Goal: Contribute content: Add original content to the website for others to see

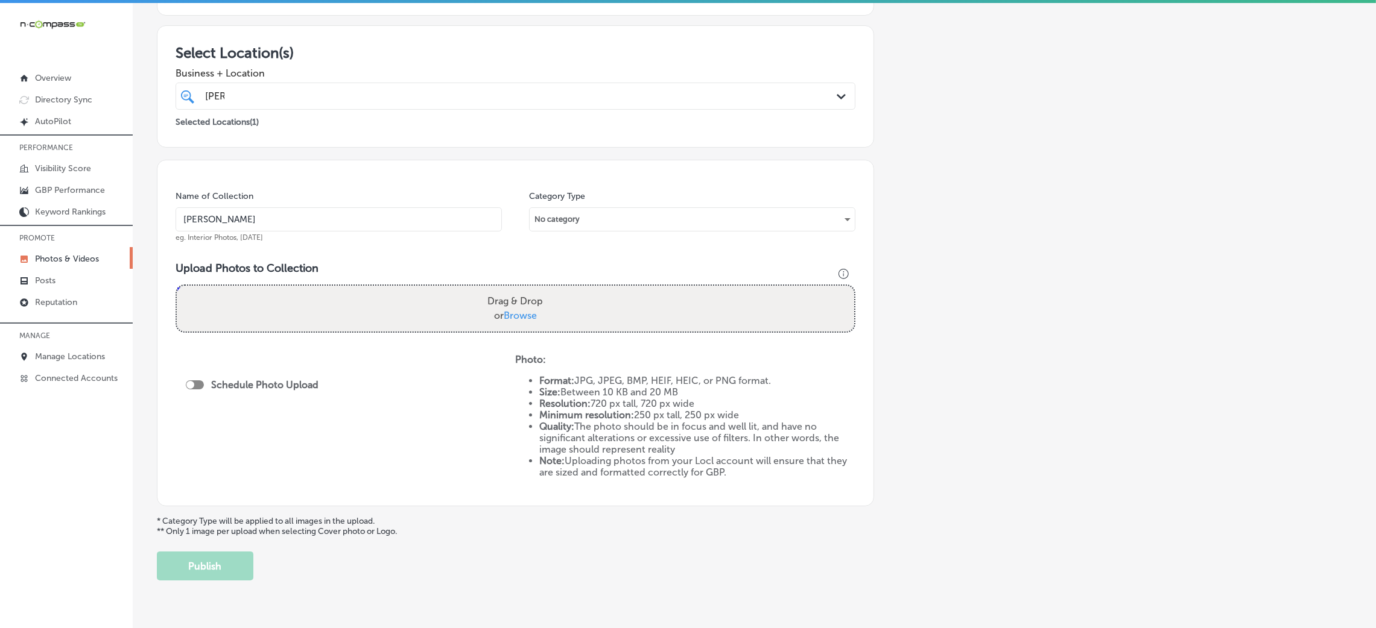
scroll to position [222, 0]
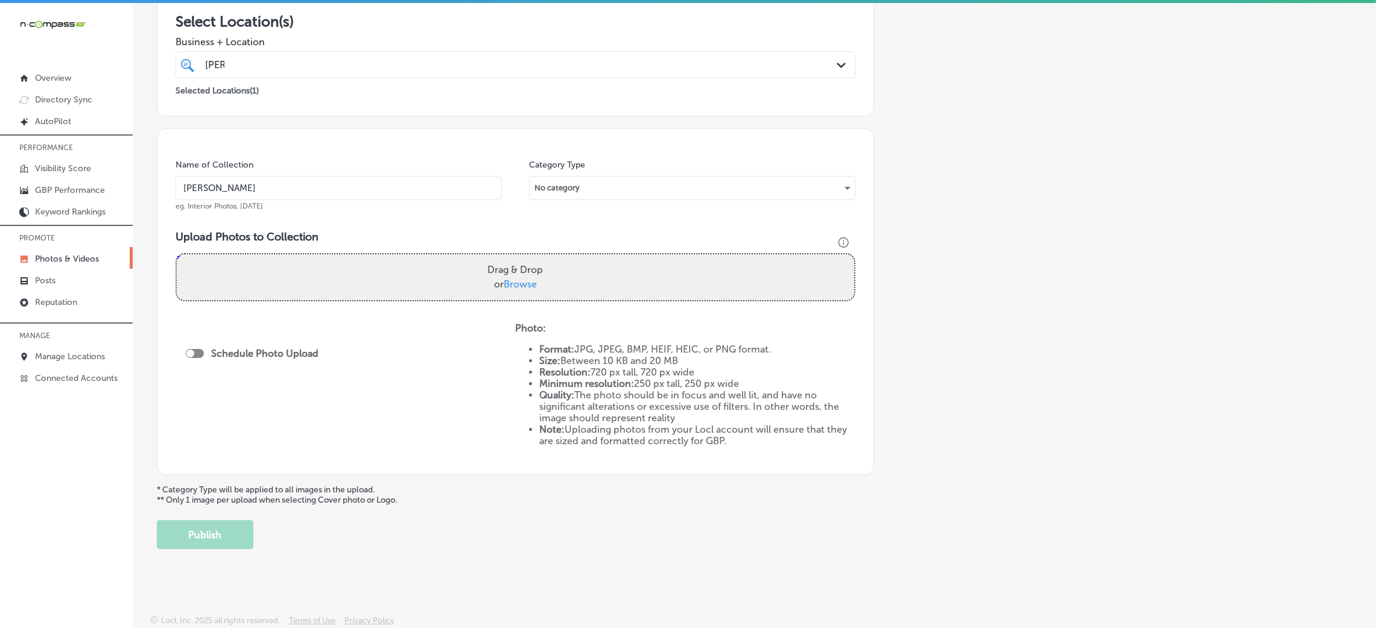
click at [413, 185] on input "[PERSON_NAME]" at bounding box center [339, 188] width 326 height 24
click at [321, 187] on input "[PERSON_NAME]" at bounding box center [339, 188] width 326 height 24
drag, startPoint x: 356, startPoint y: 186, endPoint x: 614, endPoint y: 193, distance: 257.6
click at [614, 193] on div "Name of Collection [PERSON_NAME]-&-Associates-PLLC-attorney-[GEOGRAPHIC_DATA]-m…" at bounding box center [516, 185] width 680 height 52
type input "[PERSON_NAME]-&-Associates-PLLC-attorney-[GEOGRAPHIC_DATA]"
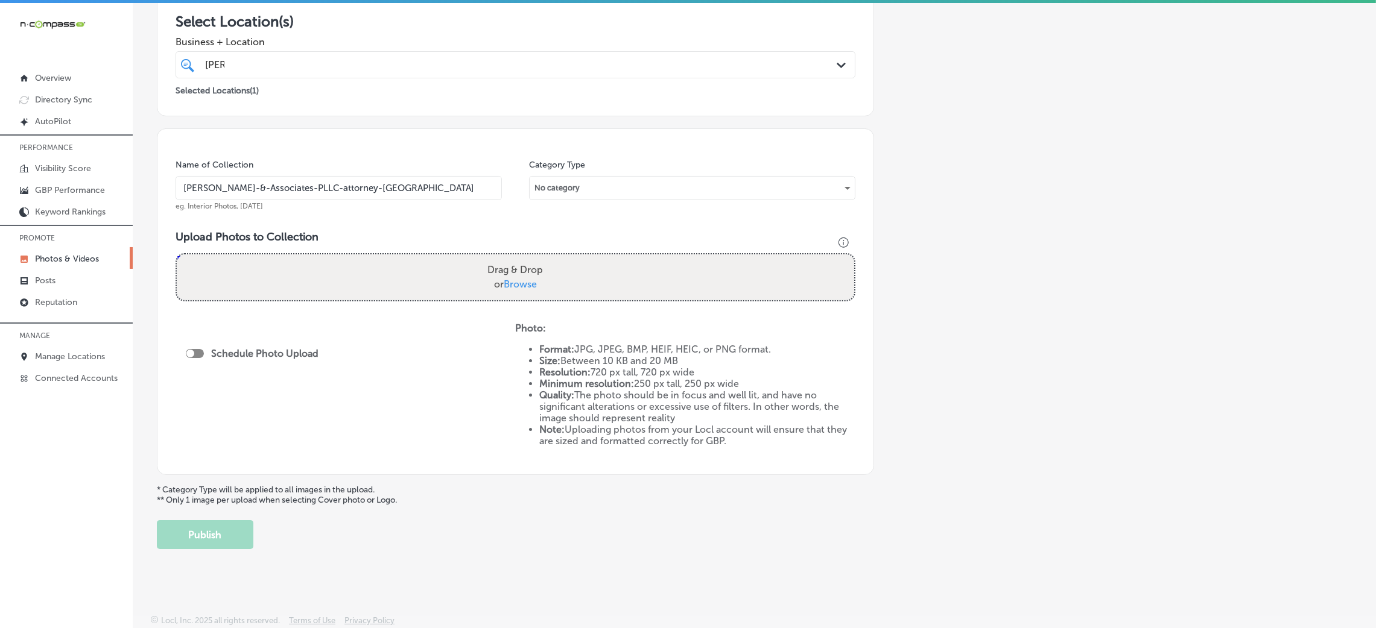
click at [357, 197] on input "[PERSON_NAME]-&-Associates-PLLC-attorney-[GEOGRAPHIC_DATA]" at bounding box center [339, 188] width 326 height 24
click at [353, 193] on input "[PERSON_NAME]-&-Associates-PLLC-attorney-[GEOGRAPHIC_DATA]" at bounding box center [339, 188] width 326 height 24
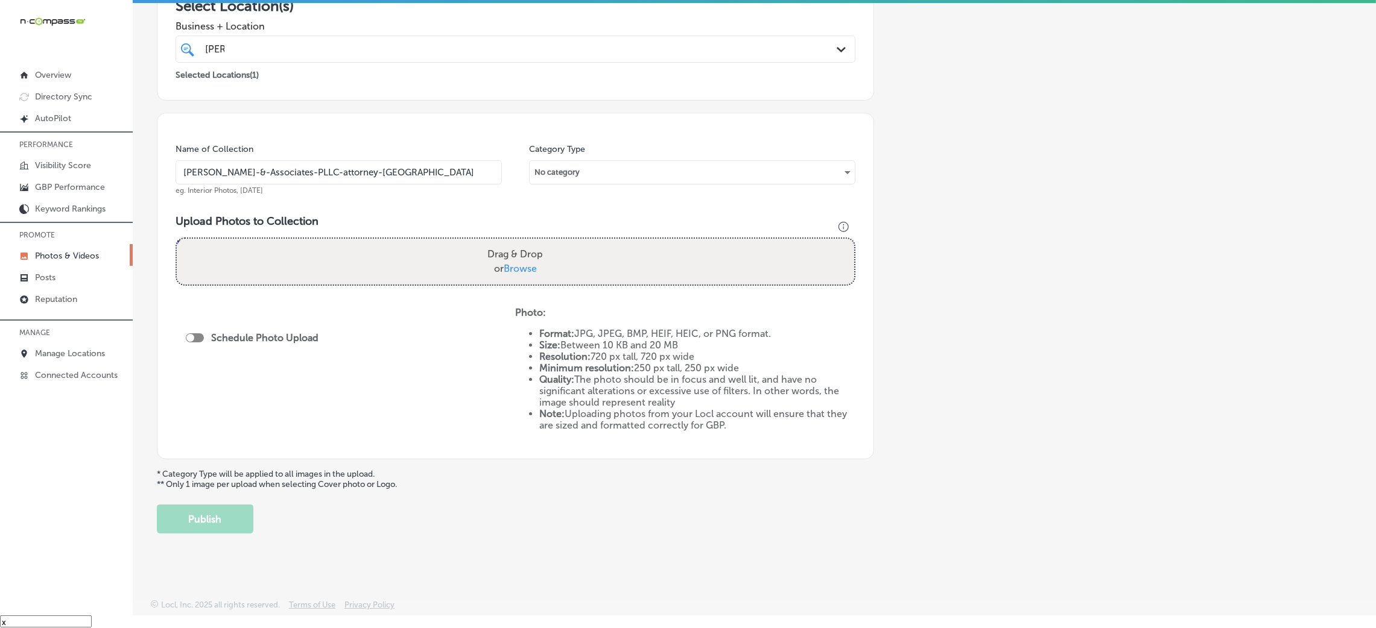
scroll to position [17, 0]
click at [277, 248] on div "Drag & Drop or Browse" at bounding box center [515, 261] width 677 height 46
click at [177, 238] on input "Drag & Drop or Browse" at bounding box center [515, 240] width 677 height 4
type input "C:\fakepath\[PERSON_NAME]-&-Associates-PLLC-attorney-[GEOGRAPHIC_DATA] (10).jpg"
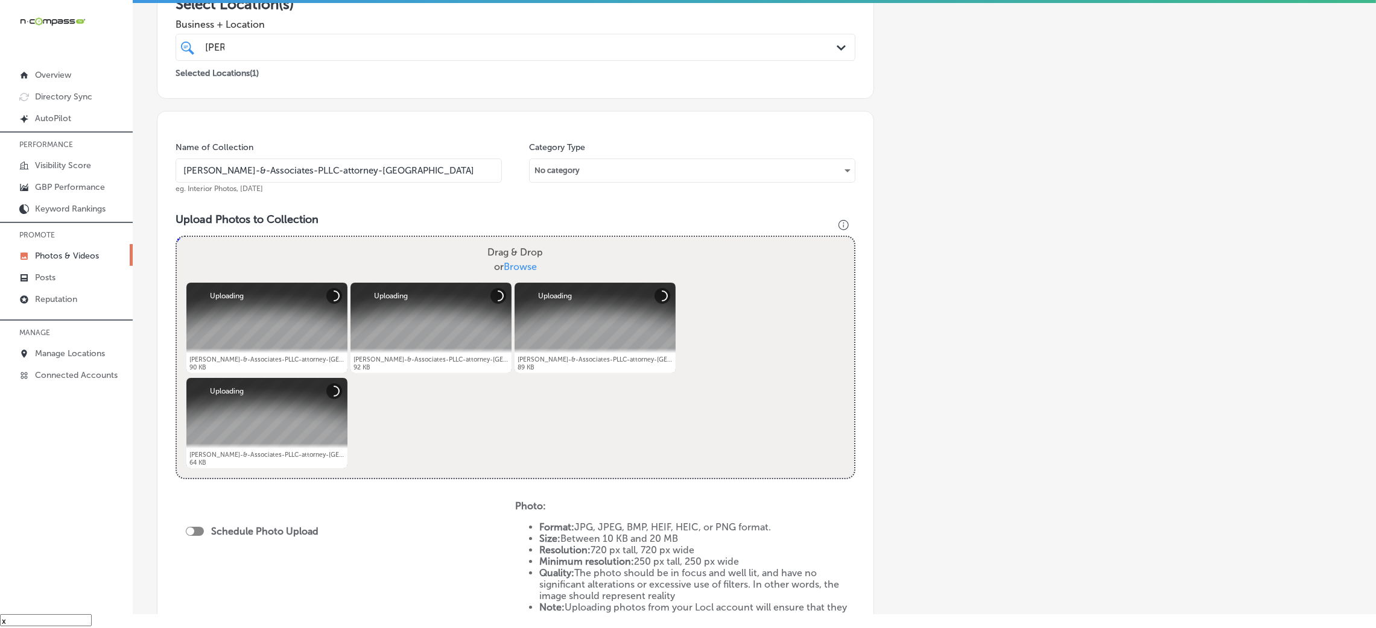
click at [191, 536] on div "Schedule Photo Upload" at bounding box center [255, 531] width 139 height 11
click at [195, 532] on div at bounding box center [195, 531] width 18 height 9
checkbox input "true"
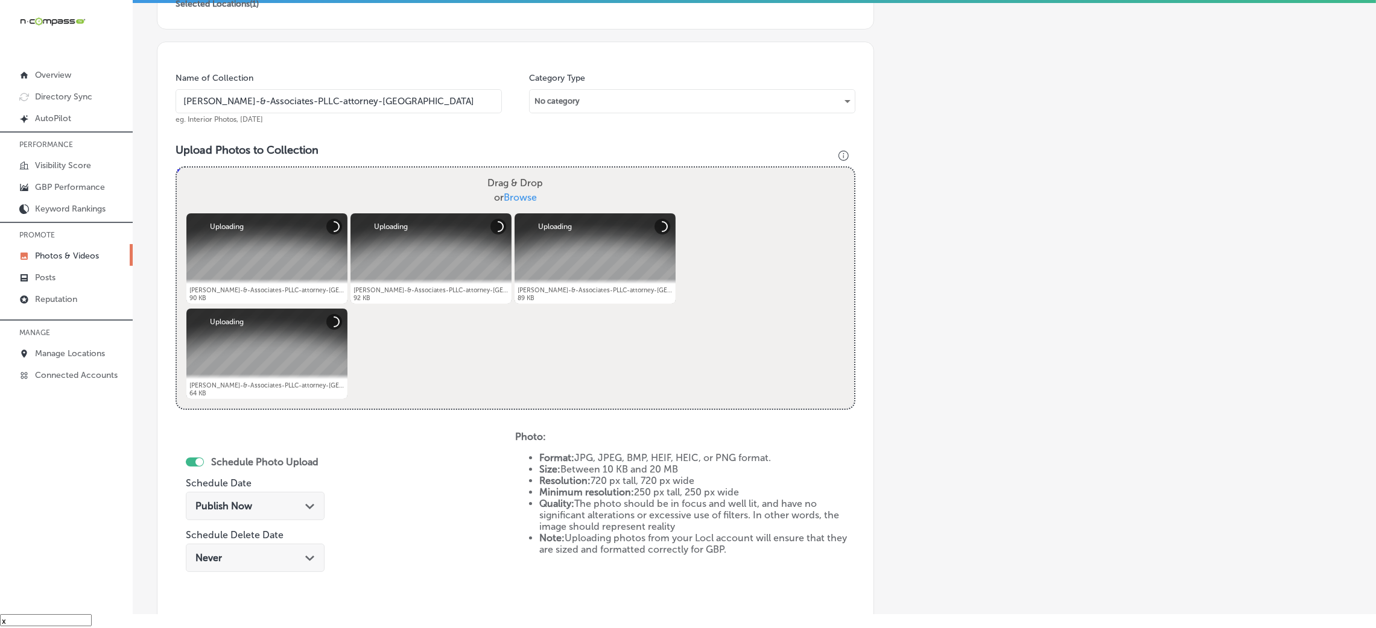
scroll to position [403, 0]
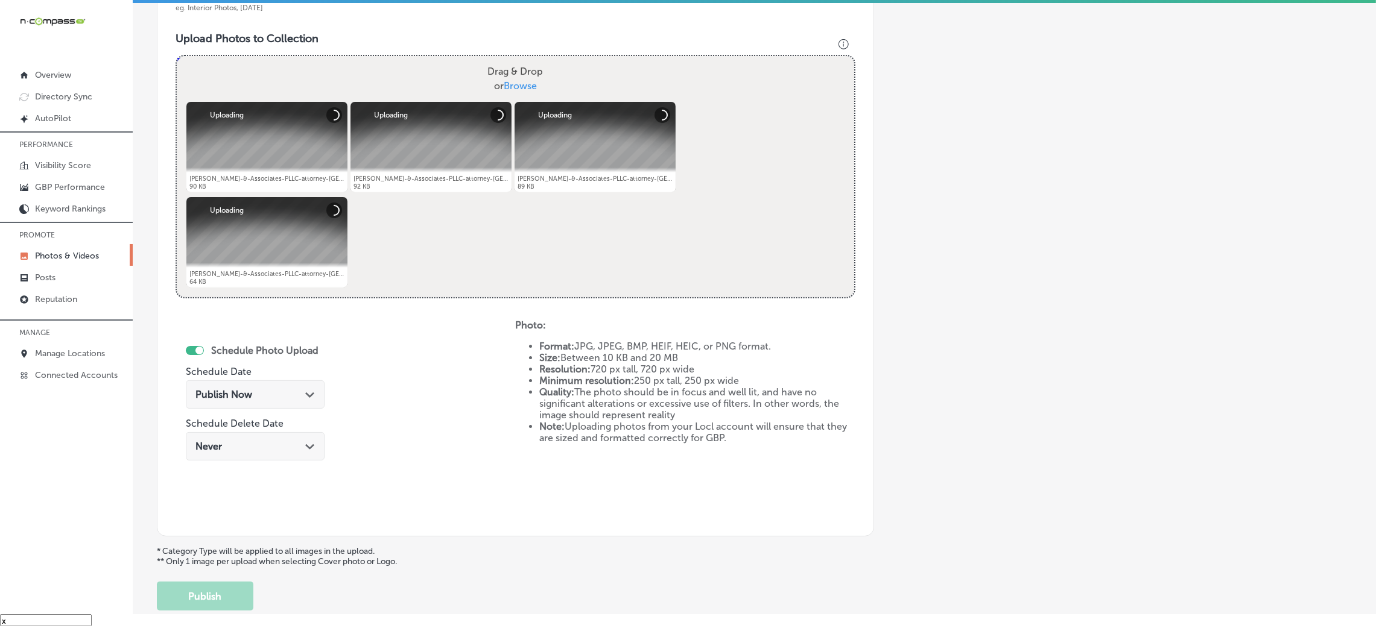
click at [229, 410] on div "Publish Now Path Created with Sketch." at bounding box center [255, 398] width 139 height 40
click at [225, 396] on span "Publish Now" at bounding box center [223, 394] width 57 height 11
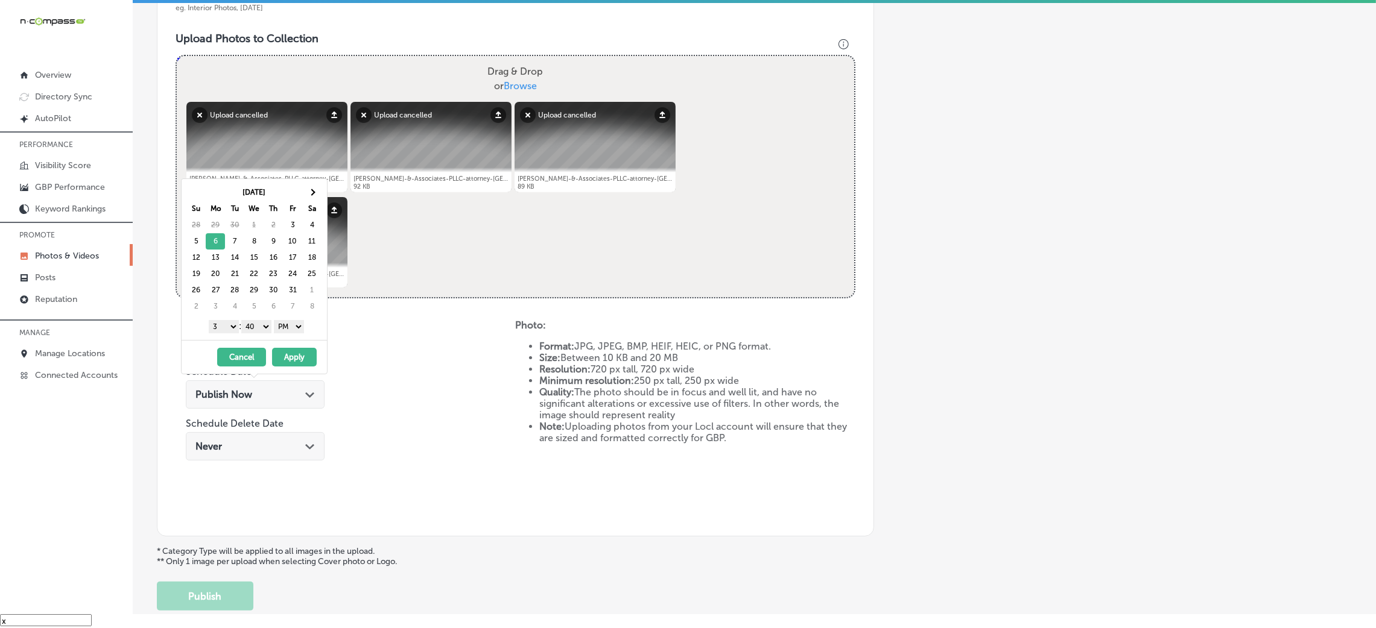
click at [265, 332] on select "00 10 20 30 40 50" at bounding box center [256, 326] width 30 height 13
click at [205, 329] on div "1 2 3 4 5 6 7 8 9 10 11 12 : 00 10 20 30 40 50 AM PM" at bounding box center [256, 326] width 141 height 18
click at [222, 332] on select "1 2 3 4 5 6 7 8 9 10 11 12" at bounding box center [224, 326] width 30 height 13
drag, startPoint x: 282, startPoint y: 352, endPoint x: 303, endPoint y: 365, distance: 24.6
click at [282, 350] on button "Apply" at bounding box center [294, 357] width 45 height 19
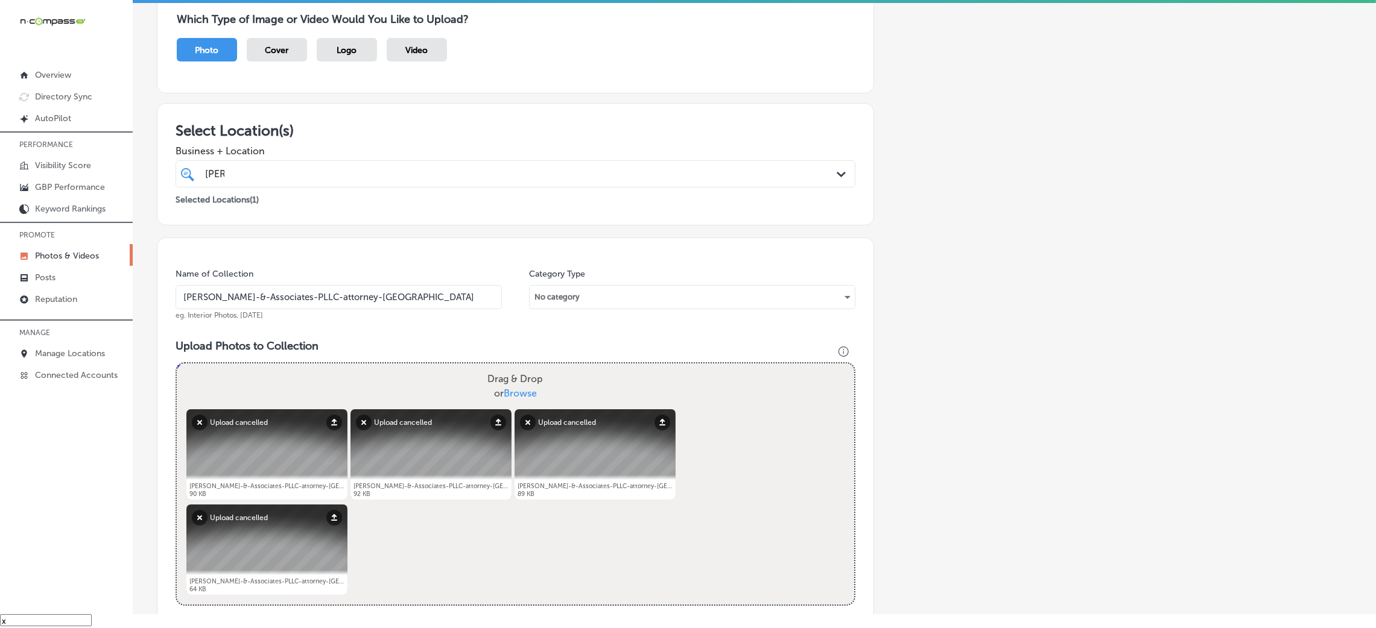
scroll to position [0, 0]
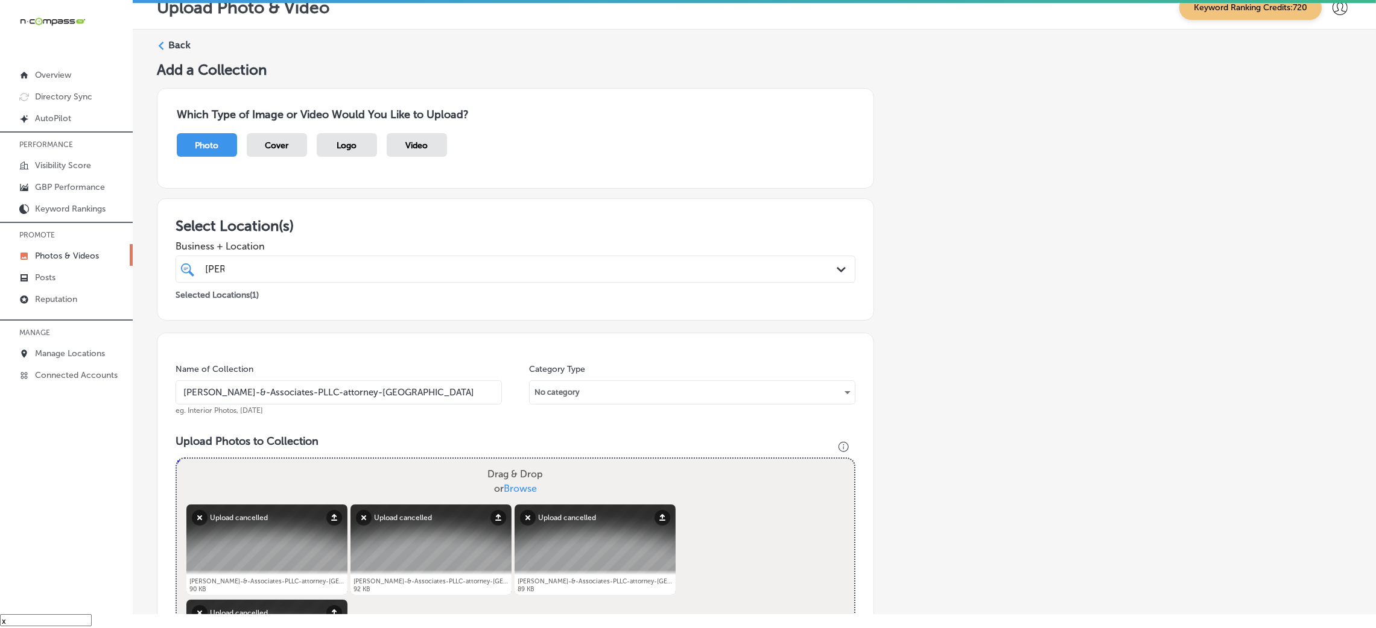
click at [270, 403] on input "[PERSON_NAME]-&-Associates-PLLC-attorney-[GEOGRAPHIC_DATA]" at bounding box center [339, 393] width 326 height 24
click at [389, 426] on div "Name of Collection [PERSON_NAME]-&-Associates-PLLC-attorney-[PERSON_NAME]. Inte…" at bounding box center [515, 636] width 717 height 607
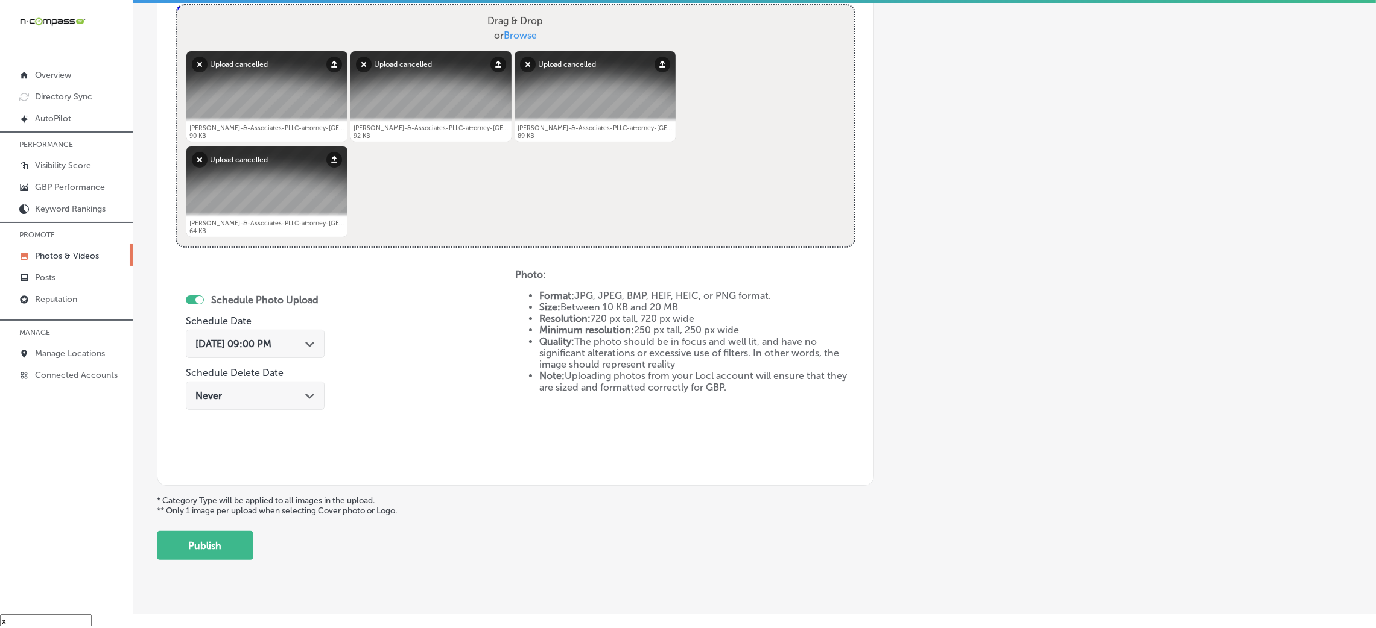
scroll to position [482, 0]
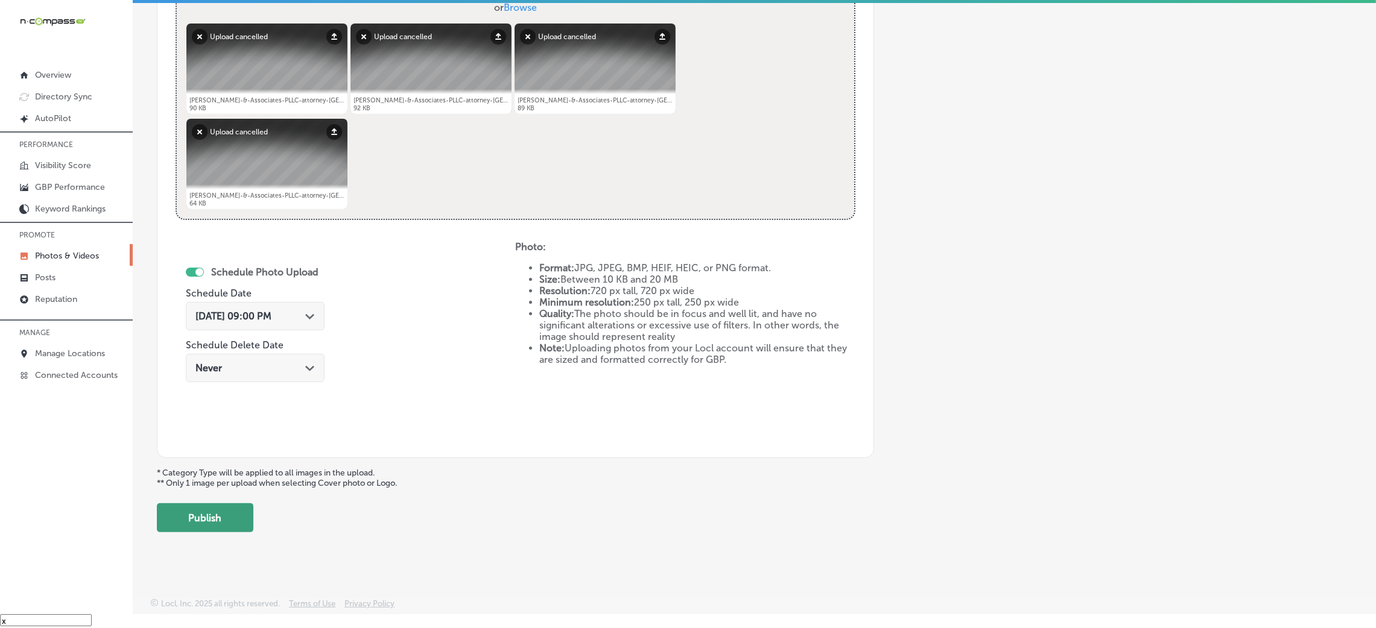
click at [236, 511] on button "Publish" at bounding box center [205, 518] width 97 height 29
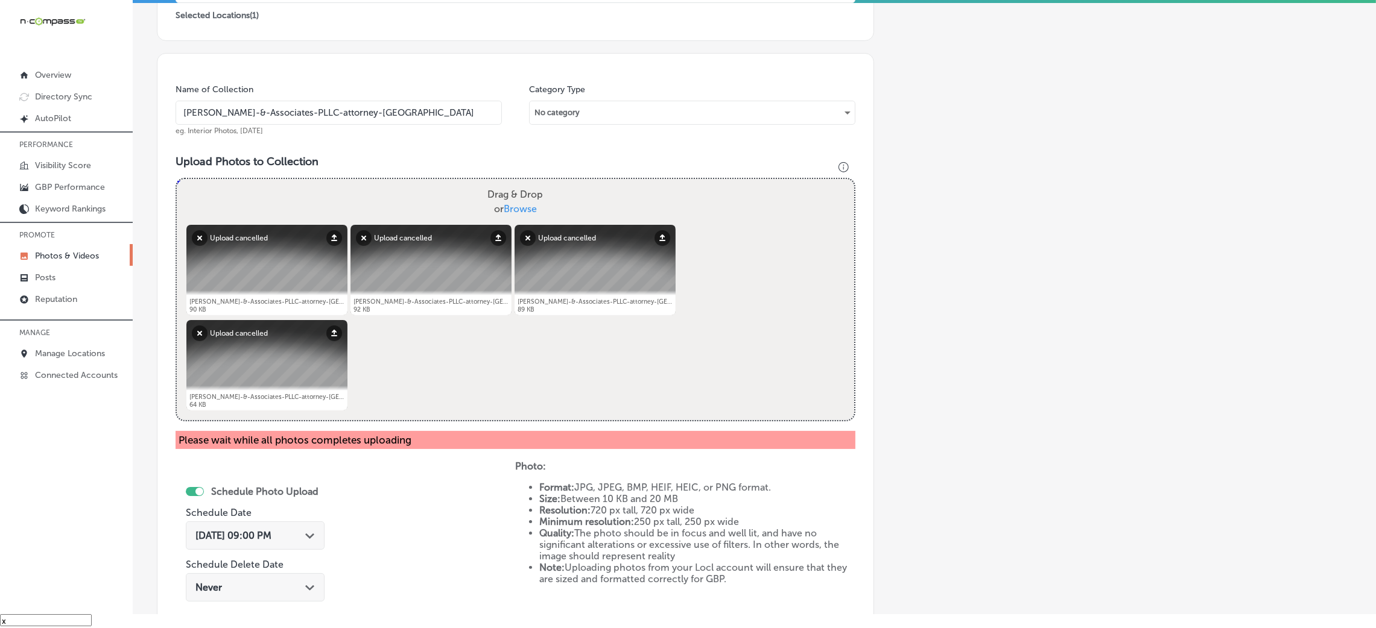
scroll to position [210, 0]
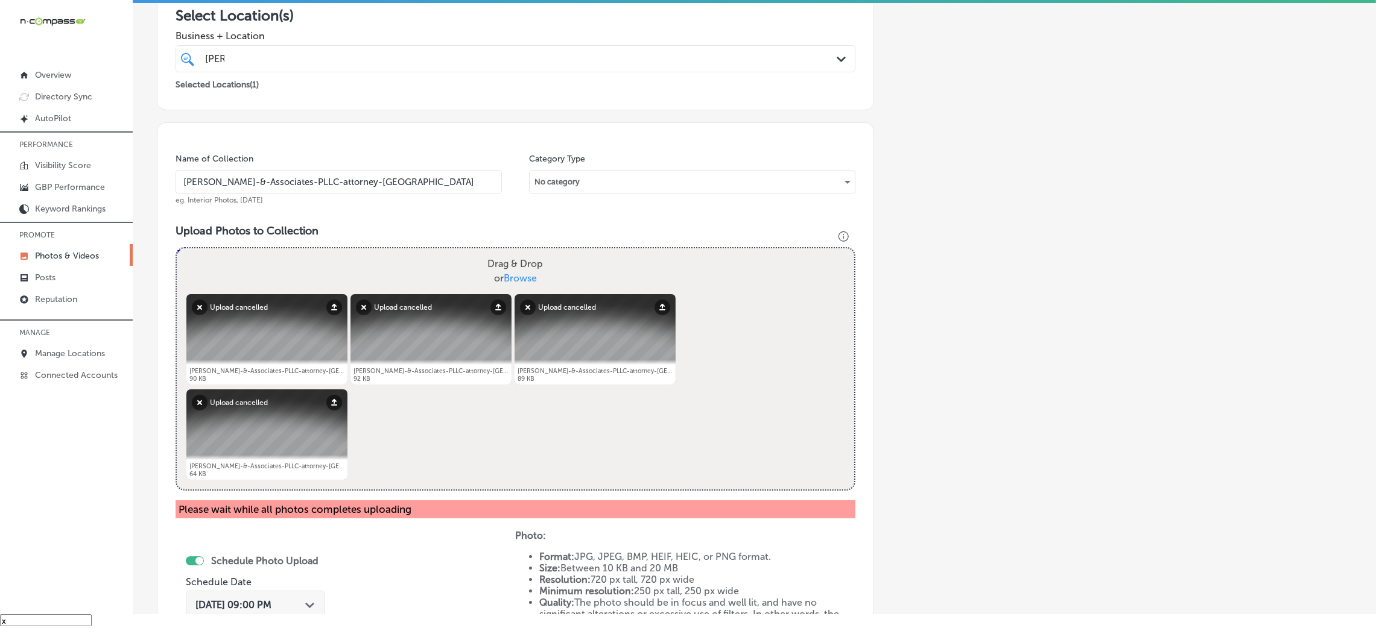
click at [812, 440] on div "Powered by PQINA Drag & Drop or Browse [PERSON_NAME]-&-Associates-PLLC-attorney…" at bounding box center [515, 368] width 677 height 241
drag, startPoint x: 986, startPoint y: 393, endPoint x: 975, endPoint y: 397, distance: 11.4
click at [986, 393] on div "Add a Collection Which Type of Image or Video Would You Like to Upload? Photo C…" at bounding box center [754, 335] width 1195 height 971
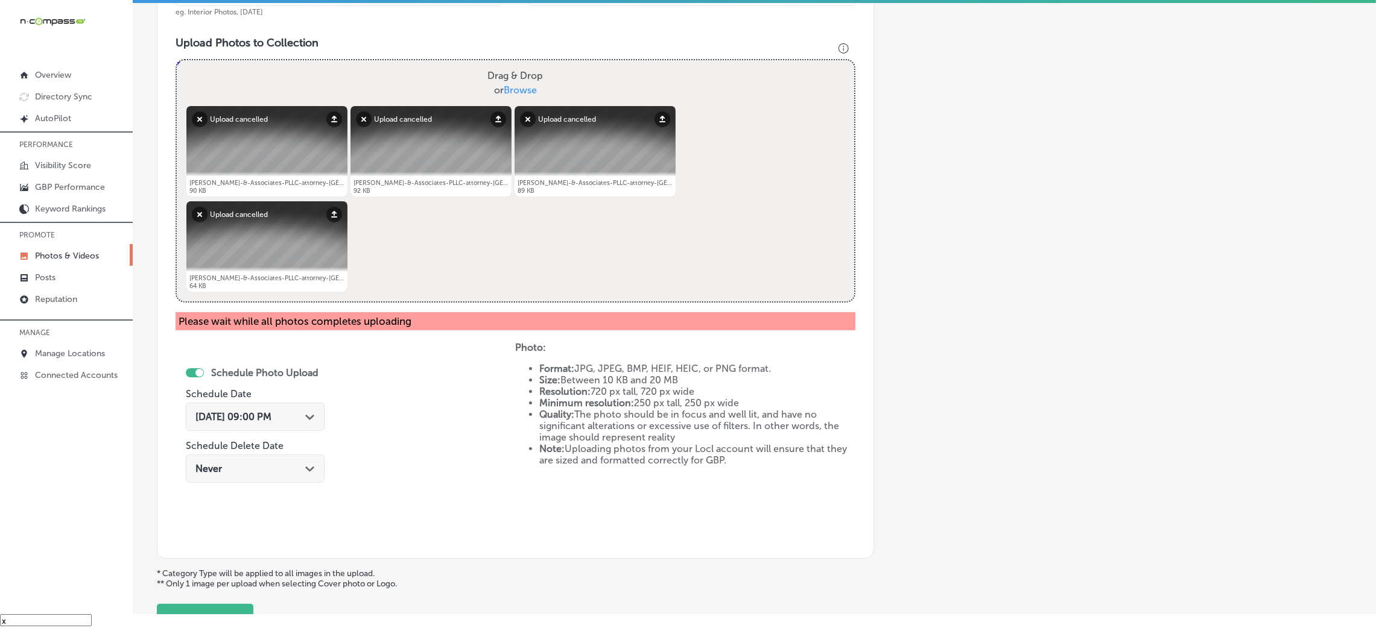
scroll to position [482, 0]
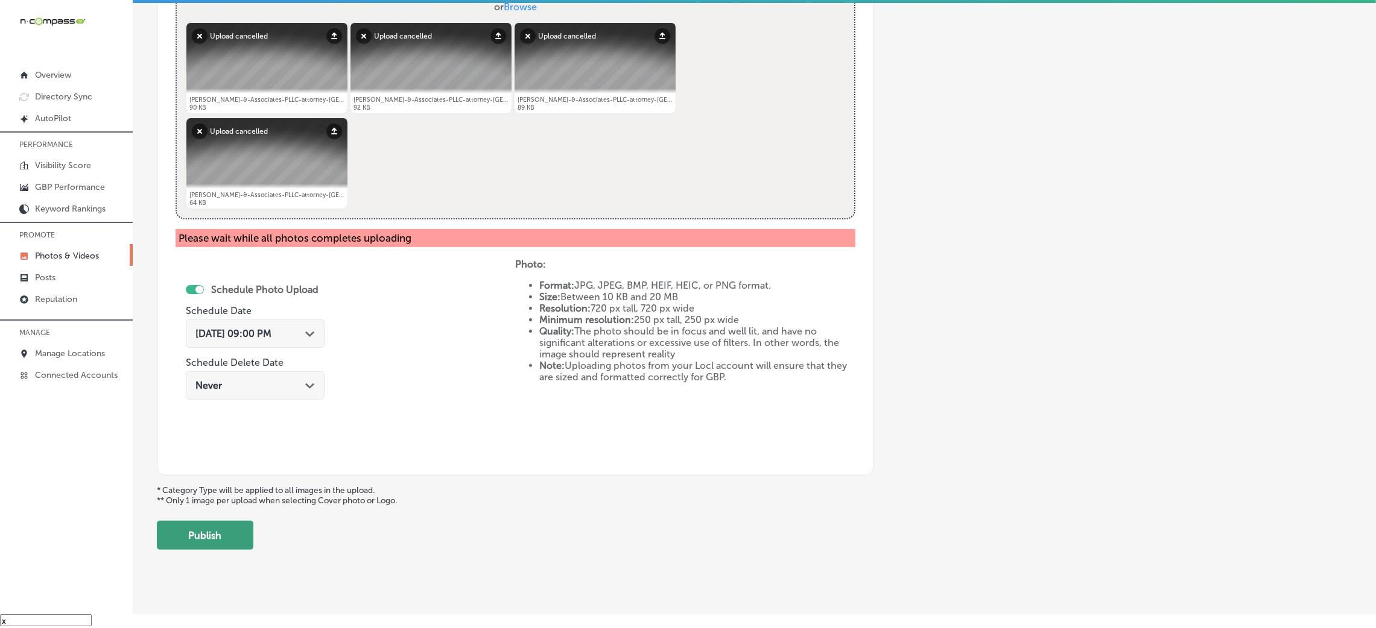
click at [241, 531] on button "Publish" at bounding box center [205, 535] width 97 height 29
click at [237, 528] on button "Publish" at bounding box center [205, 535] width 97 height 29
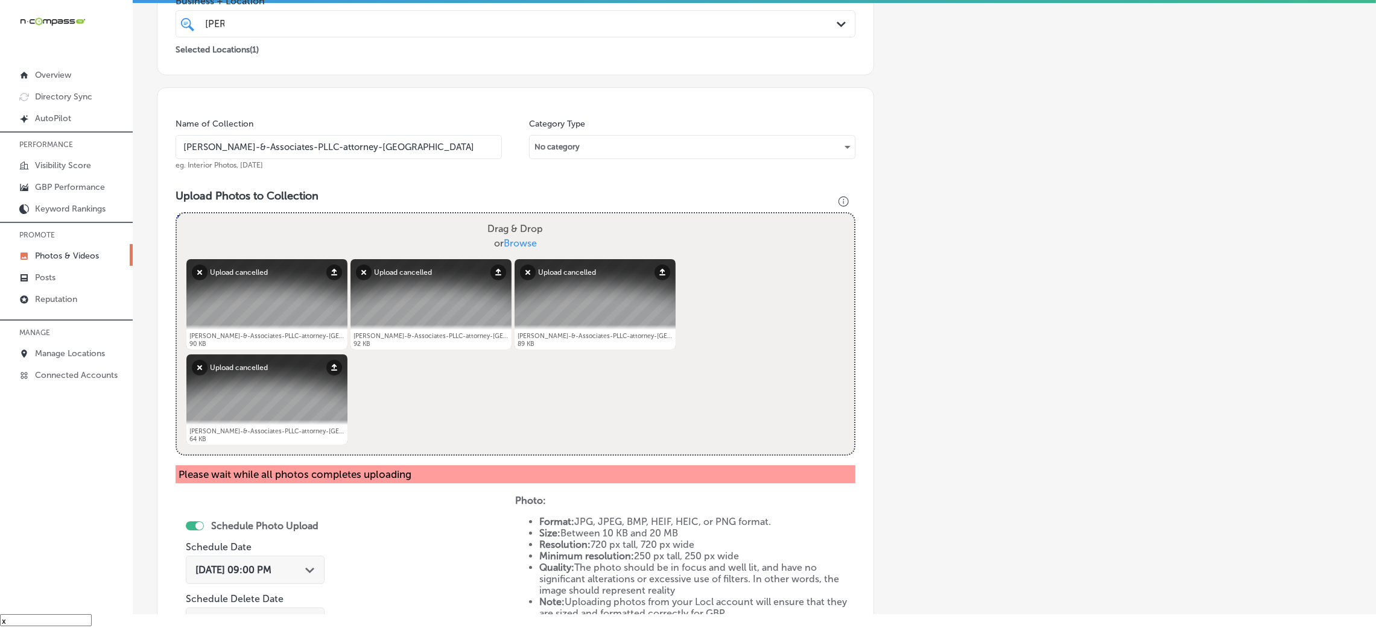
scroll to position [210, 0]
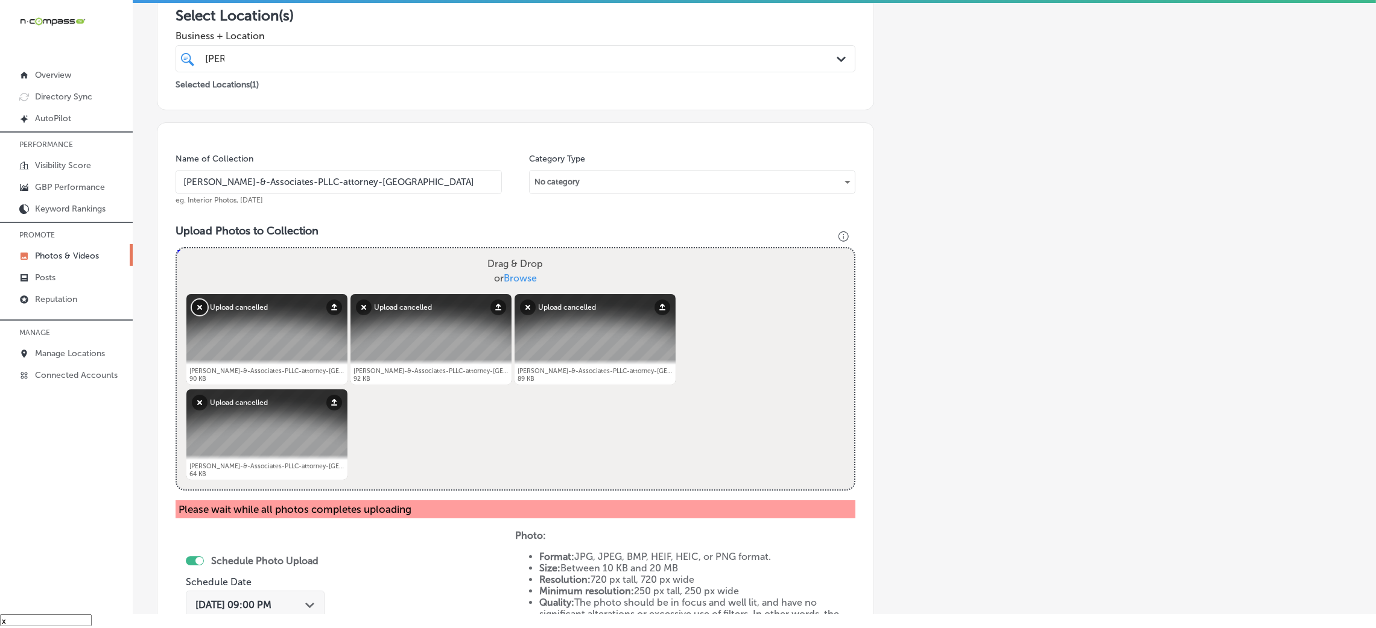
click at [197, 307] on button "Remove" at bounding box center [200, 308] width 16 height 16
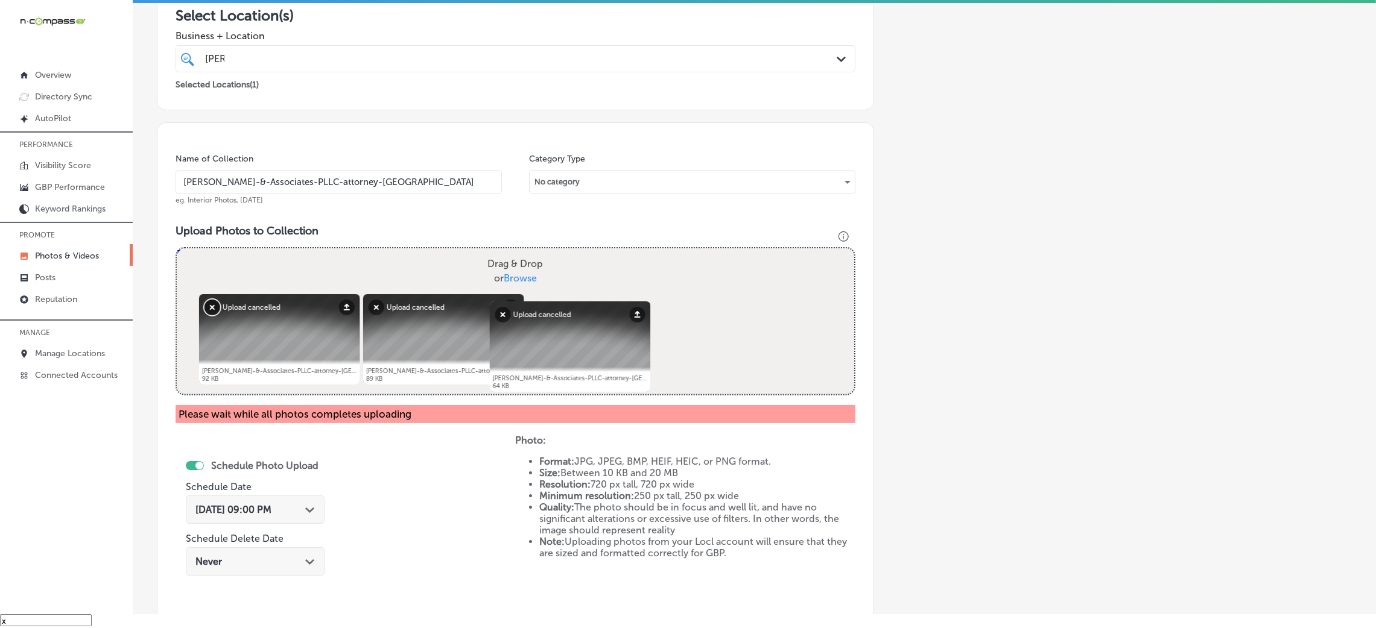
click at [204, 307] on button "Remove" at bounding box center [212, 308] width 16 height 16
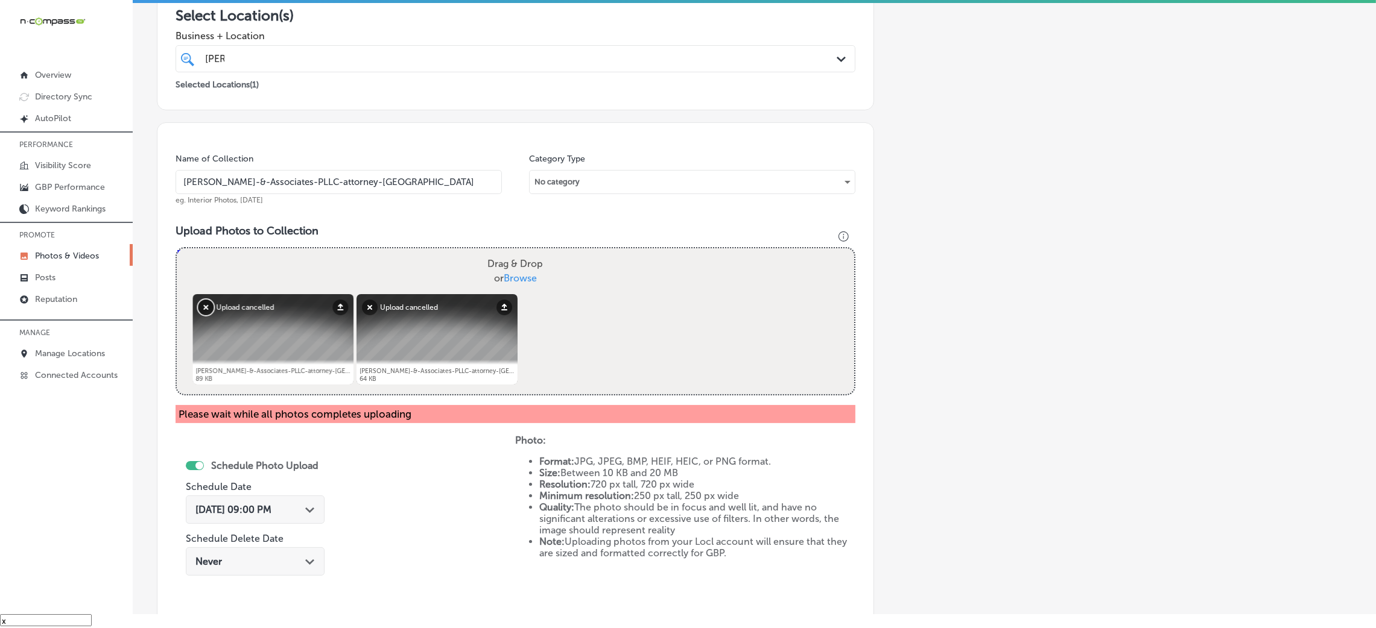
click at [198, 307] on button "Remove" at bounding box center [206, 308] width 16 height 16
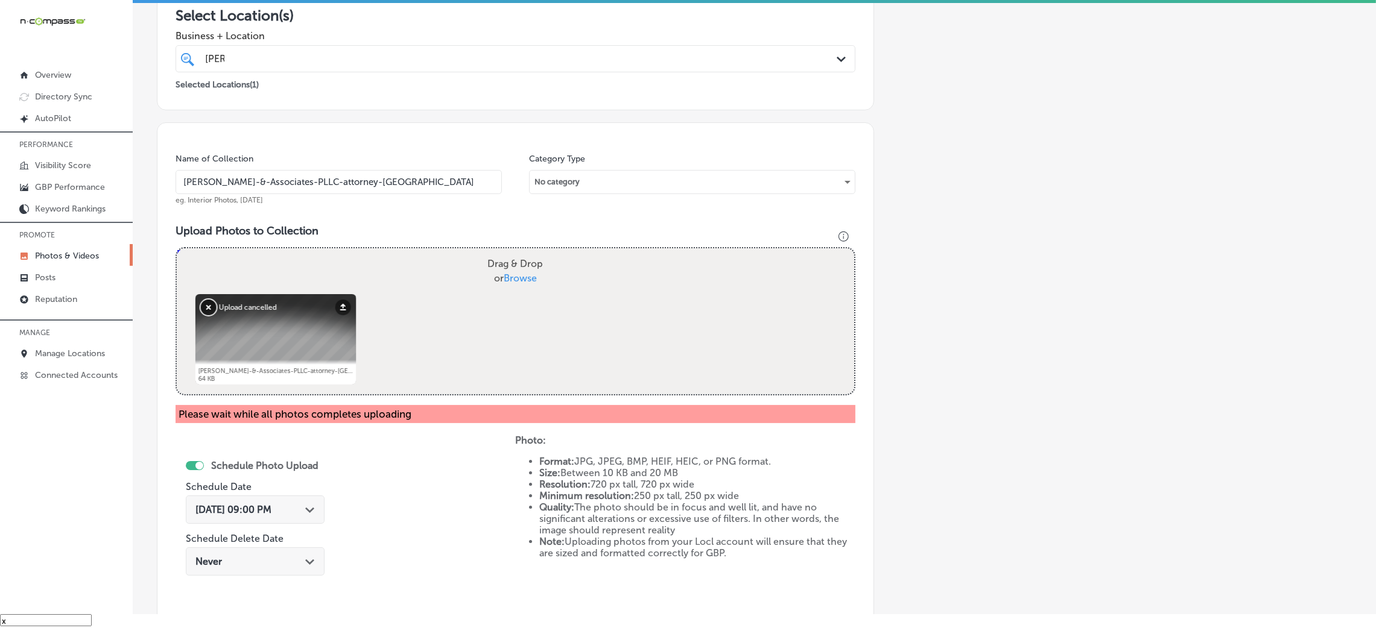
click at [201, 307] on button "Remove" at bounding box center [209, 308] width 16 height 16
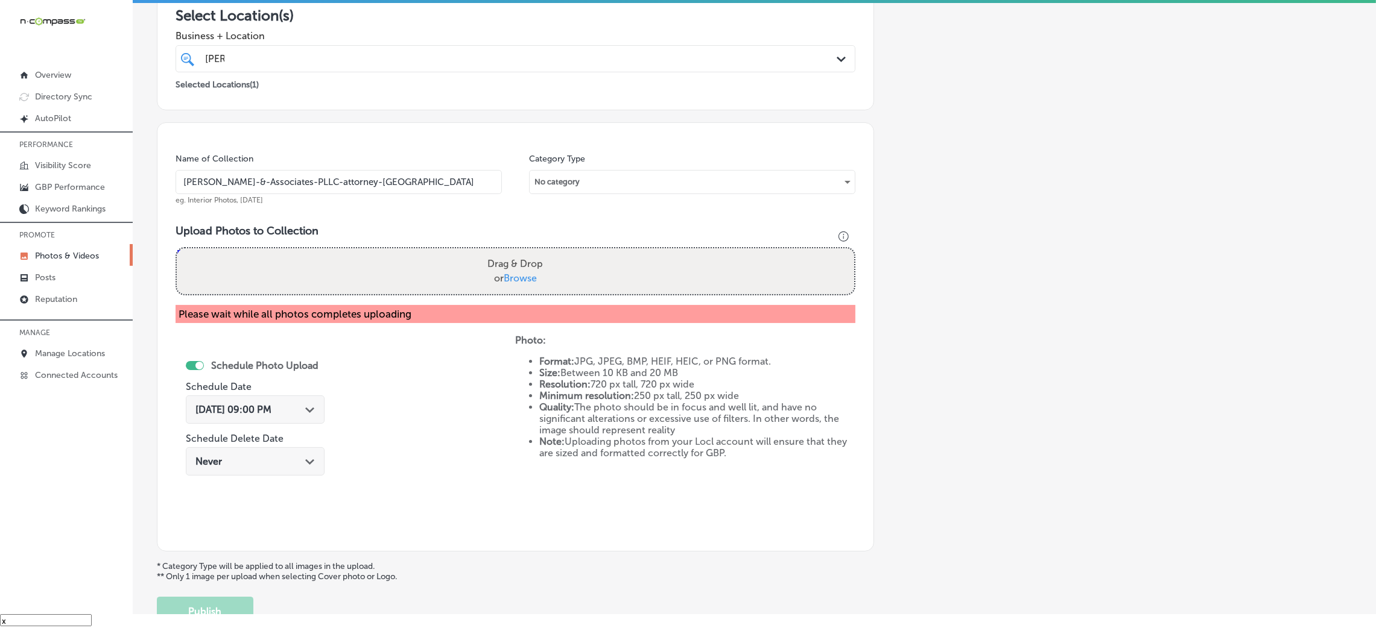
click at [556, 261] on div "Drag & Drop or Browse" at bounding box center [515, 271] width 677 height 46
click at [177, 248] on input "Drag & Drop or Browse" at bounding box center [515, 250] width 677 height 4
type input "C:\fakepath\[PERSON_NAME]-&-Associates-PLLC-attorney-[GEOGRAPHIC_DATA] (10).jpg"
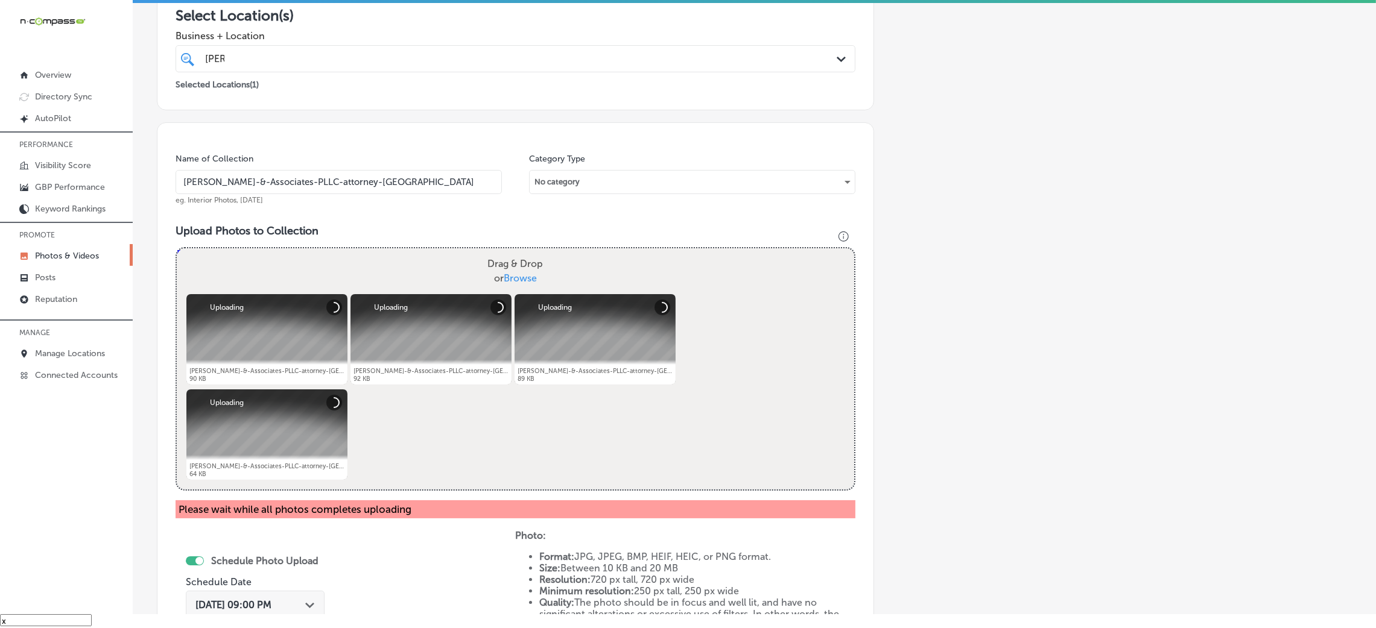
click at [306, 193] on input "[PERSON_NAME]-&-Associates-PLLC-attorney-[GEOGRAPHIC_DATA]" at bounding box center [339, 182] width 326 height 24
click at [382, 208] on div "Name of Collection [PERSON_NAME]-&-Associates-PLLC-attorney-[PERSON_NAME]. Inte…" at bounding box center [515, 434] width 717 height 625
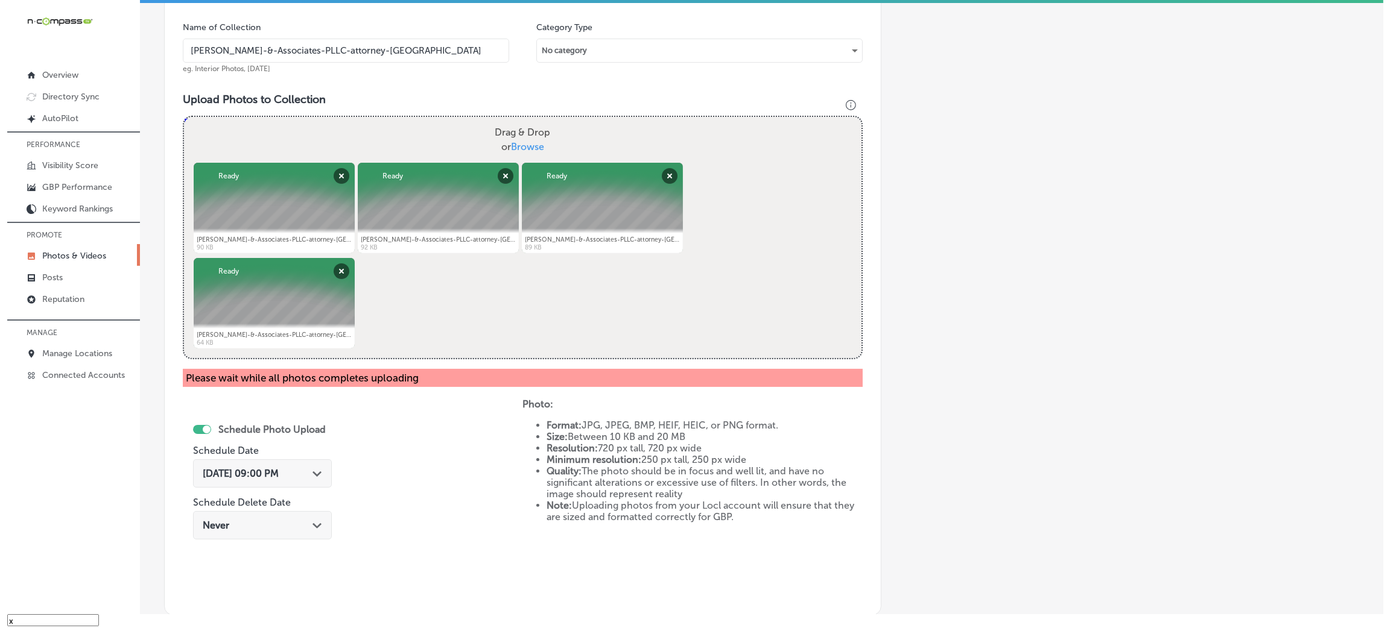
scroll to position [500, 0]
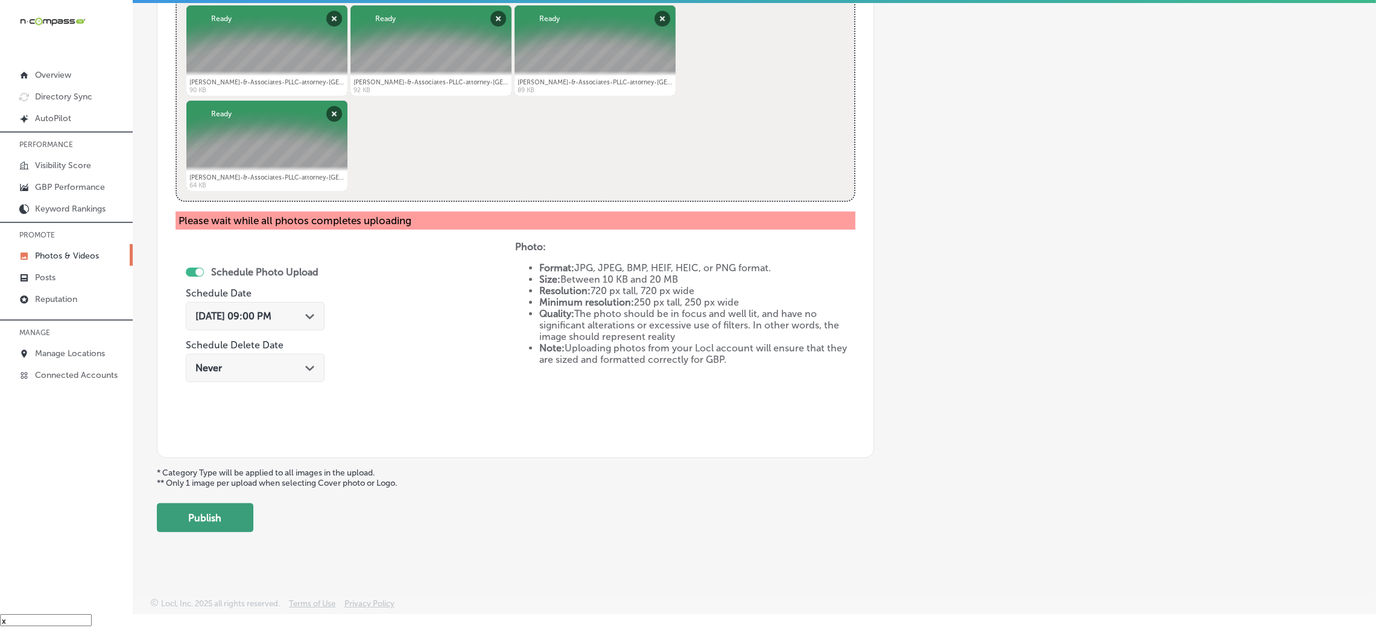
click at [206, 517] on button "Publish" at bounding box center [205, 518] width 97 height 29
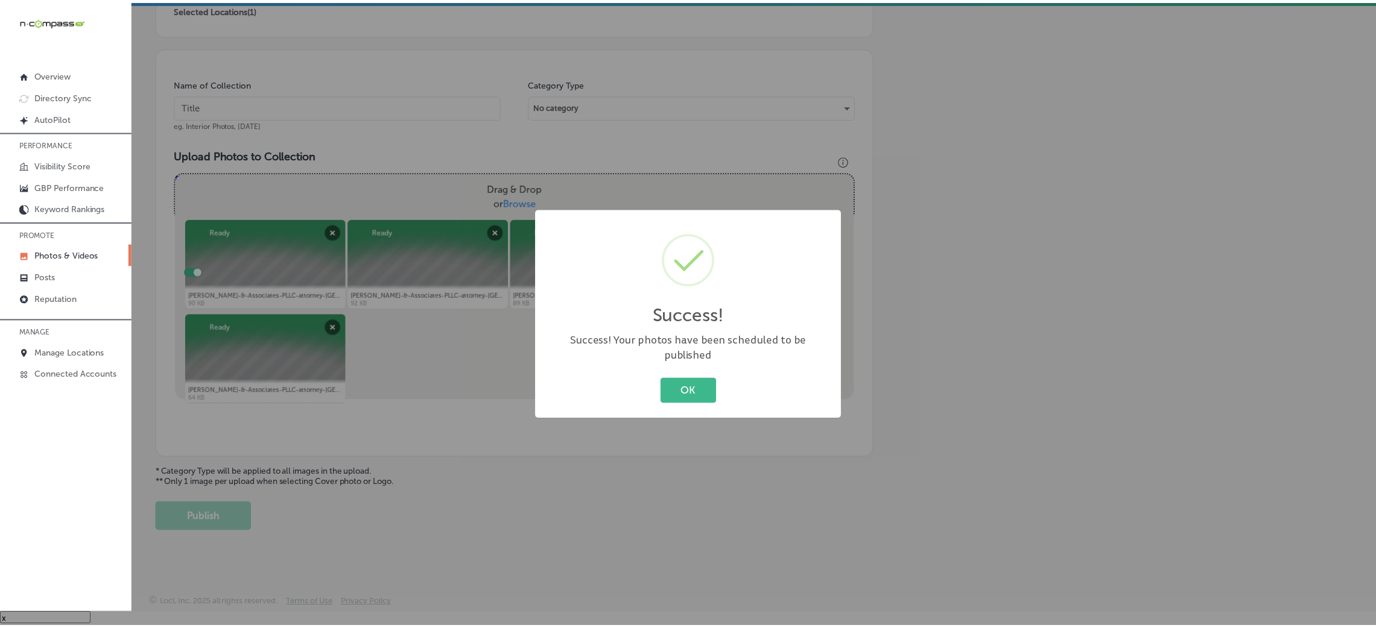
scroll to position [286, 0]
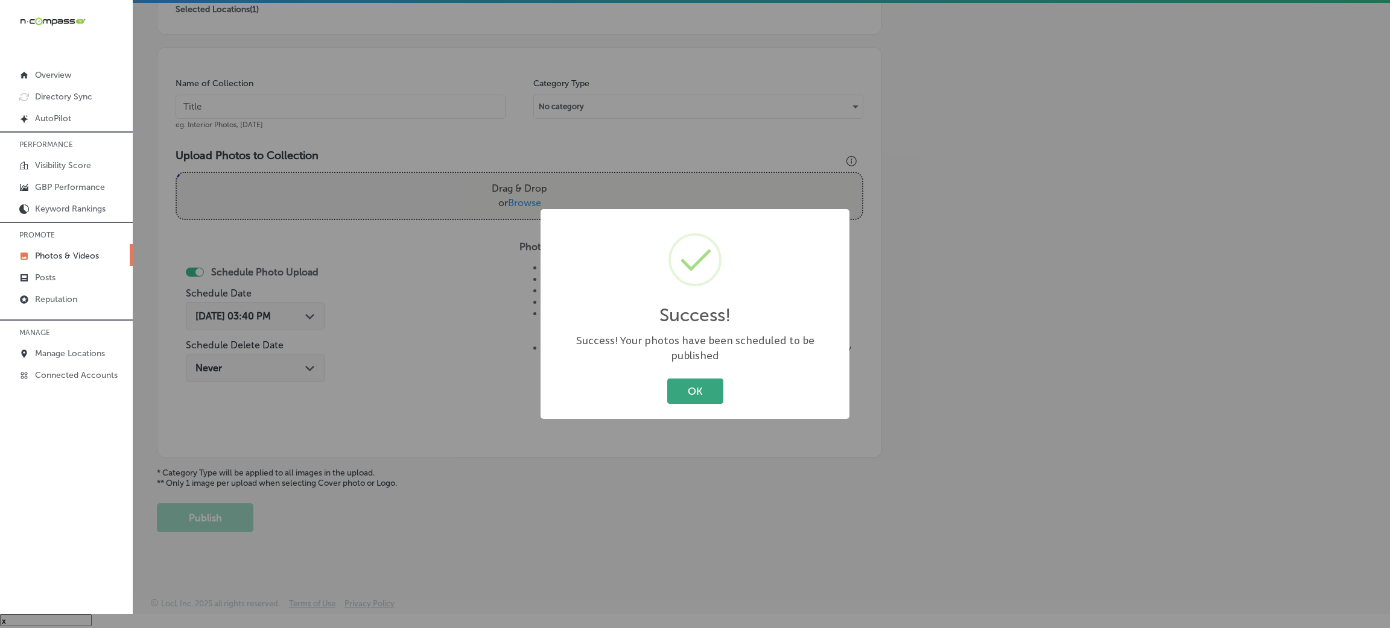
click at [692, 386] on button "OK" at bounding box center [695, 391] width 56 height 25
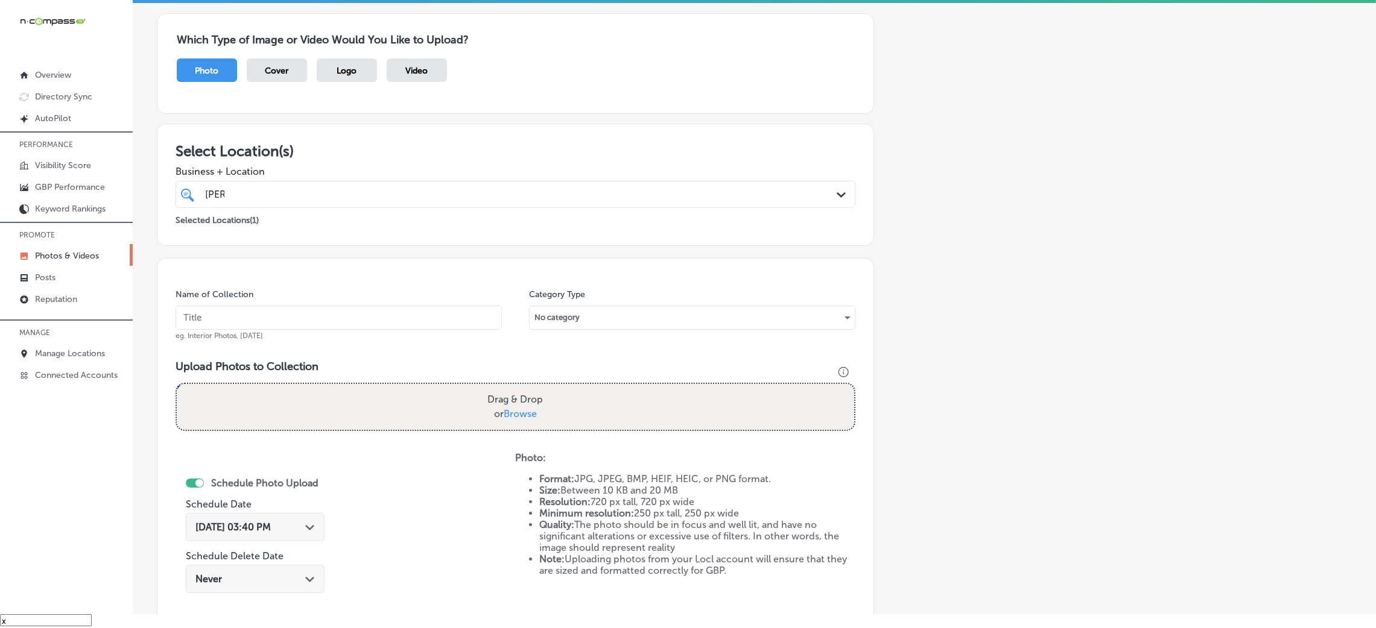
scroll to position [15, 0]
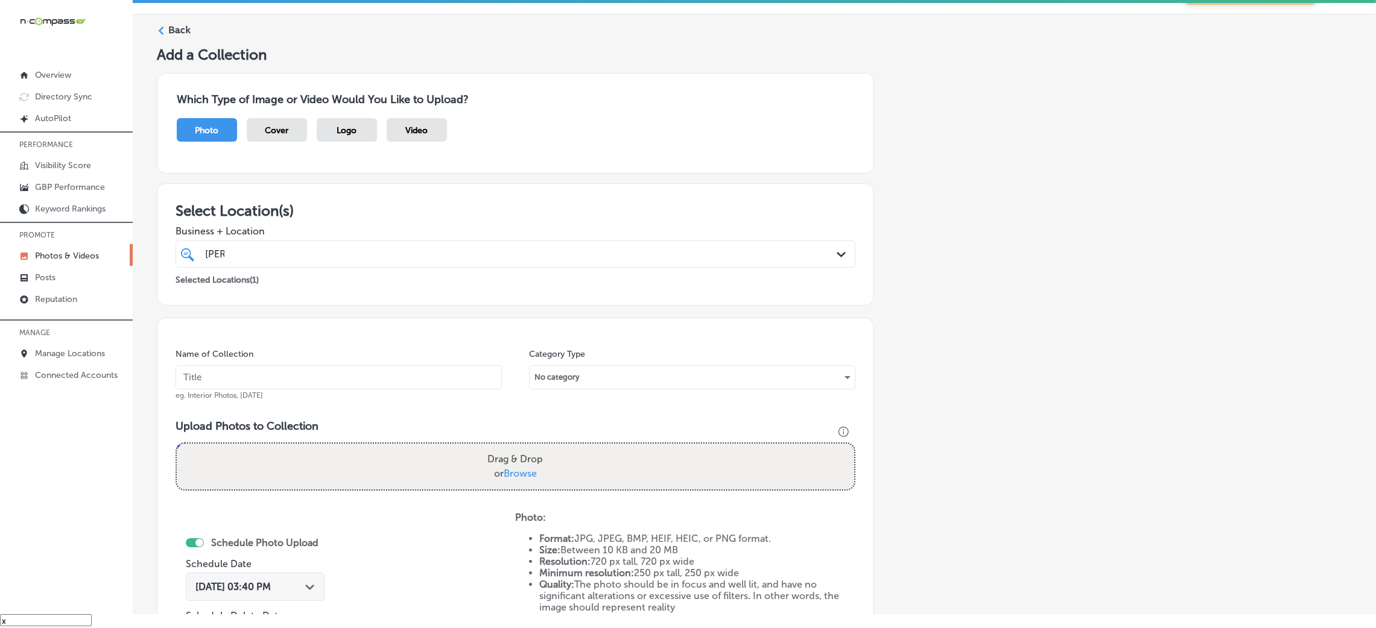
click at [256, 390] on div "Name of Collection eg. Interior Photos, [DATE]" at bounding box center [339, 375] width 326 height 52
click at [256, 360] on div "Name of Collection eg. Interior Photos, [DATE]" at bounding box center [339, 375] width 326 height 52
click at [256, 374] on input "text" at bounding box center [339, 377] width 326 height 24
paste input "[PERSON_NAME]-&-Associates-PLLC-attorney-[GEOGRAPHIC_DATA]"
type input "[PERSON_NAME]-&-Associates-PLLC-attorney-[GEOGRAPHIC_DATA]"
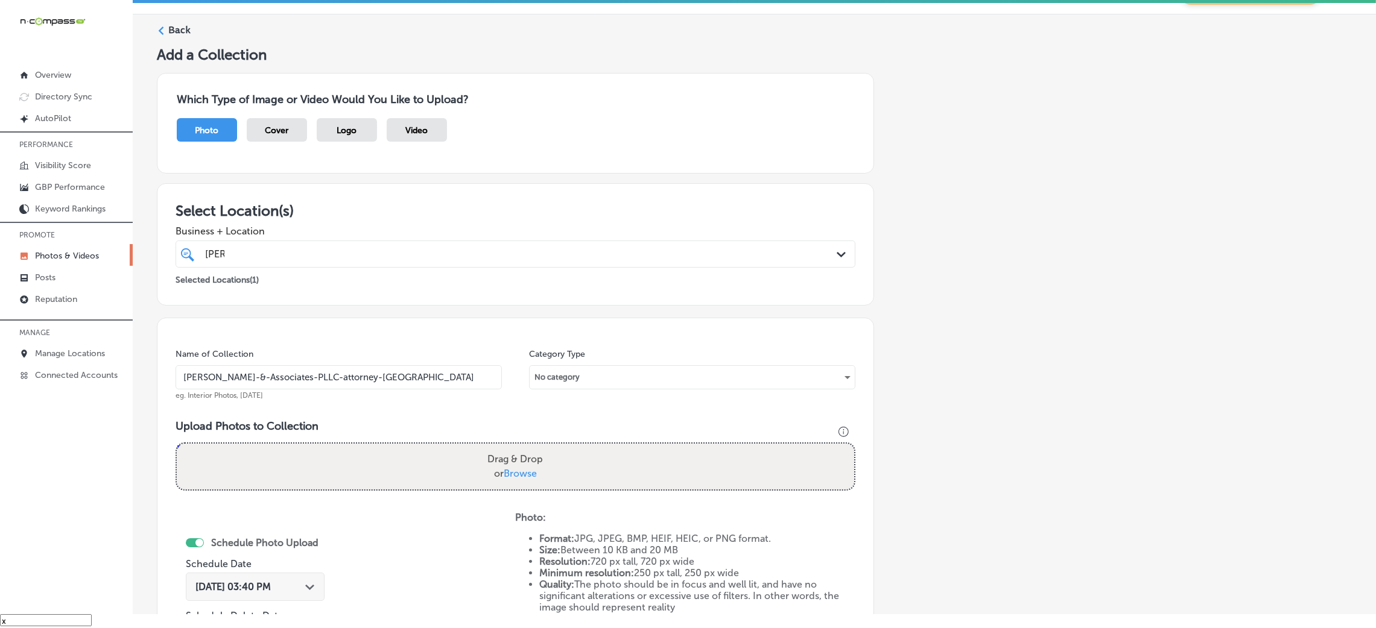
click at [400, 352] on div "Name of Collection [PERSON_NAME]-&-Associates-PLLC-attorney-[PERSON_NAME]. Inte…" at bounding box center [339, 375] width 326 height 52
click at [429, 527] on div "Schedule Photo Upload Schedule Date [DATE] 03:40 PM Path Created with Sketch. S…" at bounding box center [346, 611] width 340 height 198
click at [437, 492] on div "Upload Photos to Collection Powered by PQINA Drag & Drop or Browse [PERSON_NAME…" at bounding box center [516, 460] width 680 height 81
click at [513, 455] on label "Drag & Drop or Browse" at bounding box center [515, 467] width 65 height 39
click at [513, 448] on input "Drag & Drop or Browse" at bounding box center [515, 446] width 677 height 4
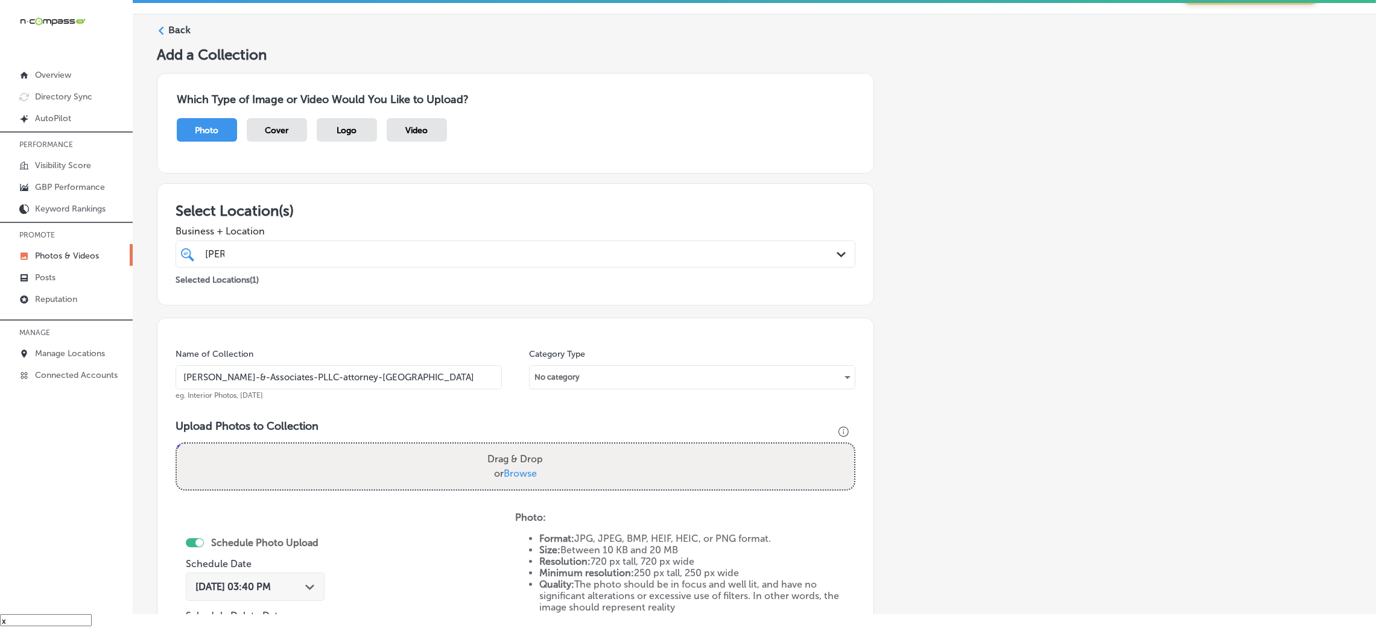
type input "C:\fakepath\[PERSON_NAME]-&-Associates-PLLC-attorney-[GEOGRAPHIC_DATA] (14).jpg"
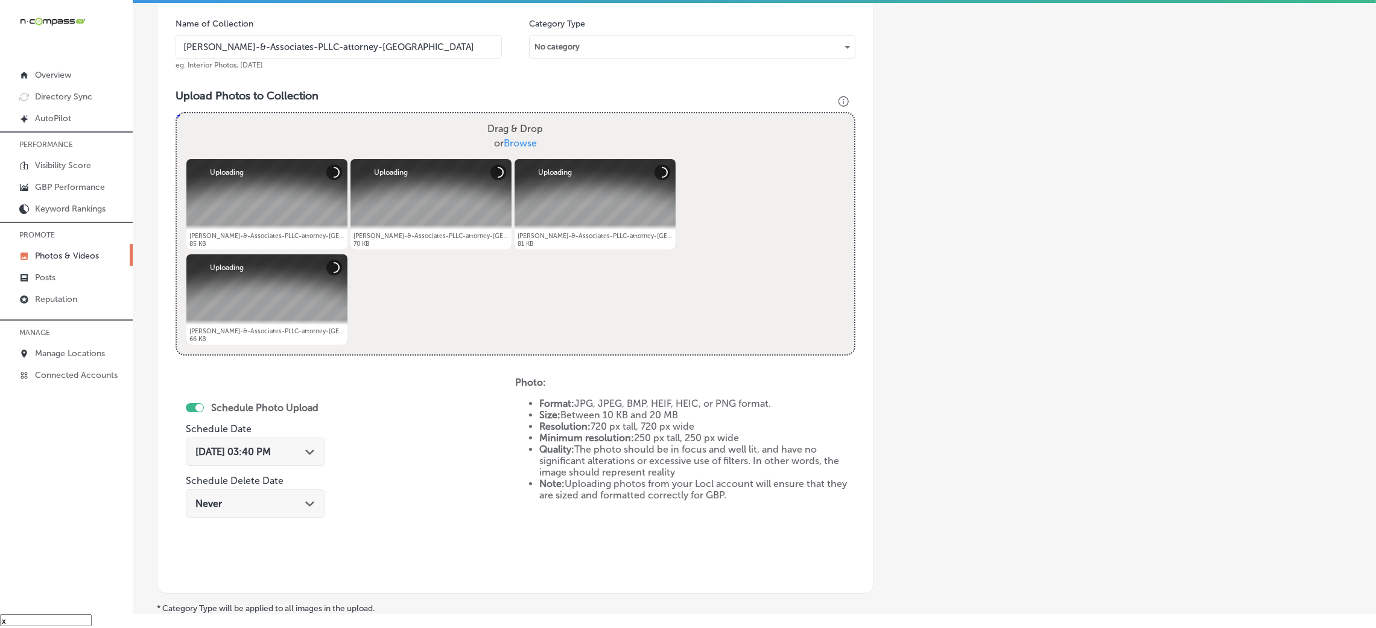
scroll to position [377, 0]
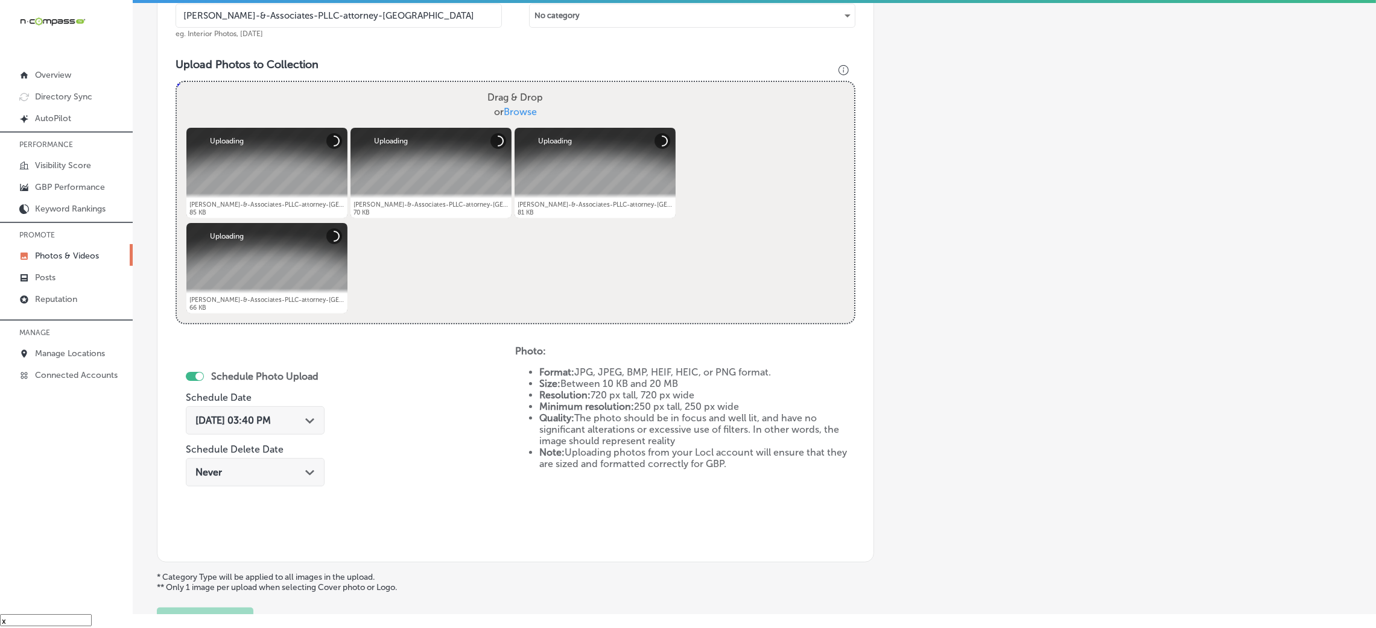
click at [207, 419] on span "[DATE] 03:40 PM" at bounding box center [232, 420] width 75 height 11
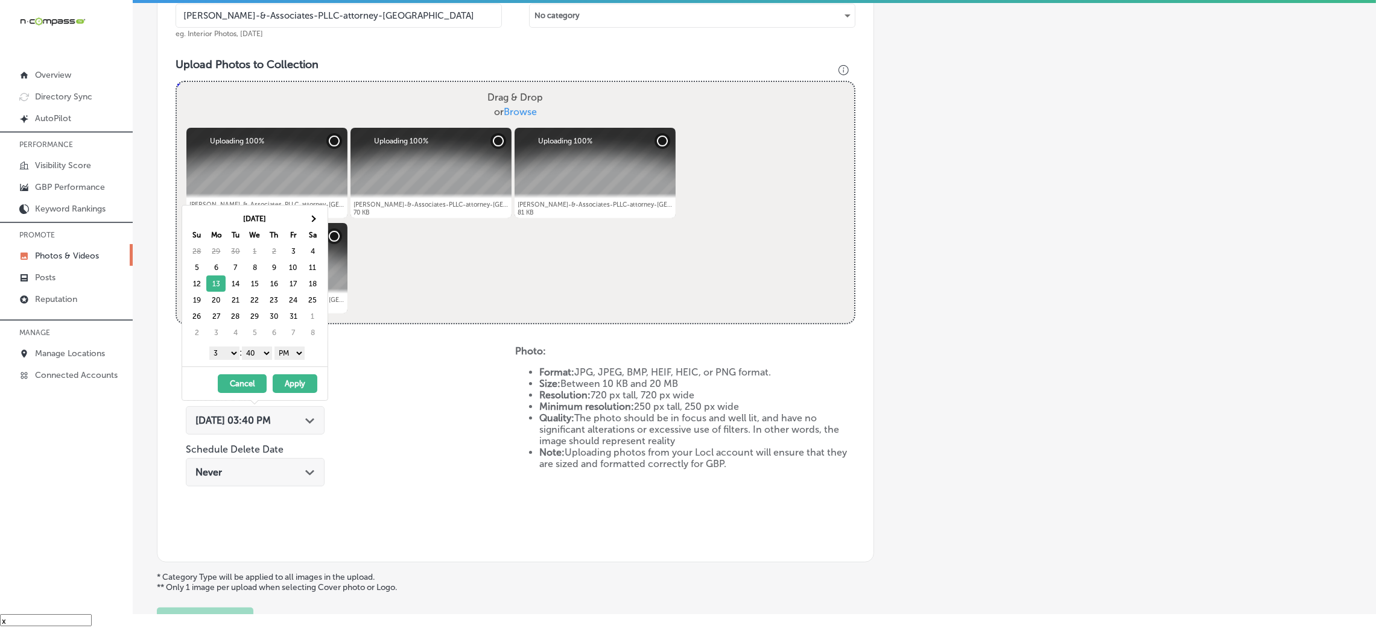
click at [260, 347] on select "00 10 20 30 40 50" at bounding box center [257, 353] width 30 height 13
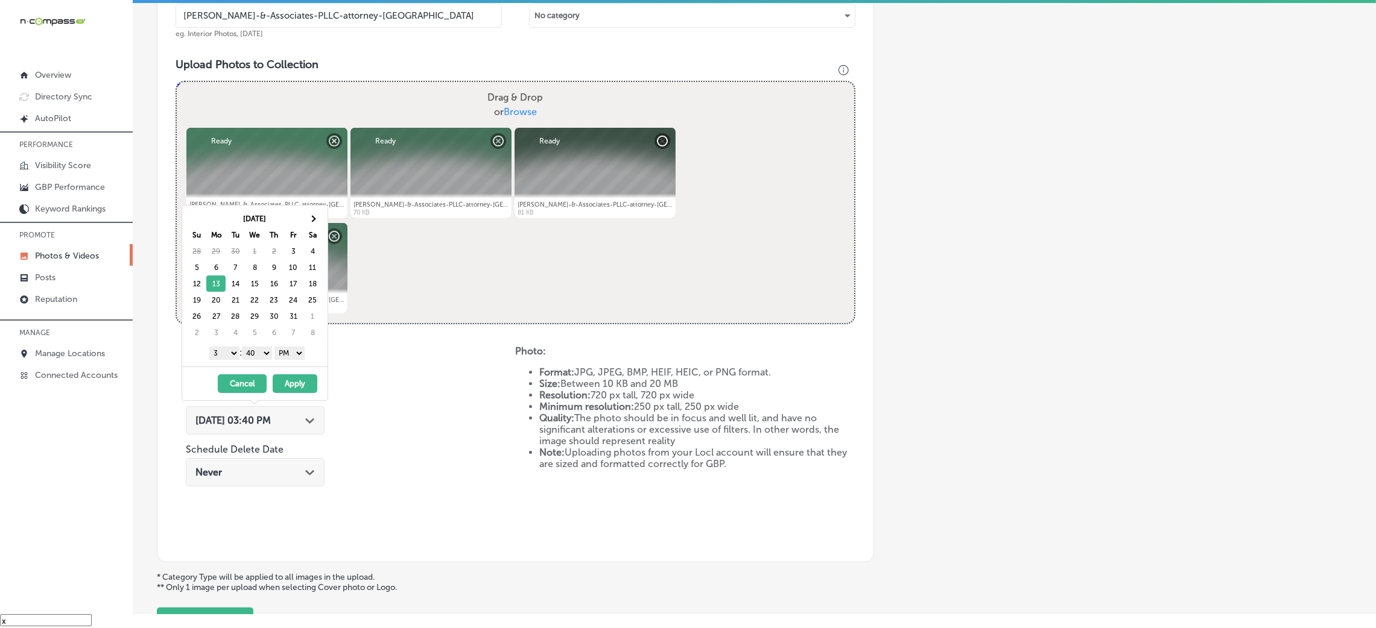
click at [260, 347] on select "00 10 20 30 40 50" at bounding box center [257, 353] width 30 height 13
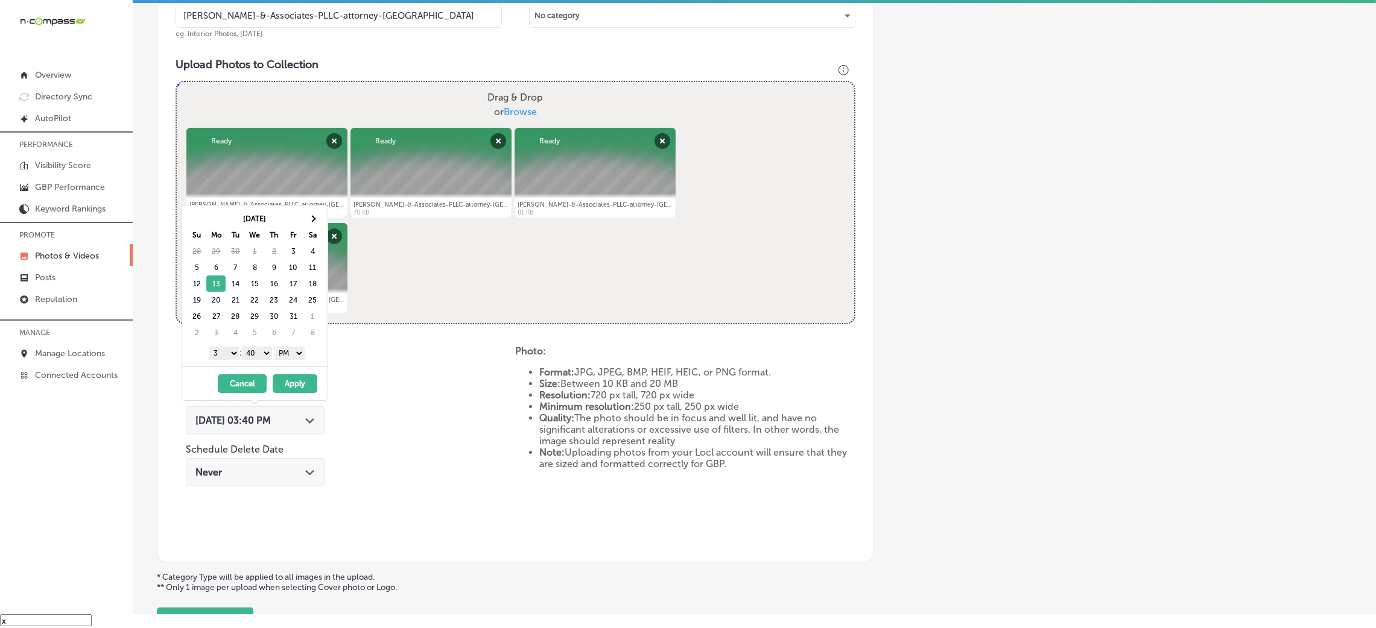
click at [260, 351] on select "00 10 20 30 40 50" at bounding box center [257, 353] width 30 height 13
click at [220, 361] on div "1 2 3 4 5 6 7 8 9 10 11 12 : 00 10 20 30 40 50 AM PM" at bounding box center [257, 353] width 141 height 18
click at [226, 347] on select "1 2 3 4 5 6 7 8 9 10 11 12" at bounding box center [224, 353] width 30 height 13
click at [282, 382] on button "Apply" at bounding box center [295, 384] width 45 height 19
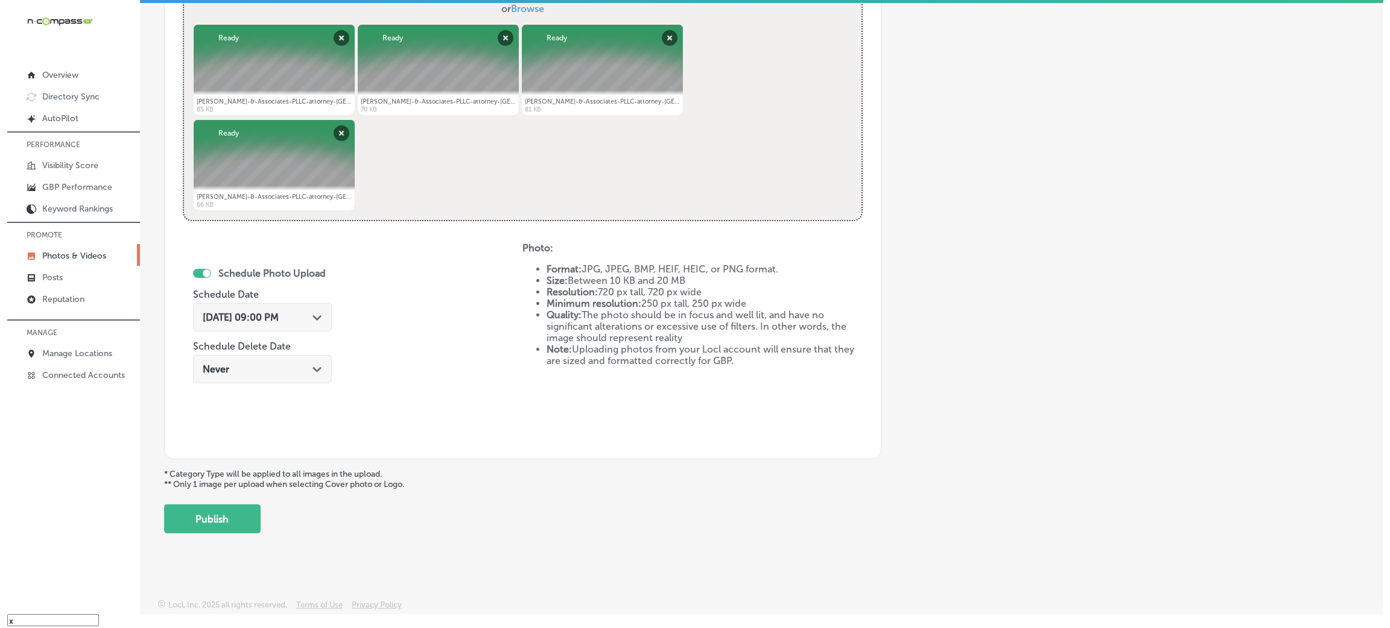
scroll to position [482, 0]
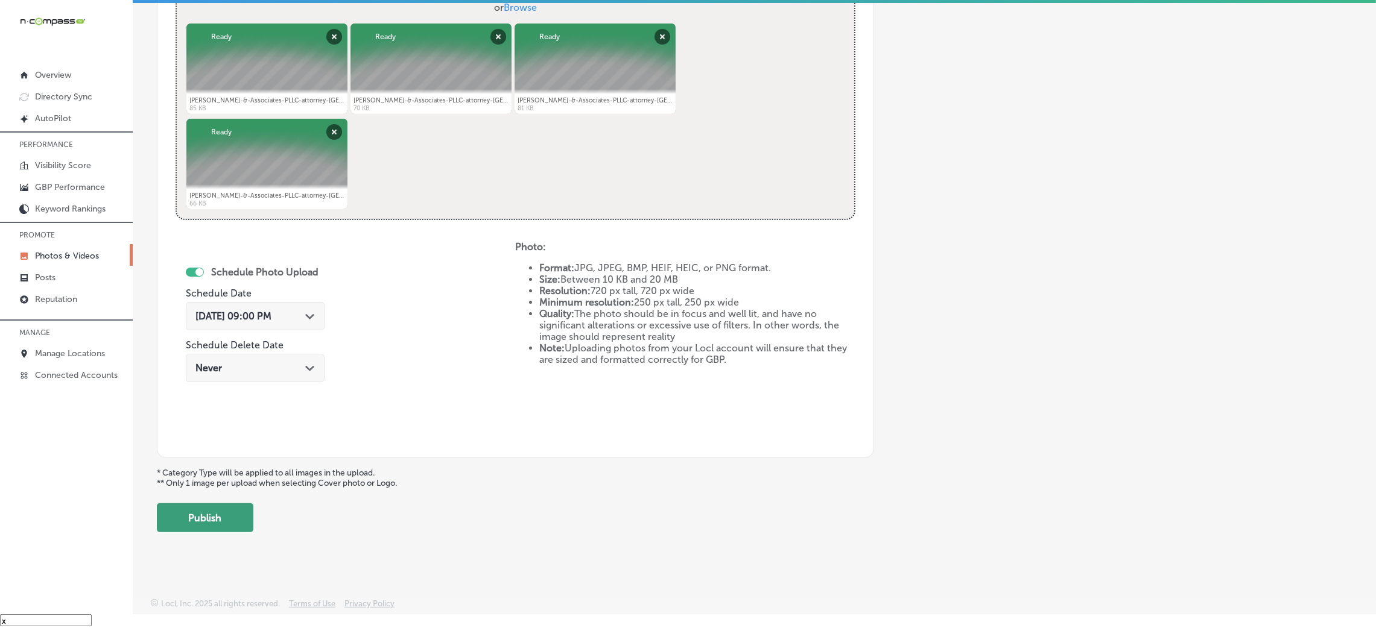
click at [178, 527] on button "Publish" at bounding box center [205, 518] width 97 height 29
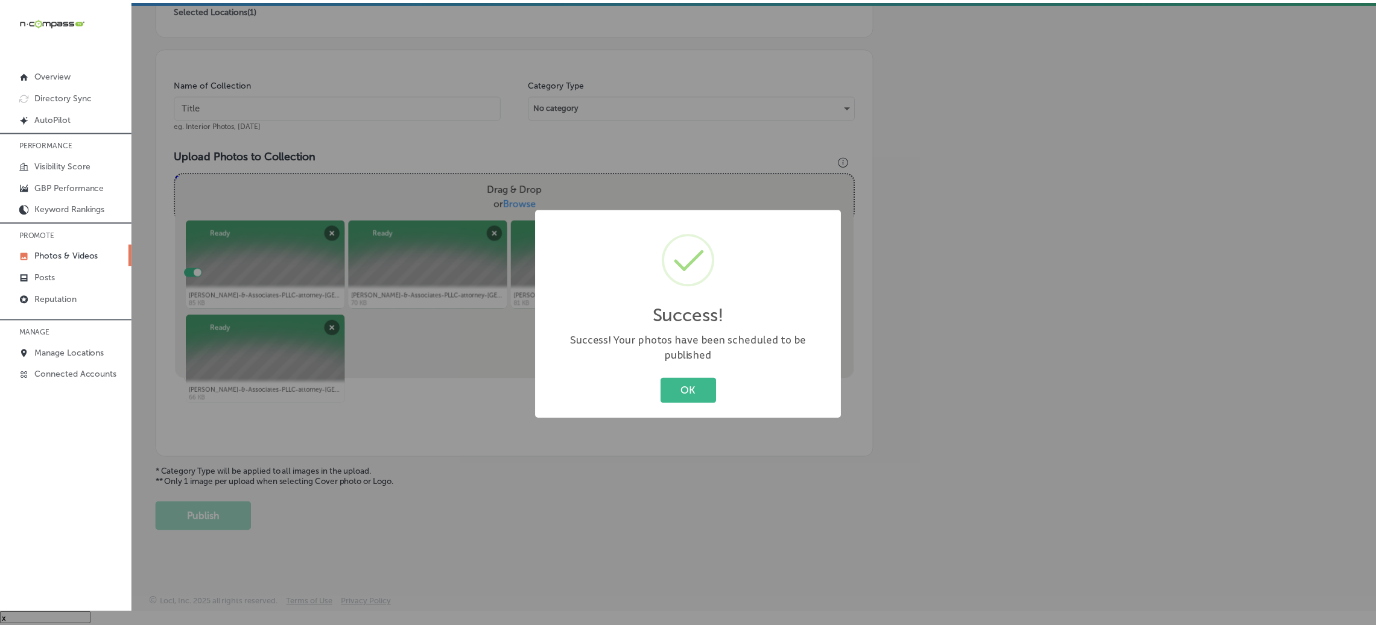
scroll to position [286, 0]
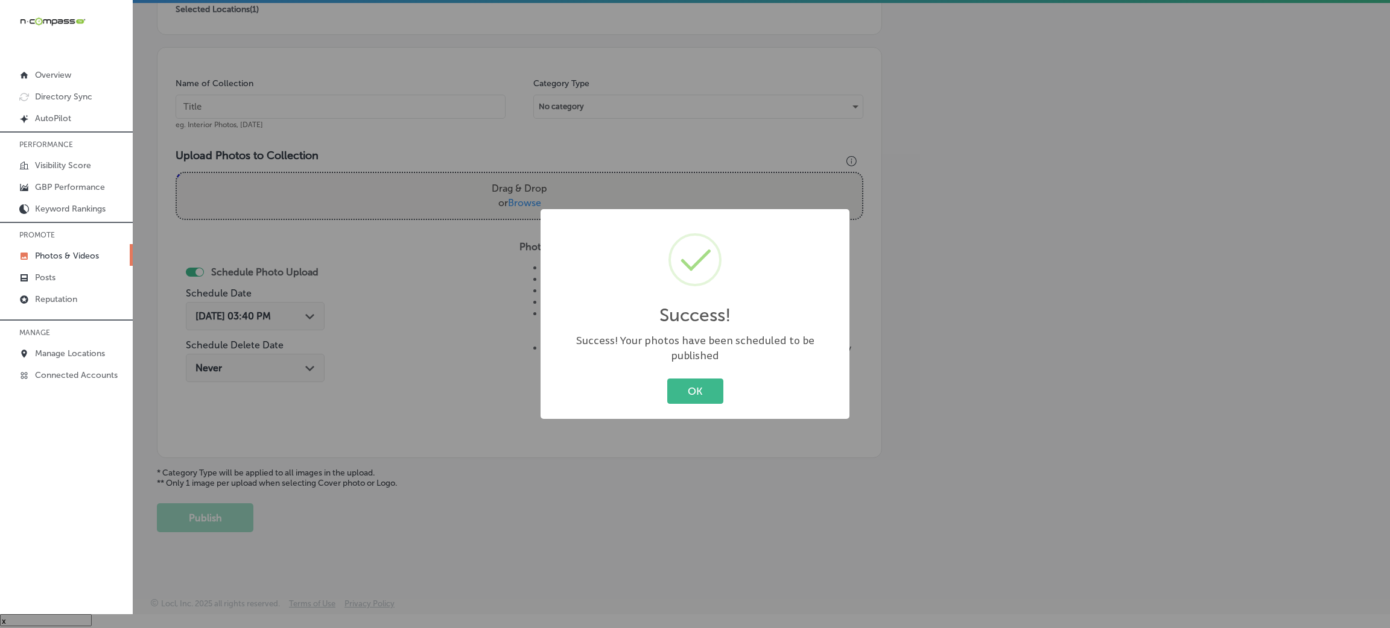
click at [667, 376] on div "OK Cancel" at bounding box center [694, 391] width 285 height 31
click at [676, 393] on button "OK" at bounding box center [695, 391] width 56 height 25
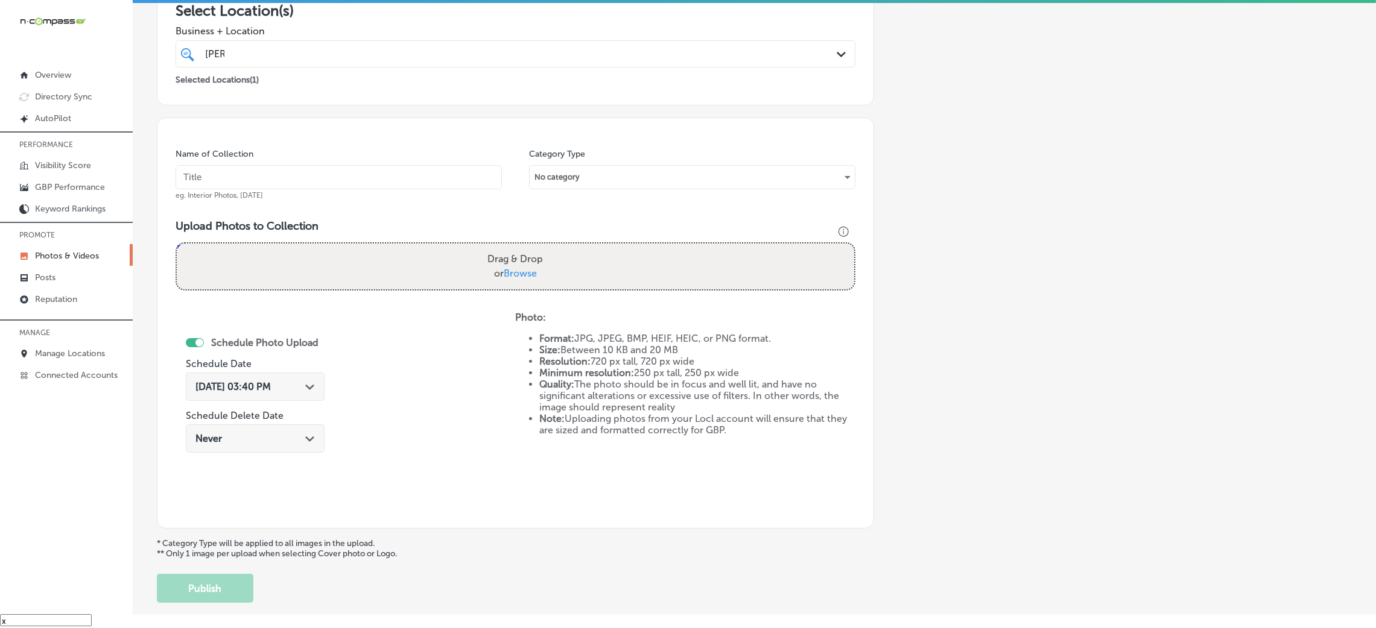
scroll to position [106, 0]
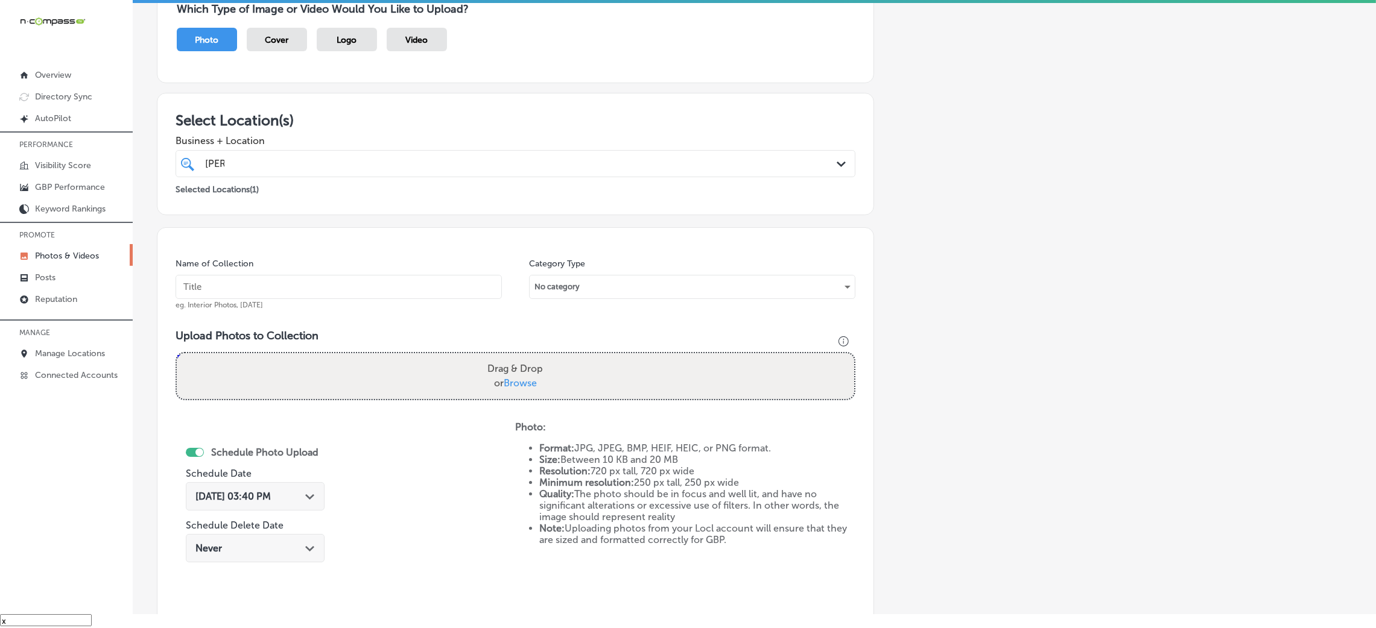
click at [327, 282] on input "text" at bounding box center [339, 287] width 326 height 24
paste input "[PERSON_NAME]-&-Associates-PLLC-attorney-[GEOGRAPHIC_DATA]"
type input "[PERSON_NAME]-&-Associates-PLLC-attorney-[GEOGRAPHIC_DATA]"
click at [564, 380] on div "Drag & Drop or Browse" at bounding box center [515, 376] width 677 height 46
click at [177, 353] on input "Drag & Drop or Browse" at bounding box center [515, 355] width 677 height 4
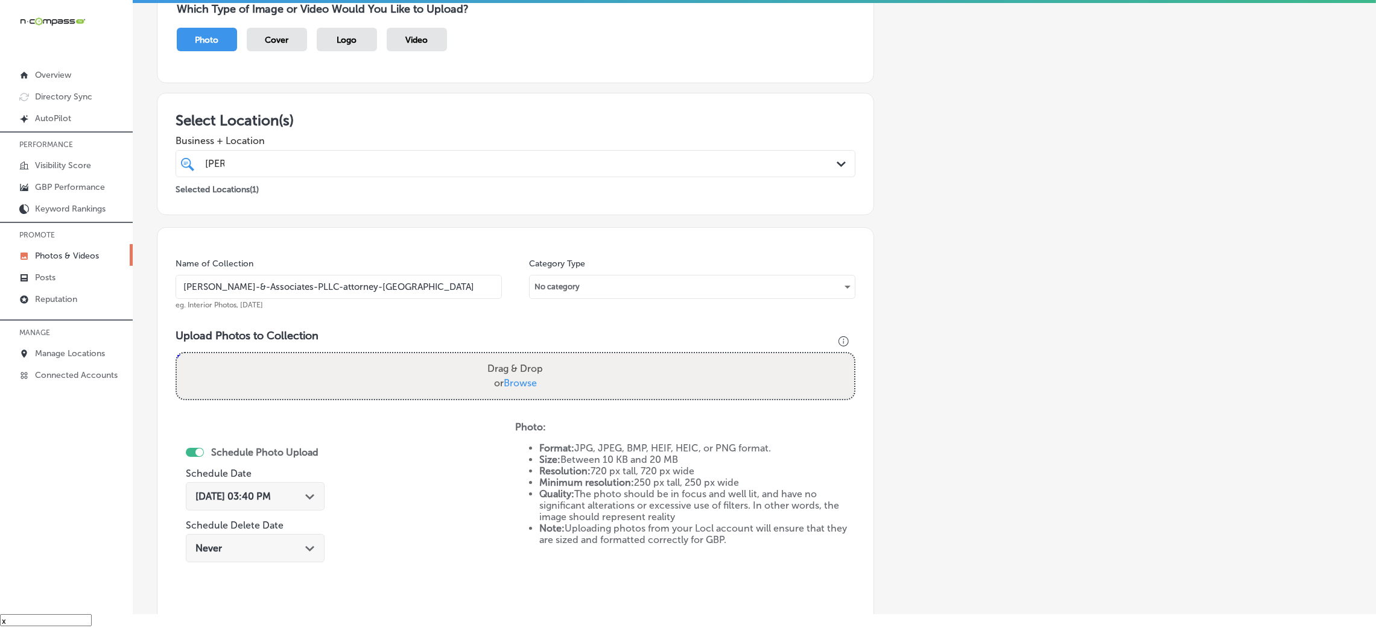
type input "C:\fakepath\[PERSON_NAME]-&-Associates-PLLC-attorney-[GEOGRAPHIC_DATA] (18).jpg"
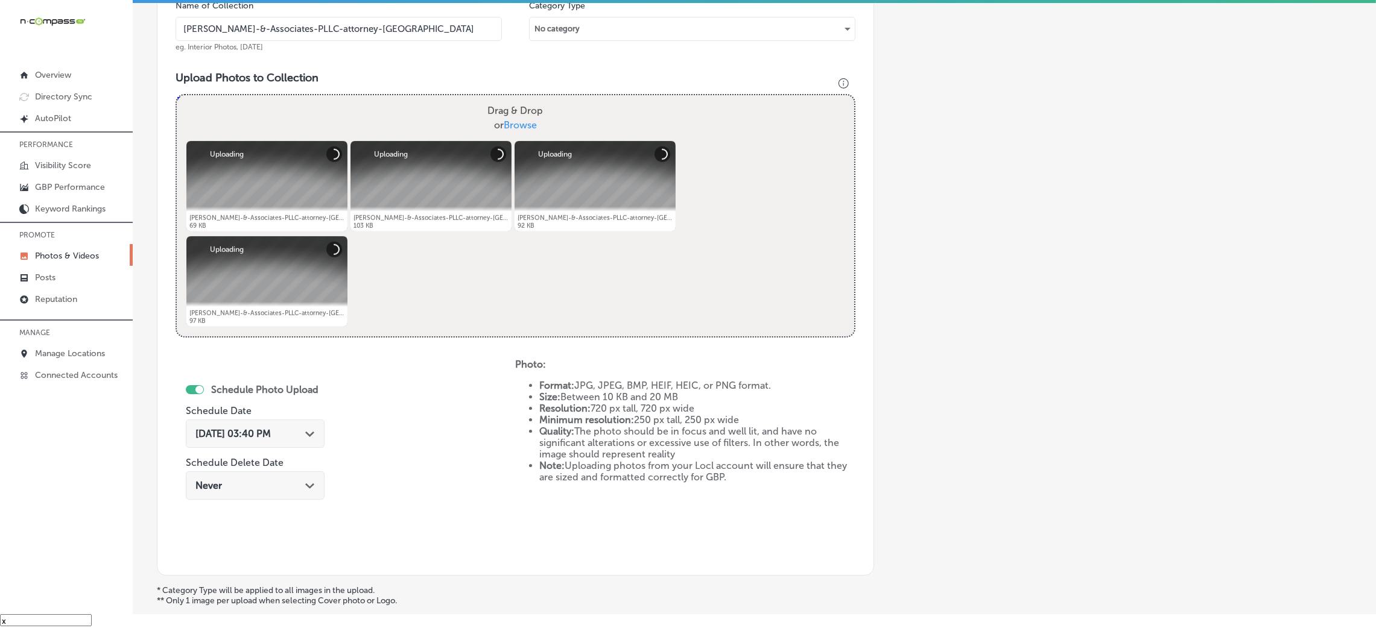
scroll to position [467, 0]
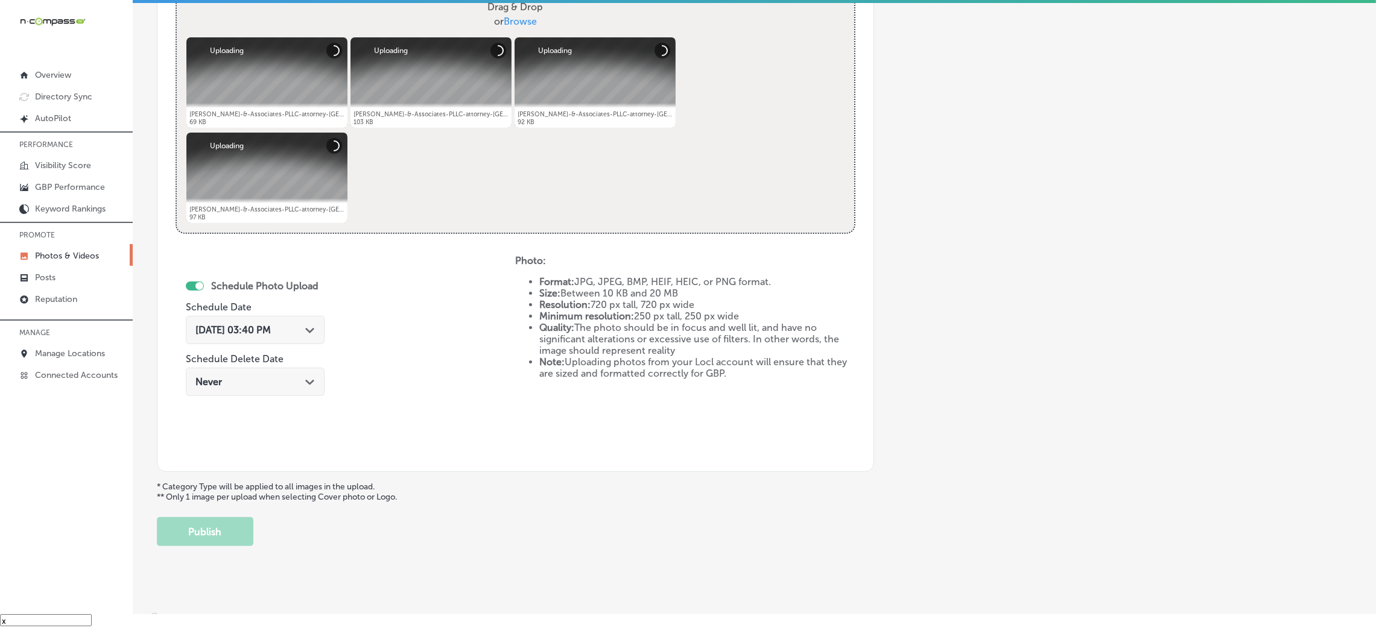
click at [286, 321] on div "[DATE] 03:40 PM Path Created with Sketch." at bounding box center [255, 330] width 139 height 28
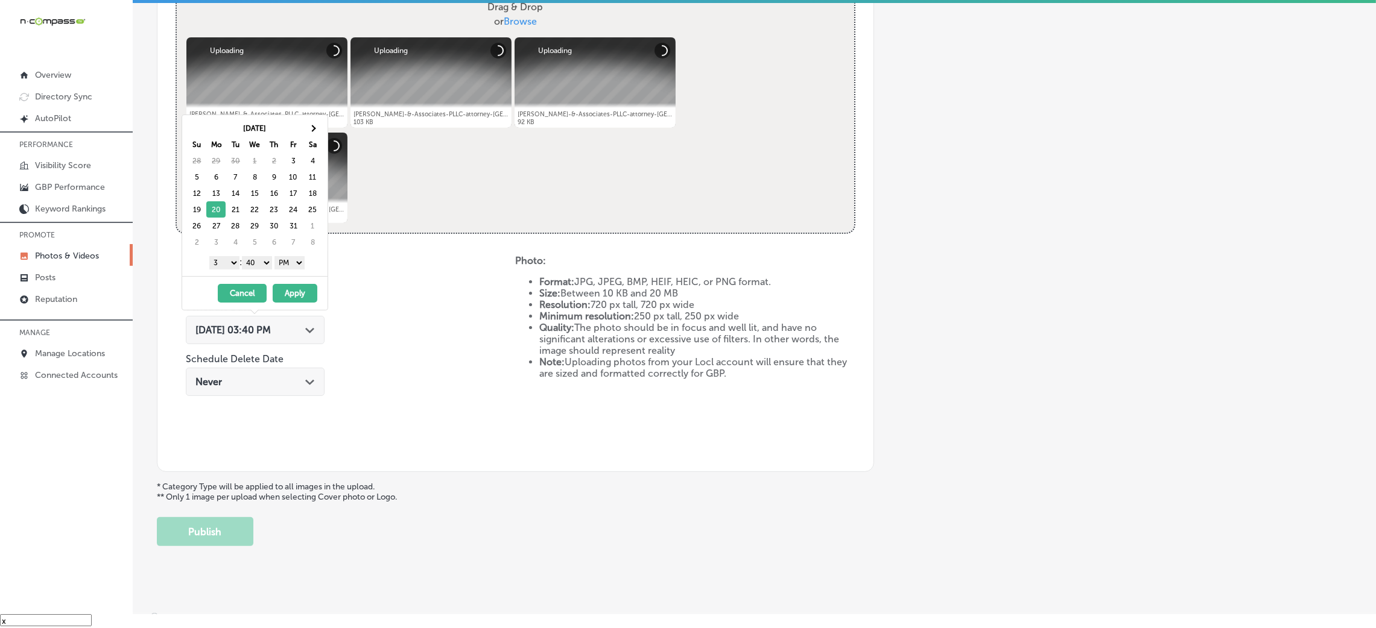
click at [269, 263] on select "00 10 20 30 40 50" at bounding box center [257, 262] width 30 height 13
click at [202, 269] on div "1 2 3 4 5 6 7 8 9 10 11 12 : 00 10 20 30 40 50 AM PM" at bounding box center [257, 262] width 141 height 18
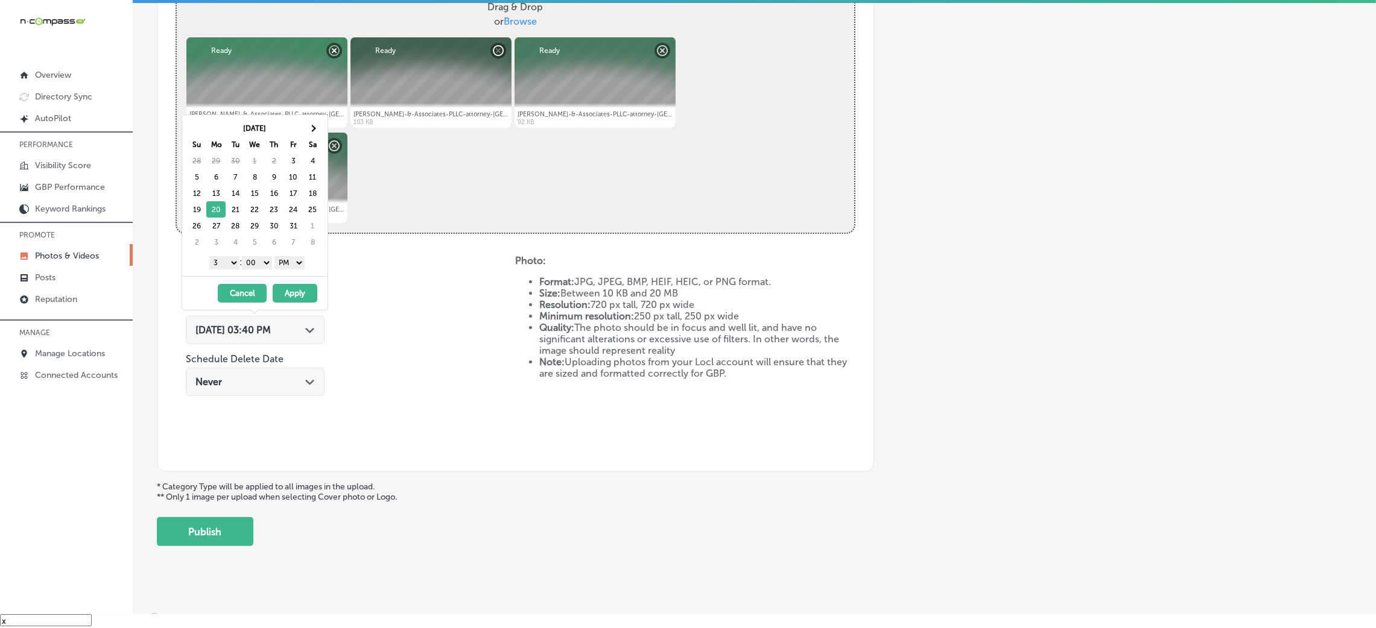
click at [218, 259] on select "1 2 3 4 5 6 7 8 9 10 11 12" at bounding box center [224, 262] width 30 height 13
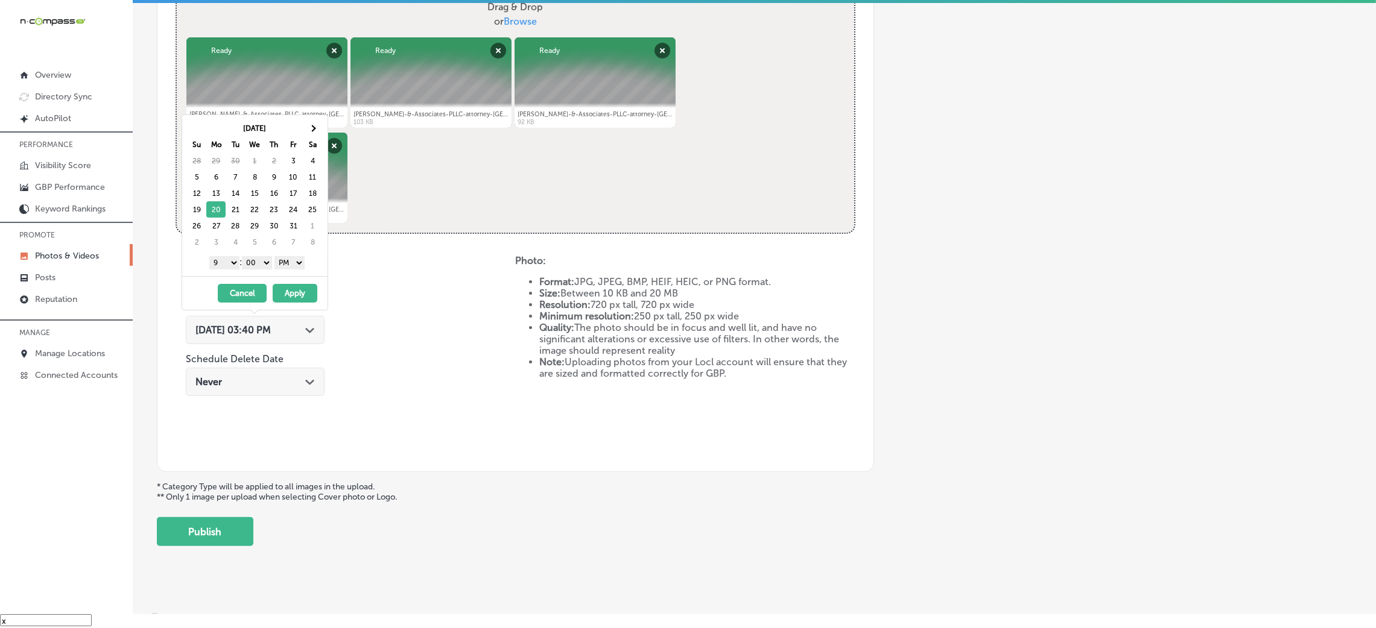
click at [297, 295] on button "Apply" at bounding box center [295, 293] width 45 height 19
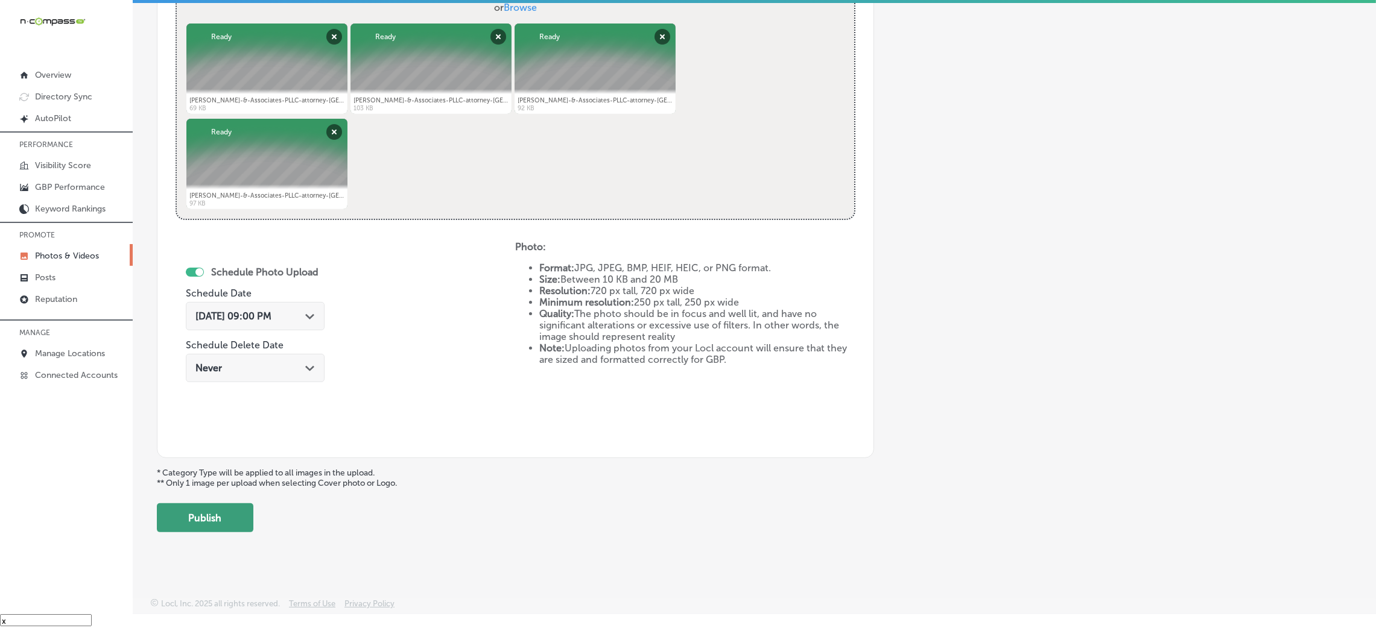
click at [236, 517] on button "Publish" at bounding box center [205, 518] width 97 height 29
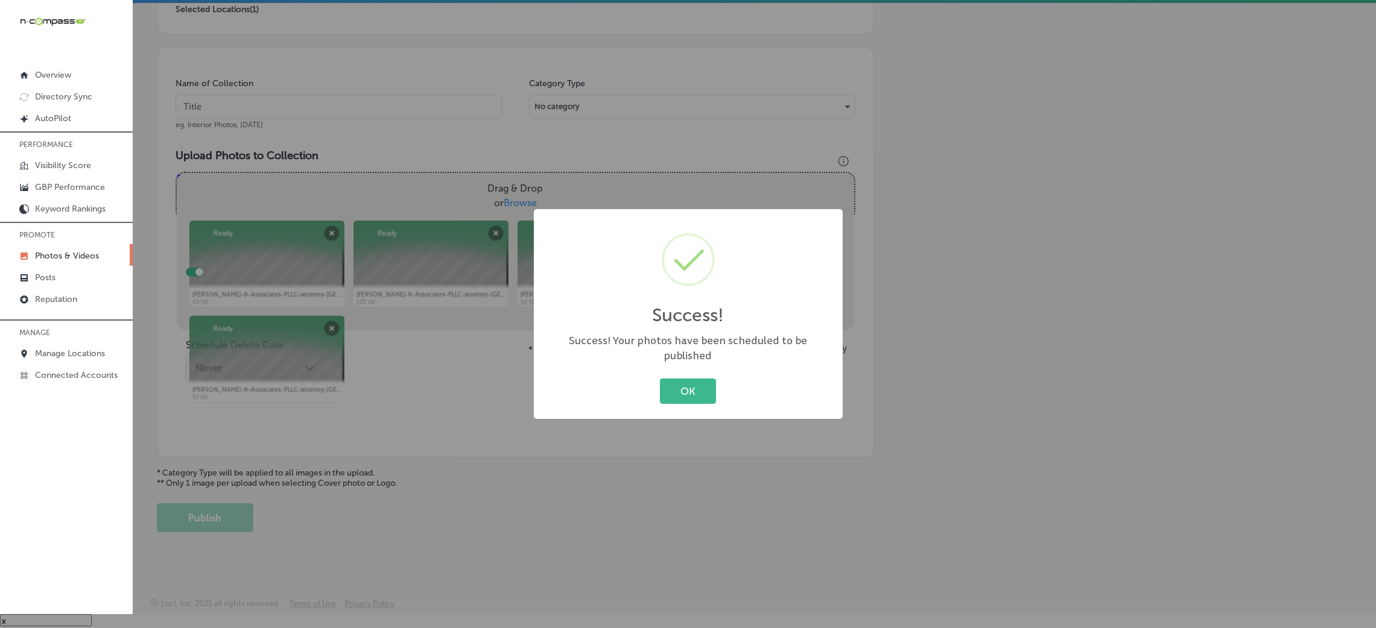
scroll to position [286, 0]
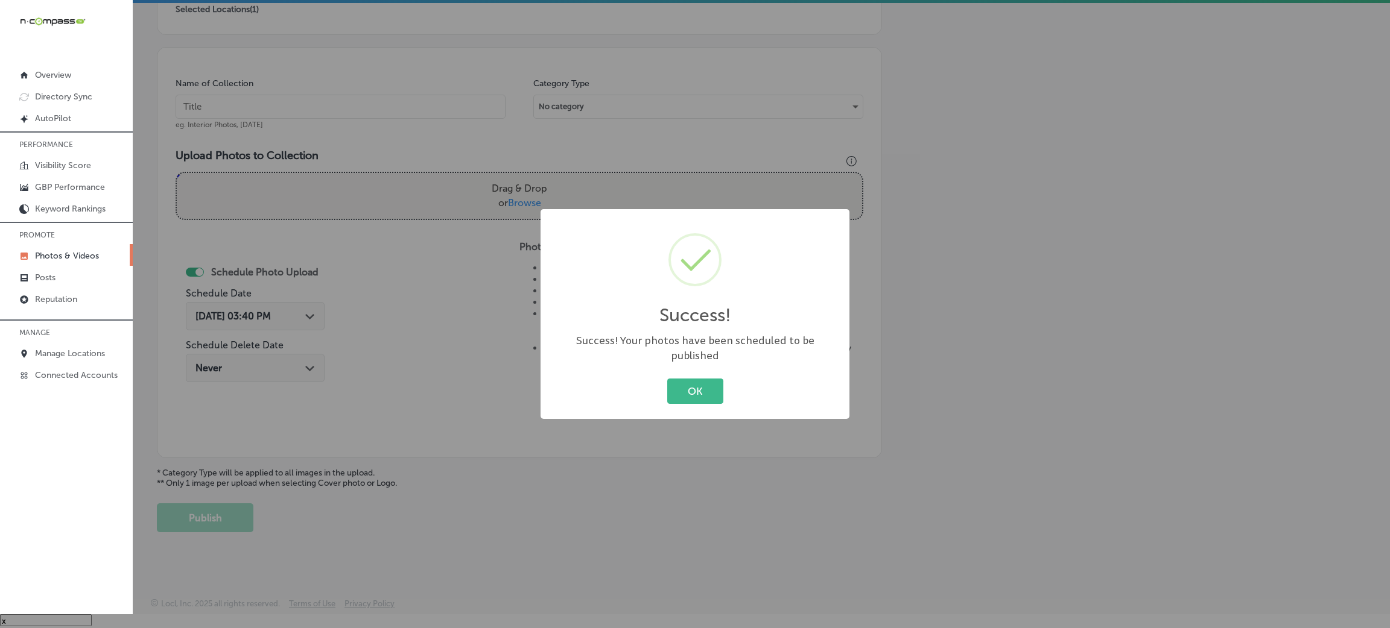
click at [725, 394] on div "OK Cancel" at bounding box center [694, 391] width 285 height 31
click at [711, 383] on button "OK" at bounding box center [695, 391] width 56 height 25
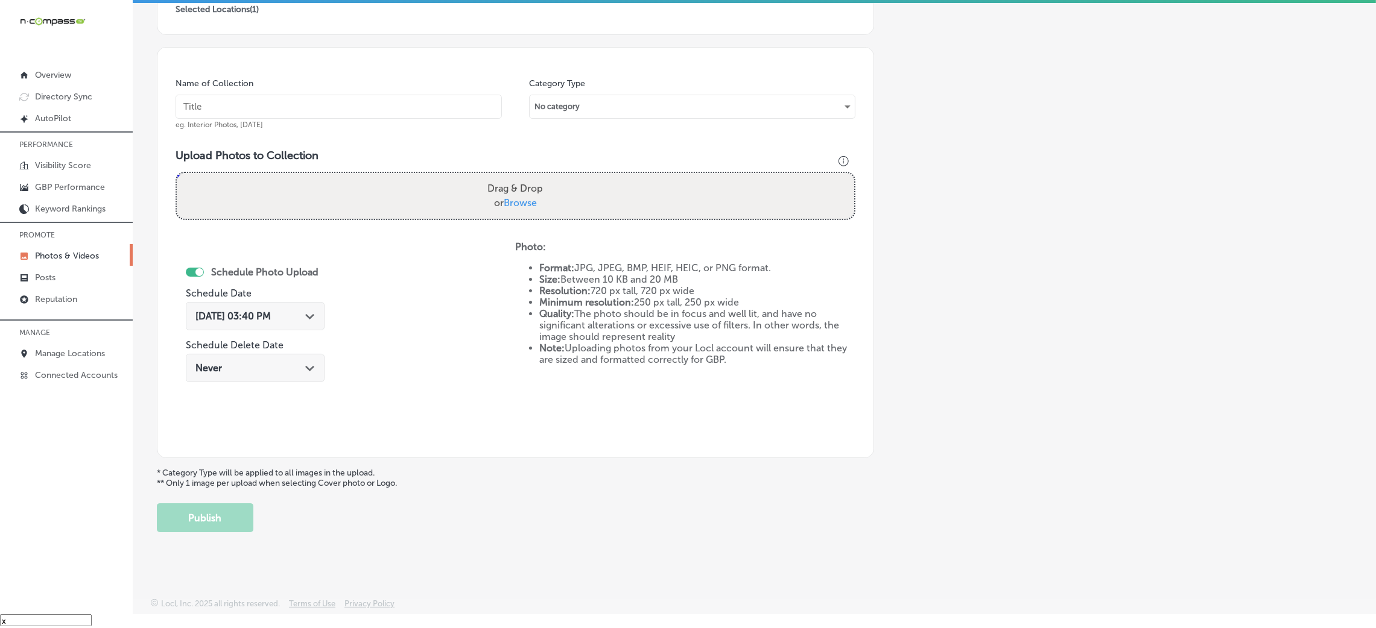
click at [434, 100] on input "text" at bounding box center [339, 107] width 326 height 24
paste input "[PERSON_NAME]-&-Associates-PLLC-attorney-[GEOGRAPHIC_DATA]"
type input "[PERSON_NAME]-&-Associates-PLLC-attorney-[GEOGRAPHIC_DATA]"
click at [590, 255] on div "Photo: Format: JPG, JPEG, BMP, HEIF, HEIC, or PNG format. Size: Between 10 KB a…" at bounding box center [685, 303] width 340 height 124
drag, startPoint x: 577, startPoint y: 231, endPoint x: 564, endPoint y: 213, distance: 22.4
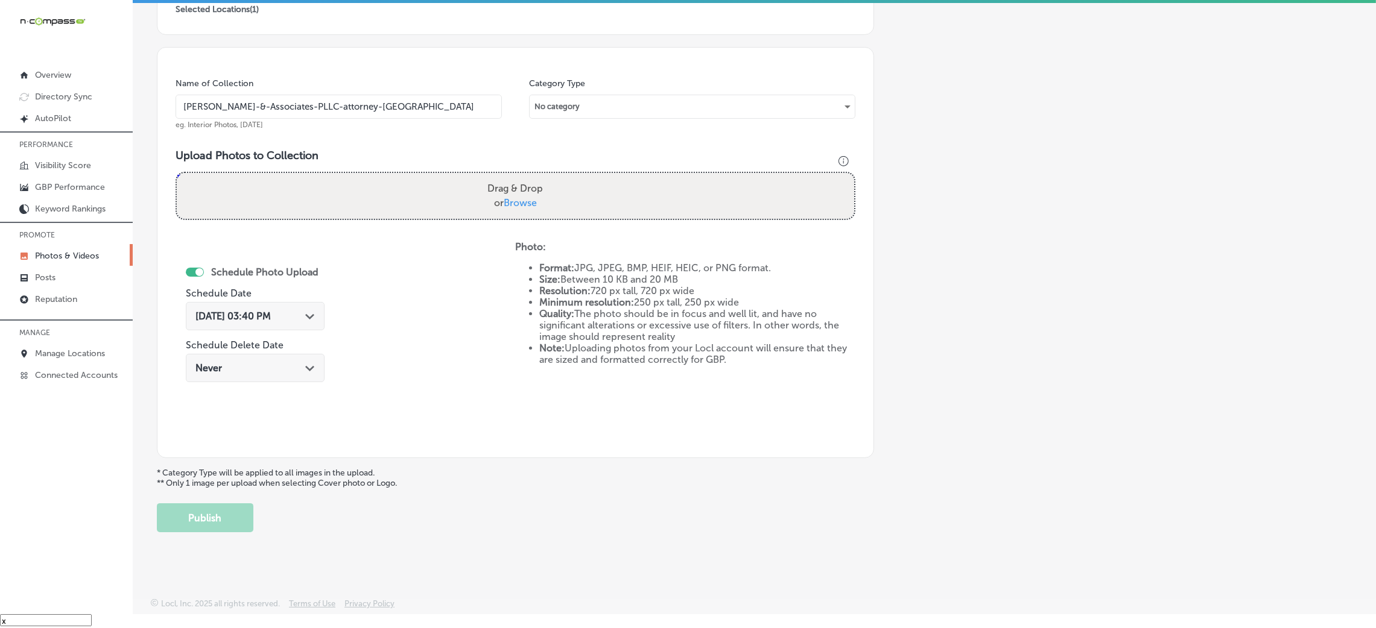
click at [564, 213] on div "Name of Collection [PERSON_NAME]-&-Associates-PLLC-attorney-[PERSON_NAME]. Inte…" at bounding box center [515, 252] width 717 height 411
click at [564, 213] on div "Drag & Drop or Browse" at bounding box center [515, 196] width 677 height 46
click at [177, 173] on input "Drag & Drop or Browse" at bounding box center [515, 175] width 677 height 4
type input "C:\fakepath\[PERSON_NAME]-&-Associates-PLLC-attorney-[GEOGRAPHIC_DATA] (22).jpg"
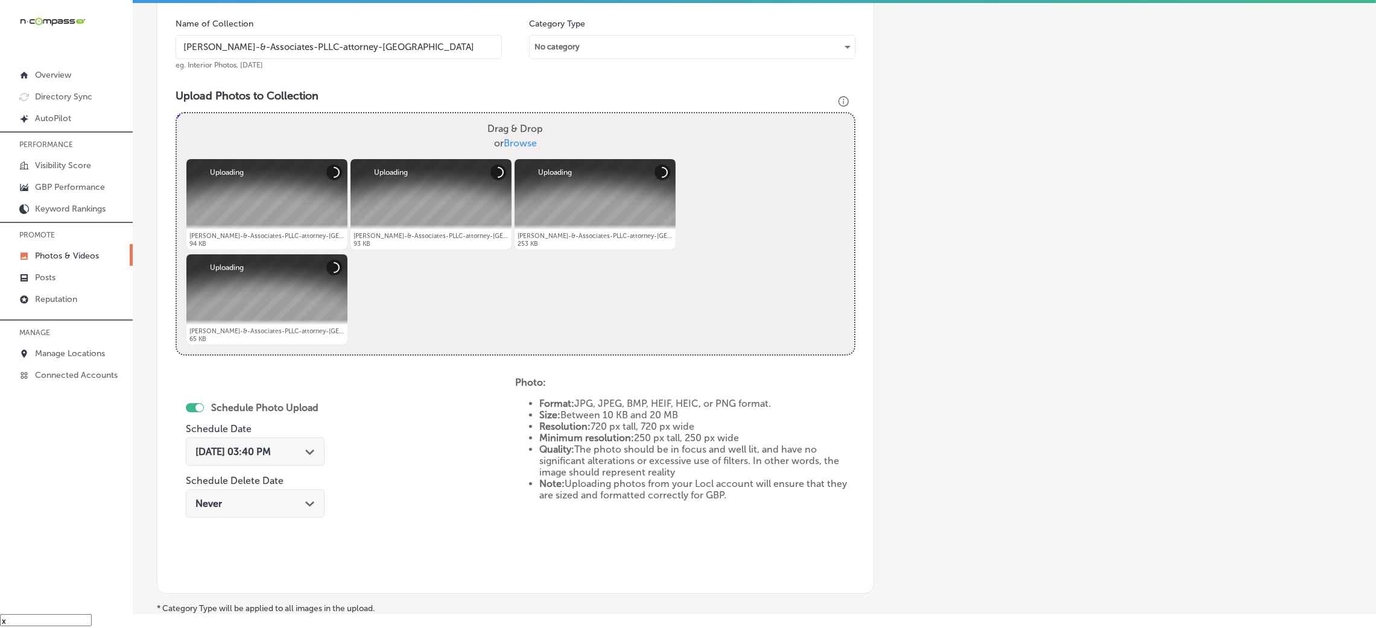
scroll to position [467, 0]
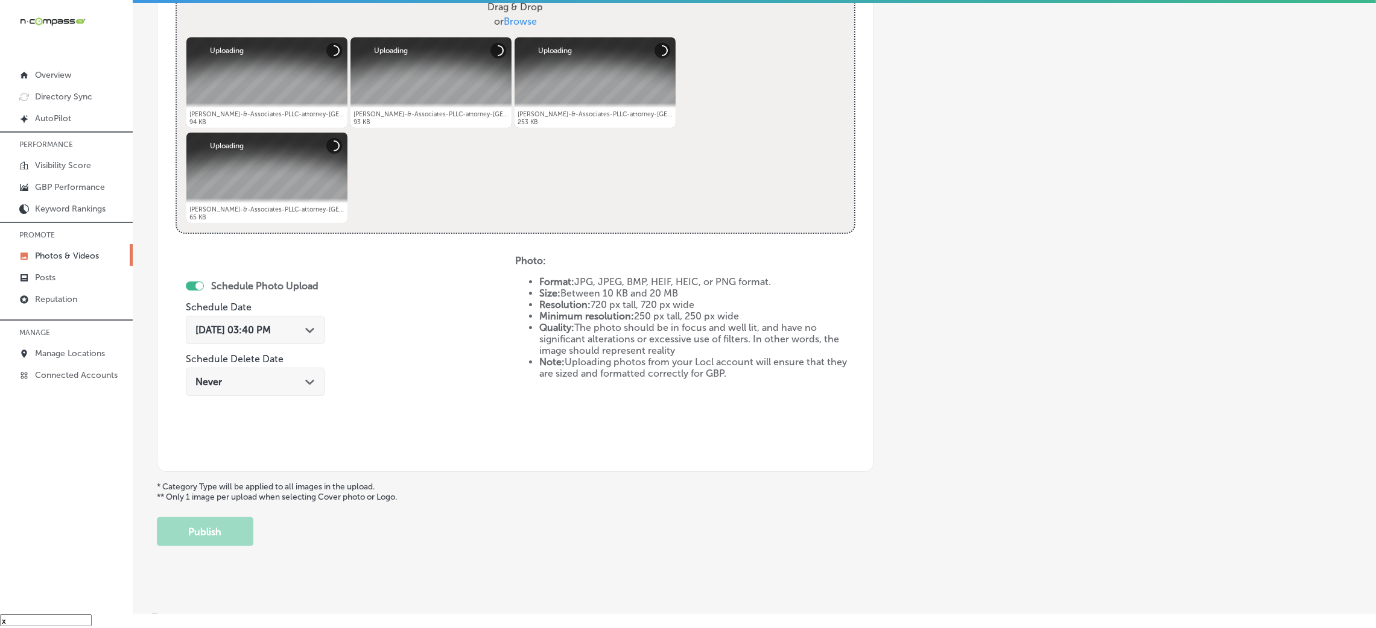
click at [298, 328] on div "[DATE] 03:40 PM Path Created with Sketch." at bounding box center [254, 329] width 119 height 11
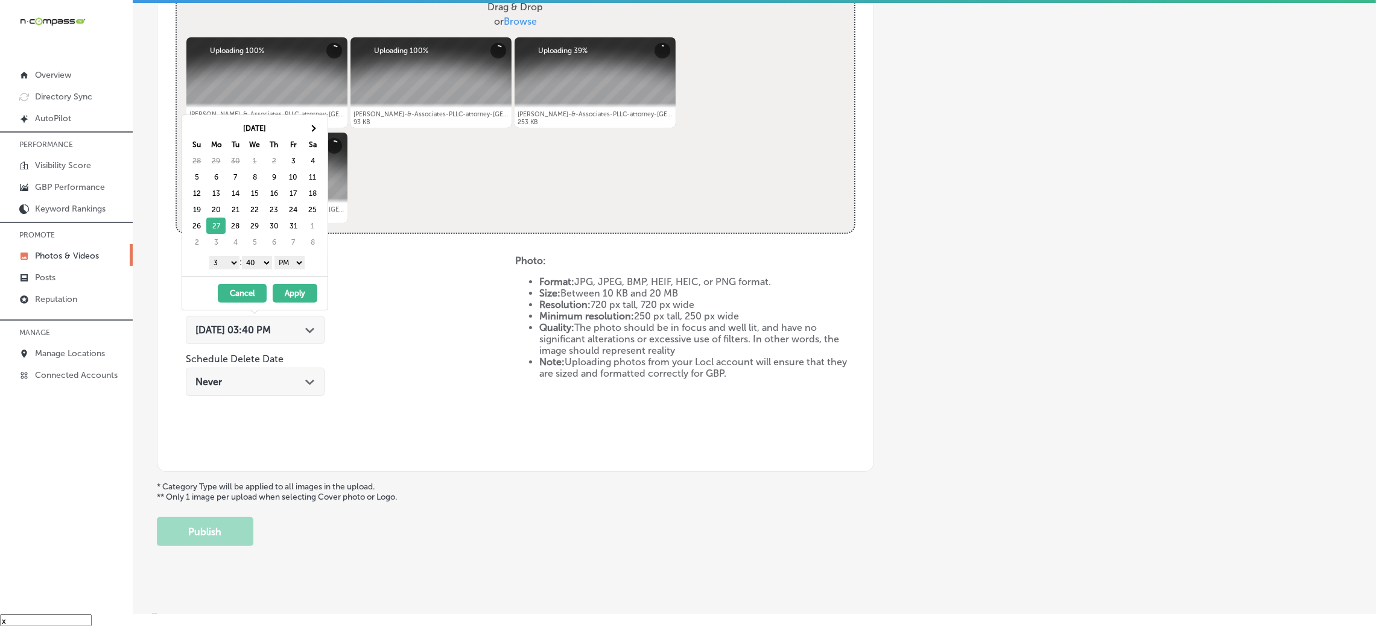
drag, startPoint x: 256, startPoint y: 260, endPoint x: 256, endPoint y: 267, distance: 7.2
click at [256, 260] on select "00 10 20 30 40 50" at bounding box center [257, 262] width 30 height 13
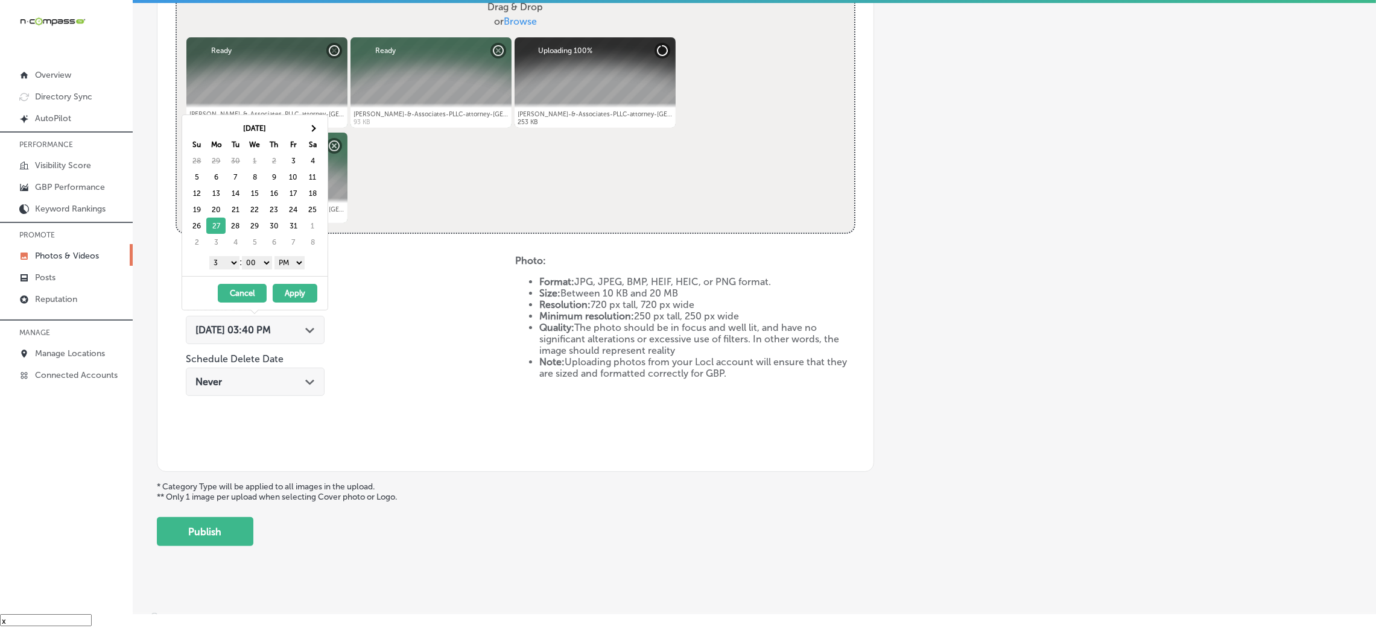
click at [220, 255] on div "1 2 3 4 5 6 7 8 9 10 11 12 : 00 10 20 30 40 50 AM PM" at bounding box center [257, 262] width 141 height 18
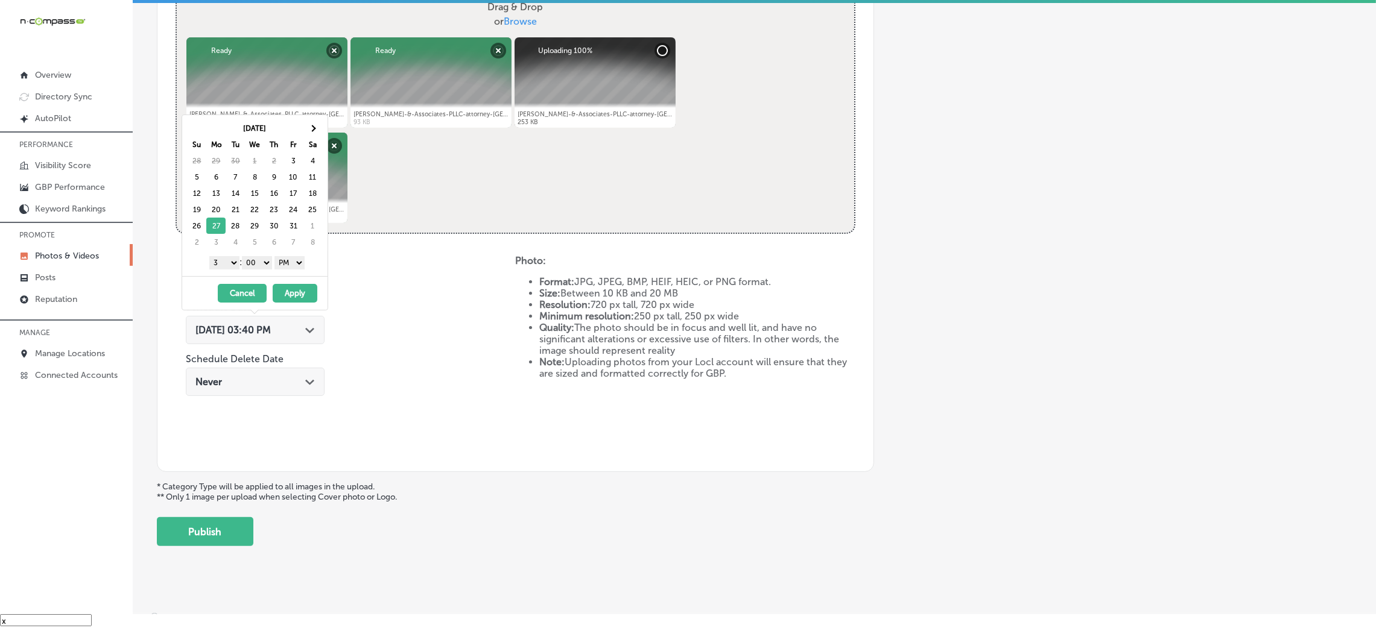
click at [221, 260] on select "1 2 3 4 5 6 7 8 9 10 11 12" at bounding box center [224, 262] width 30 height 13
click at [287, 291] on button "Apply" at bounding box center [295, 293] width 45 height 19
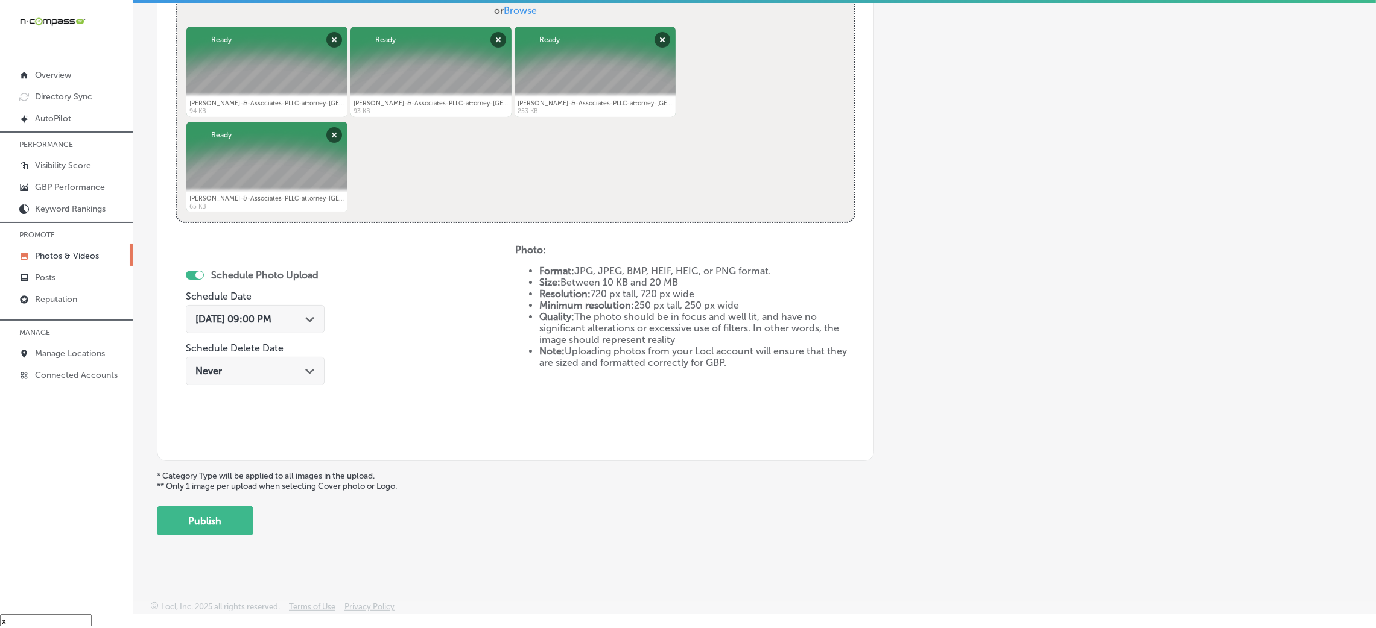
scroll to position [482, 0]
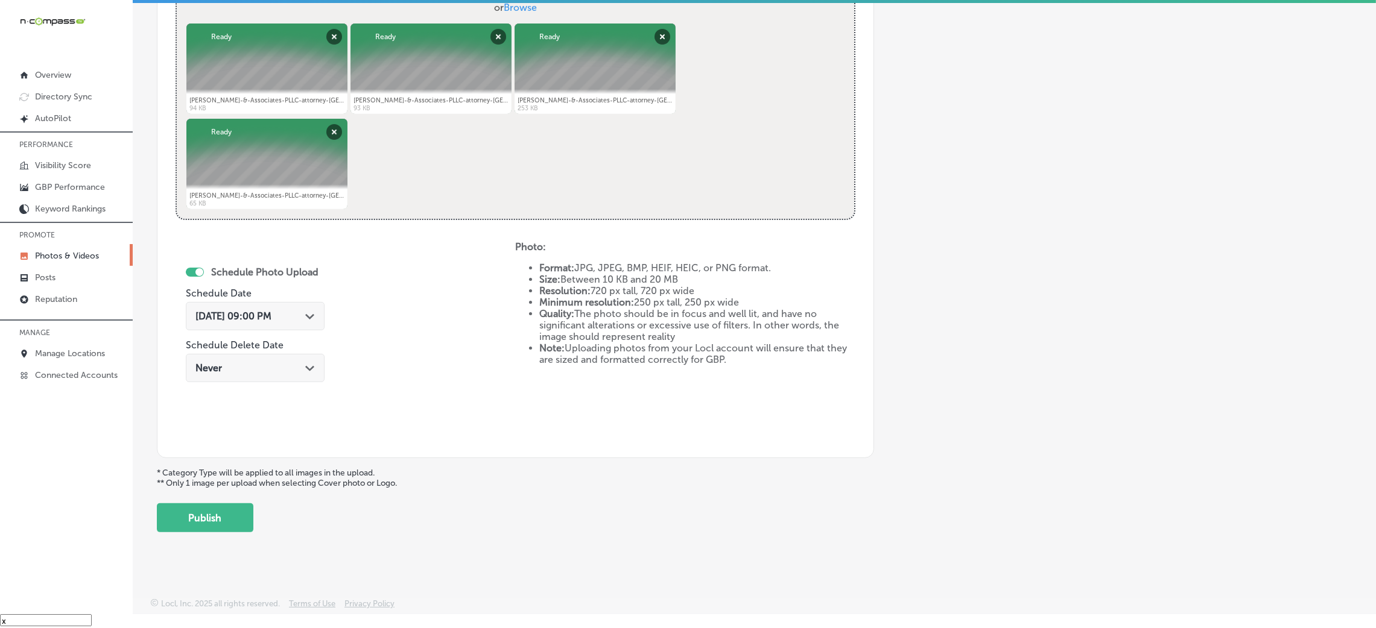
click at [191, 507] on button "Publish" at bounding box center [205, 518] width 97 height 29
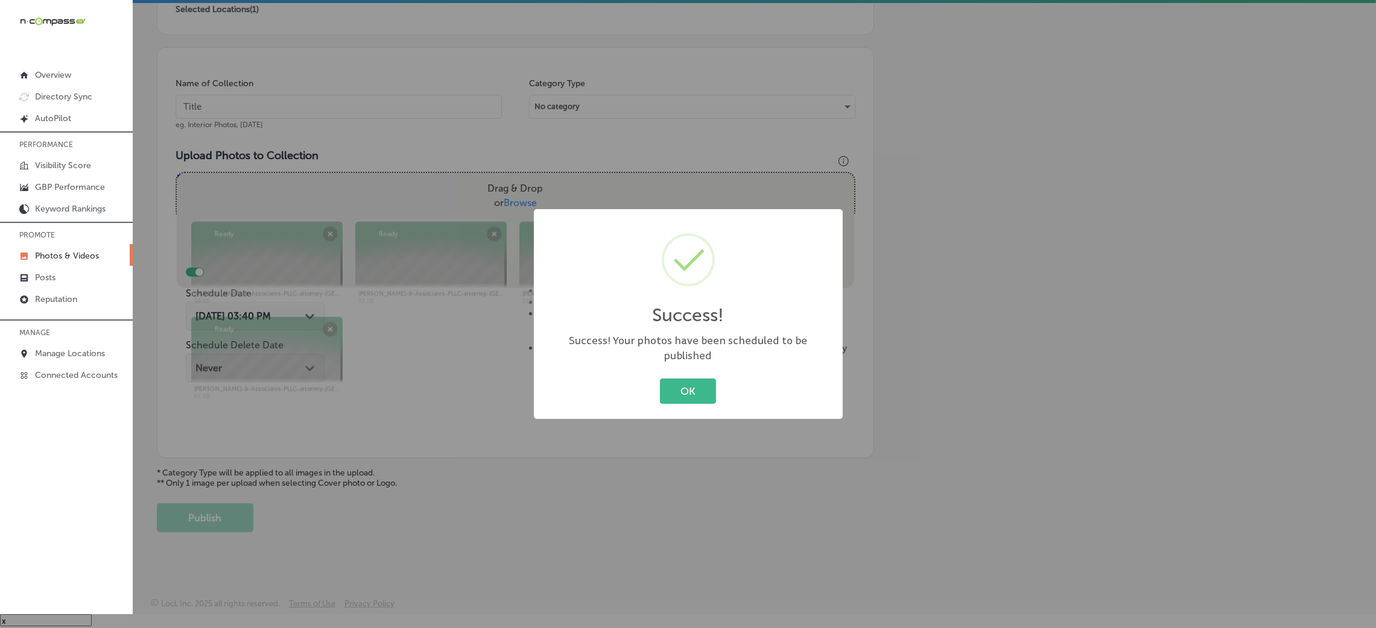
scroll to position [286, 0]
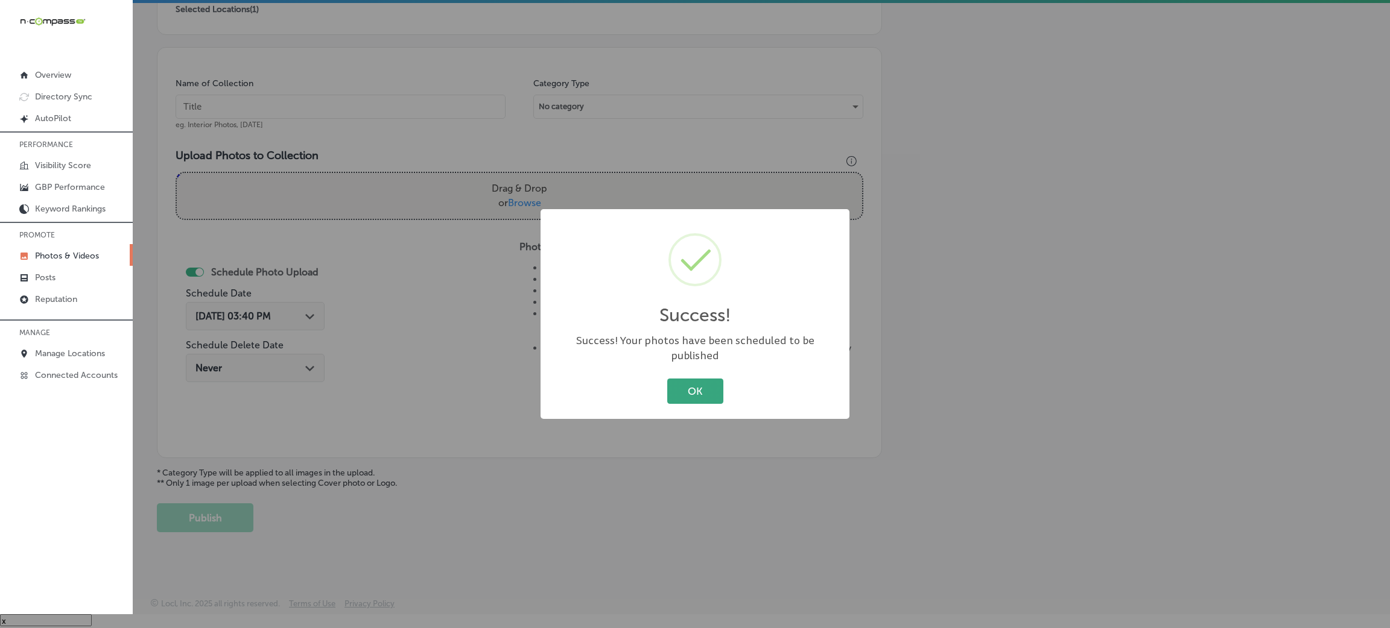
drag, startPoint x: 741, startPoint y: 385, endPoint x: 703, endPoint y: 387, distance: 38.6
click at [735, 387] on div "OK Cancel" at bounding box center [694, 391] width 285 height 31
click at [701, 387] on button "OK" at bounding box center [695, 391] width 56 height 25
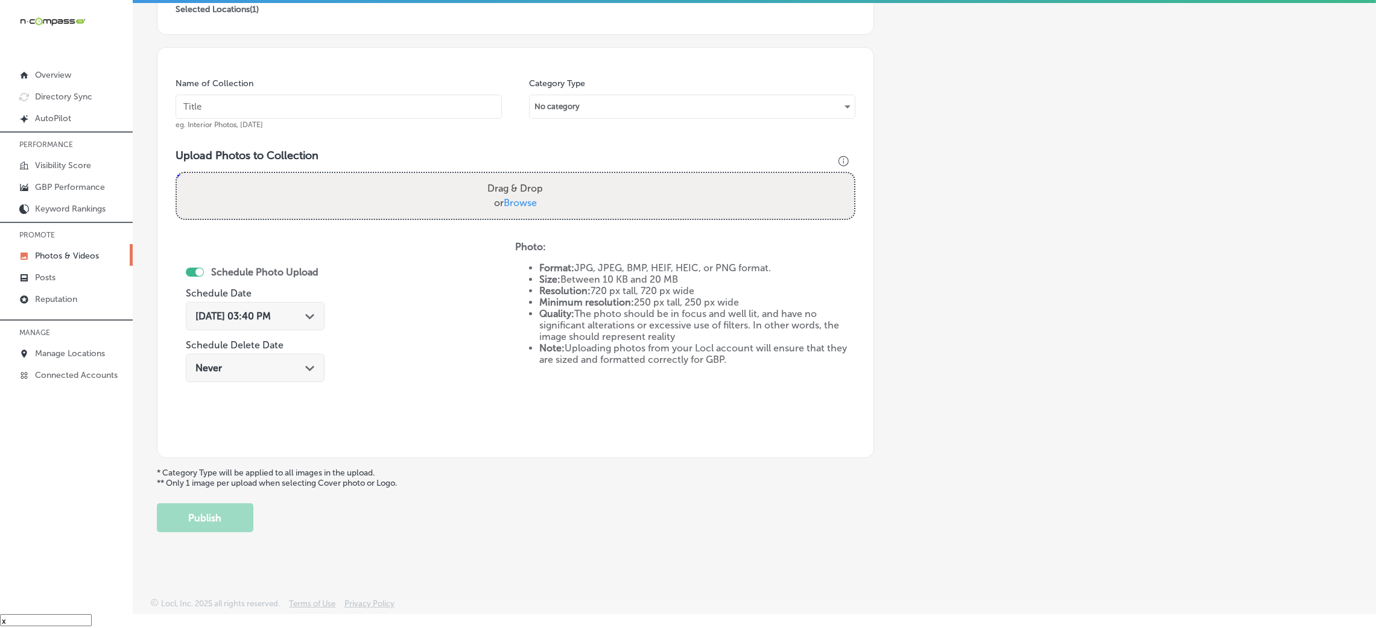
click at [395, 112] on input "text" at bounding box center [339, 107] width 326 height 24
paste input "[PERSON_NAME]-&-Associates-PLLC-attorney-[GEOGRAPHIC_DATA]"
type input "[PERSON_NAME]-&-Associates-PLLC-attorney-[GEOGRAPHIC_DATA]"
click at [542, 192] on label "Drag & Drop or Browse" at bounding box center [515, 196] width 65 height 39
click at [542, 177] on input "Drag & Drop or Browse" at bounding box center [515, 175] width 677 height 4
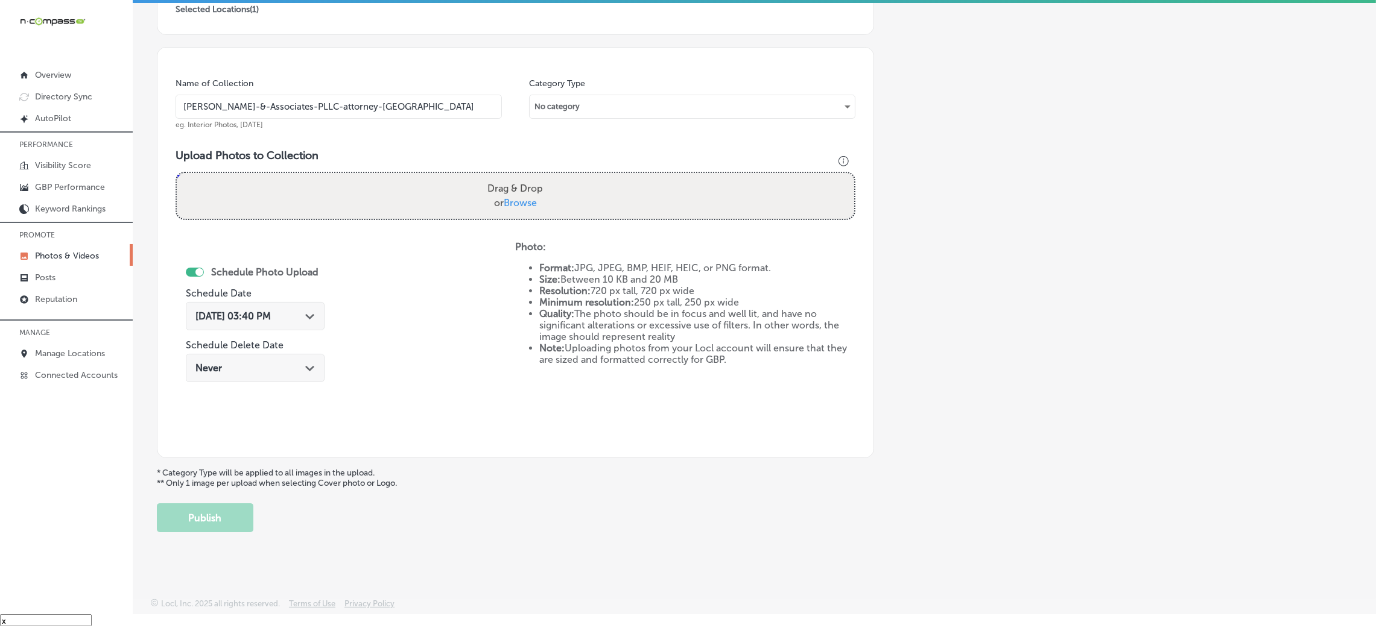
type input "C:\fakepath\[PERSON_NAME]-&-Associates-PLLC-attorney-[GEOGRAPHIC_DATA] (2).jpg"
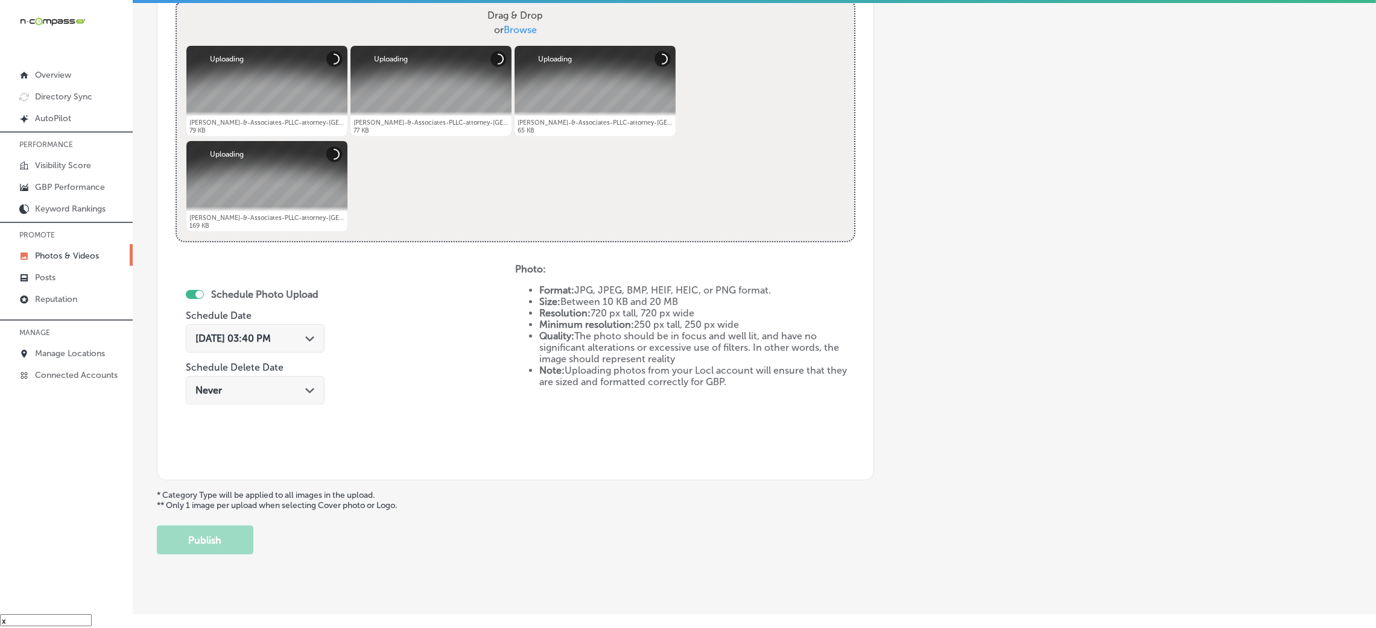
scroll to position [467, 0]
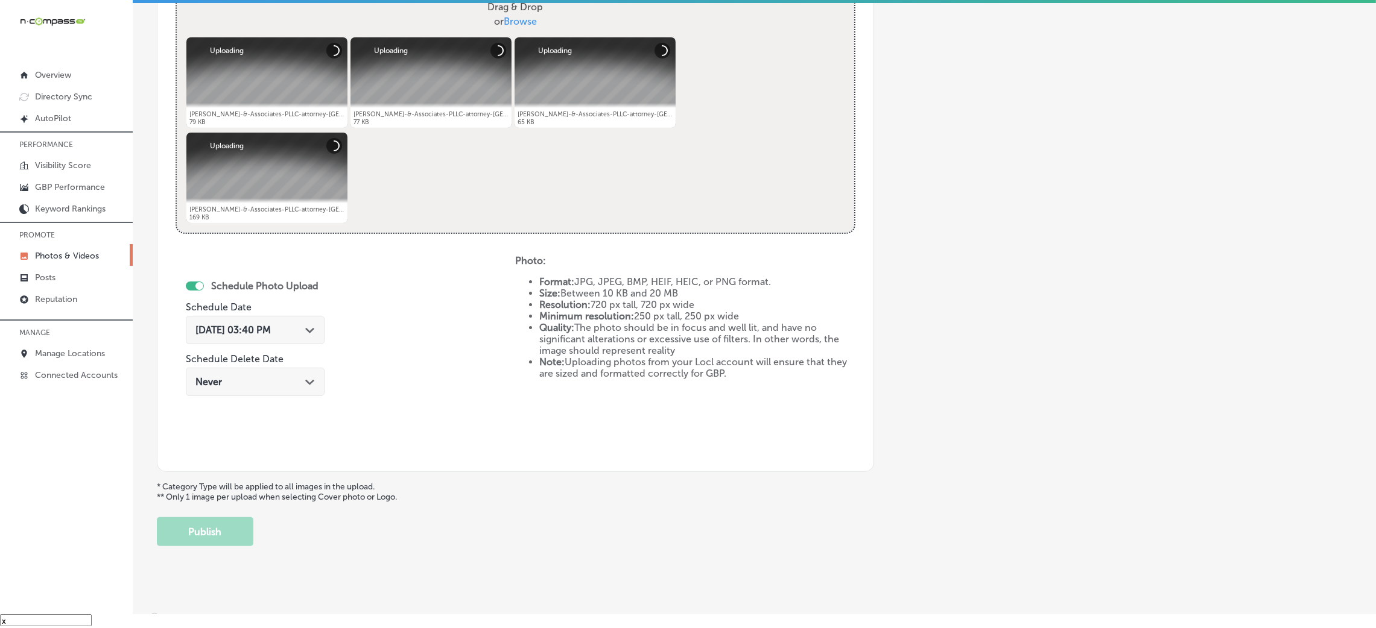
click at [221, 339] on div "[DATE] 03:40 PM Path Created with Sketch." at bounding box center [255, 330] width 139 height 28
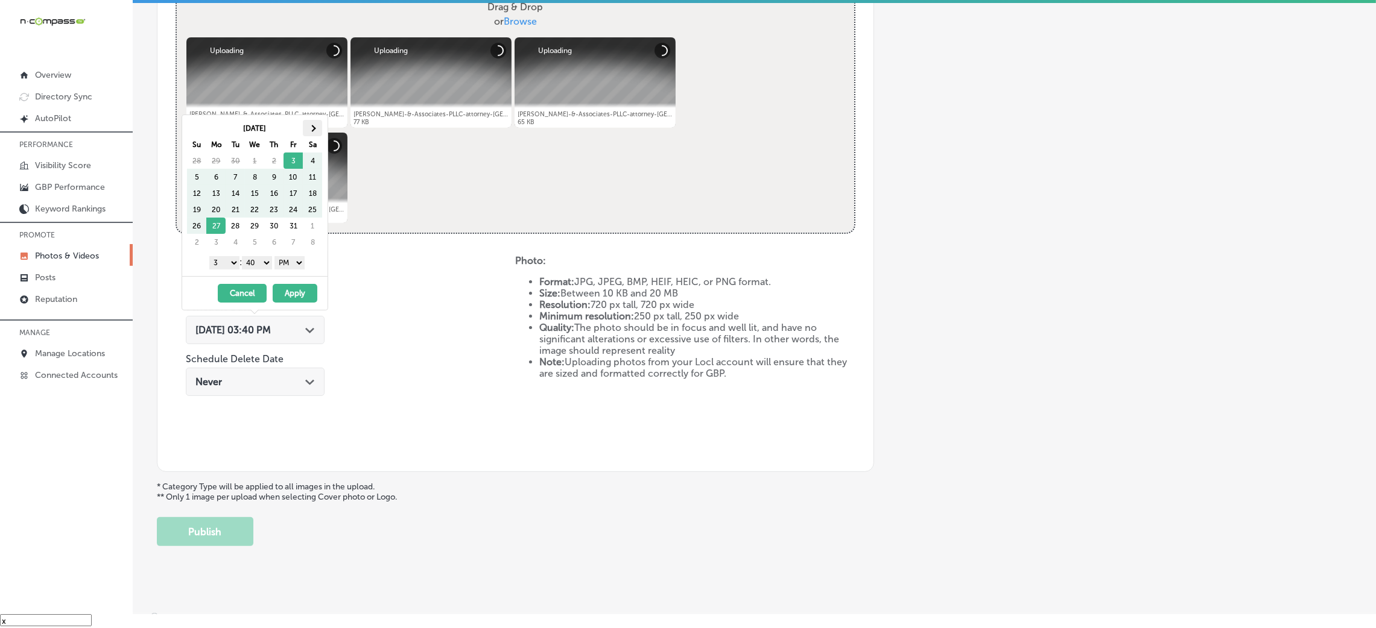
click at [313, 131] on th at bounding box center [312, 128] width 19 height 16
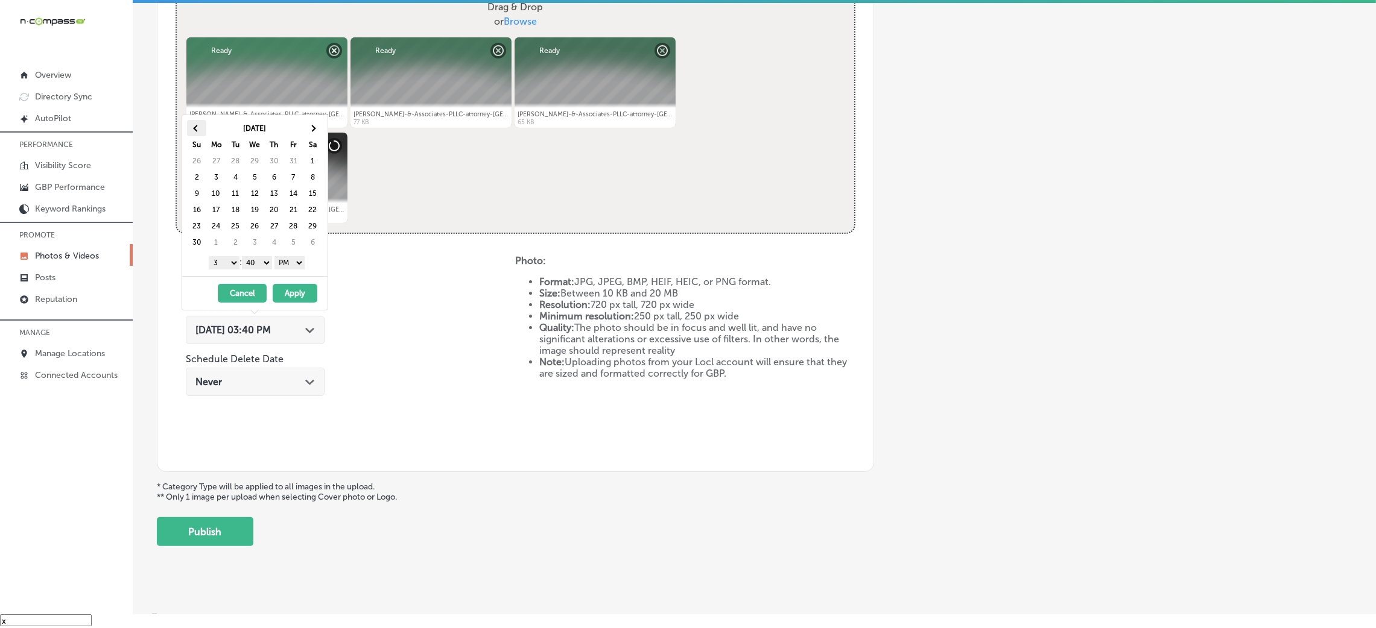
click at [194, 128] on span at bounding box center [197, 128] width 7 height 7
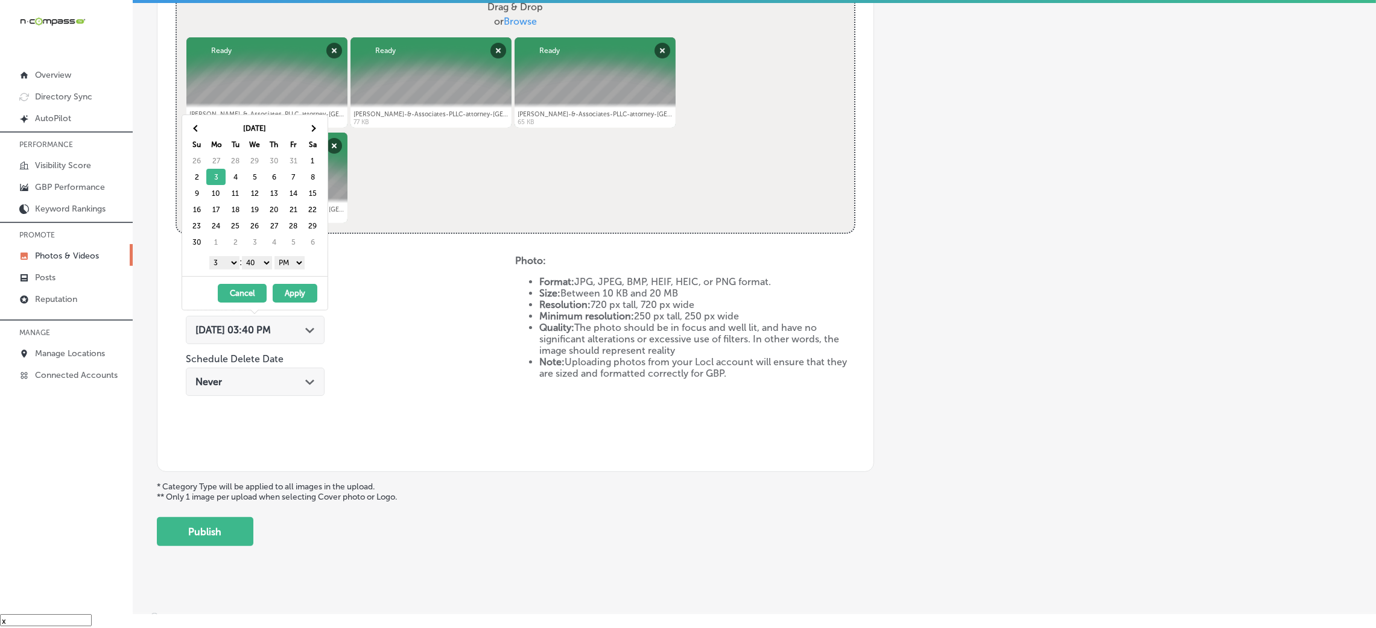
click at [265, 260] on select "00 10 20 30 40 50" at bounding box center [257, 262] width 30 height 13
click at [224, 262] on select "1 2 3 4 5 6 7 8 9 10 11 12" at bounding box center [224, 262] width 30 height 13
click at [294, 294] on button "Apply" at bounding box center [295, 293] width 45 height 19
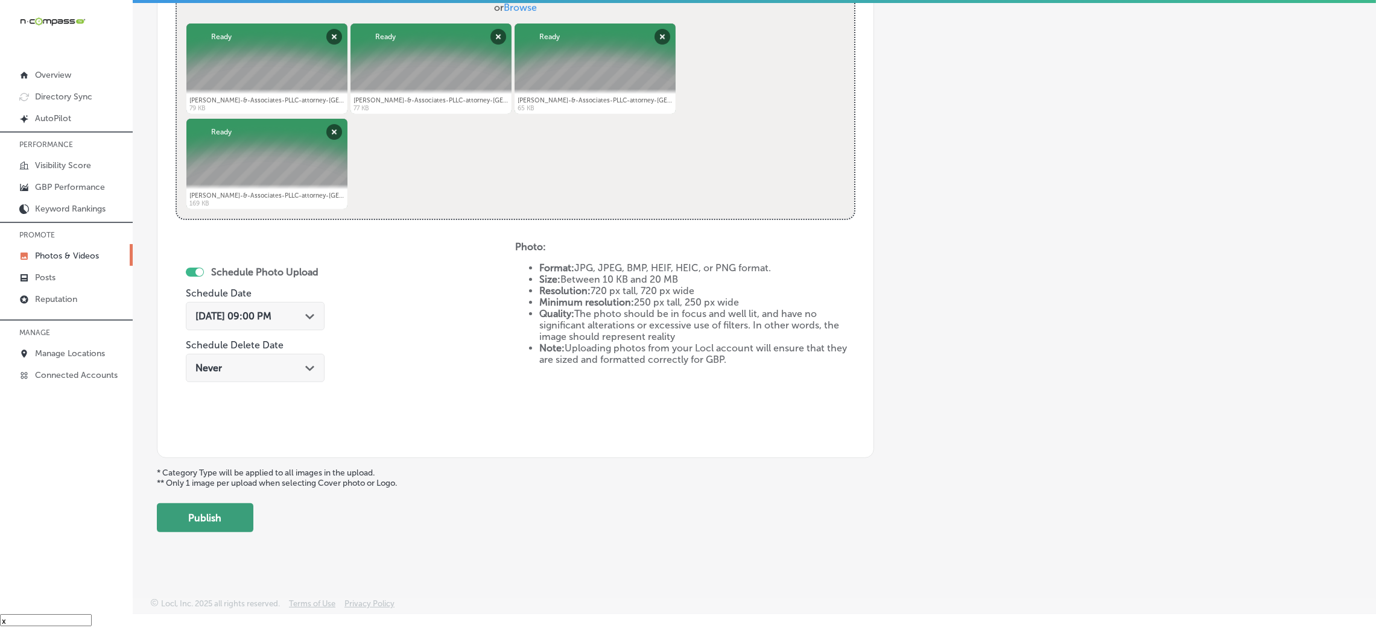
click at [230, 521] on button "Publish" at bounding box center [205, 518] width 97 height 29
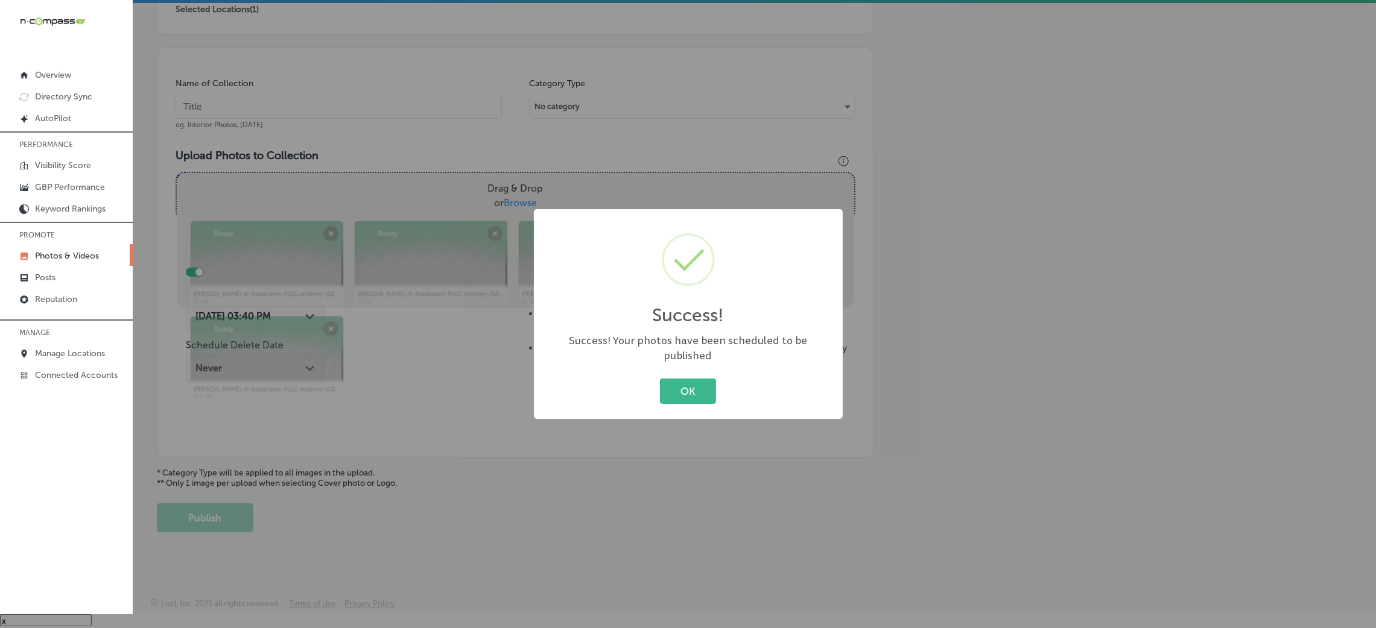
scroll to position [286, 0]
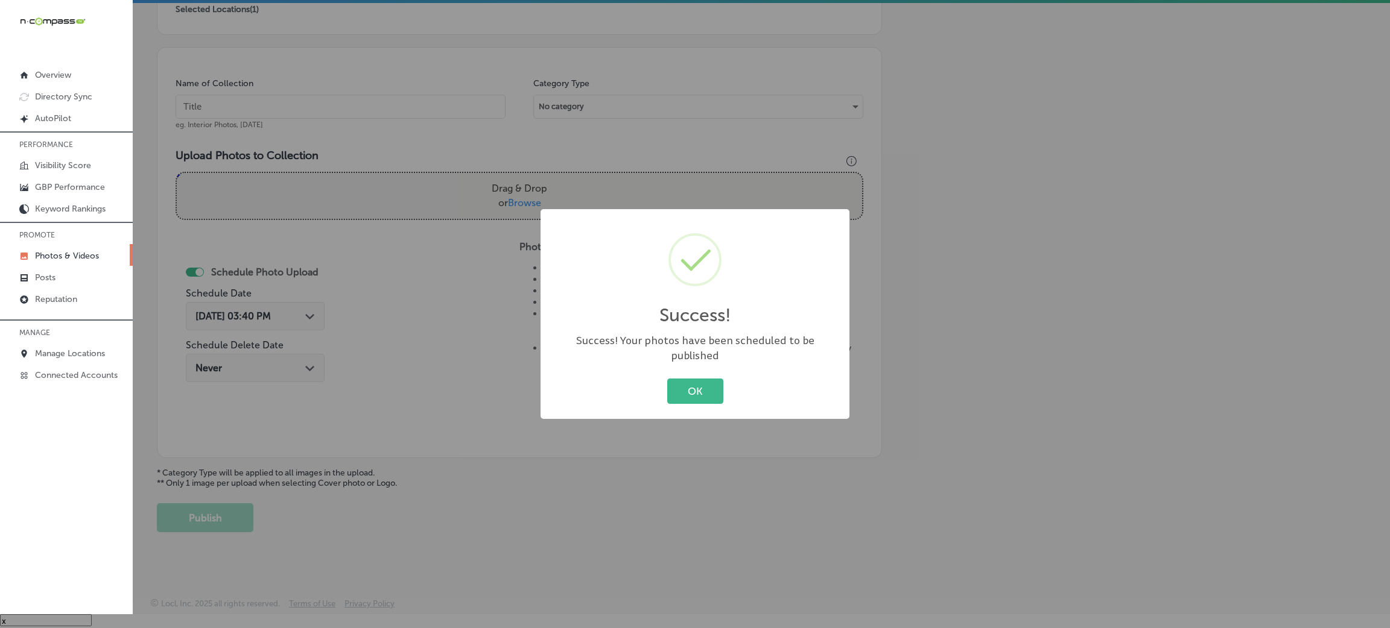
click at [704, 376] on div "OK Cancel" at bounding box center [694, 391] width 285 height 31
drag, startPoint x: 689, startPoint y: 400, endPoint x: 680, endPoint y: 387, distance: 16.6
click at [690, 402] on div "Success! × Success! Your photos have been scheduled to be published OK Cancel" at bounding box center [694, 314] width 309 height 210
click at [697, 393] on button "OK" at bounding box center [695, 391] width 56 height 25
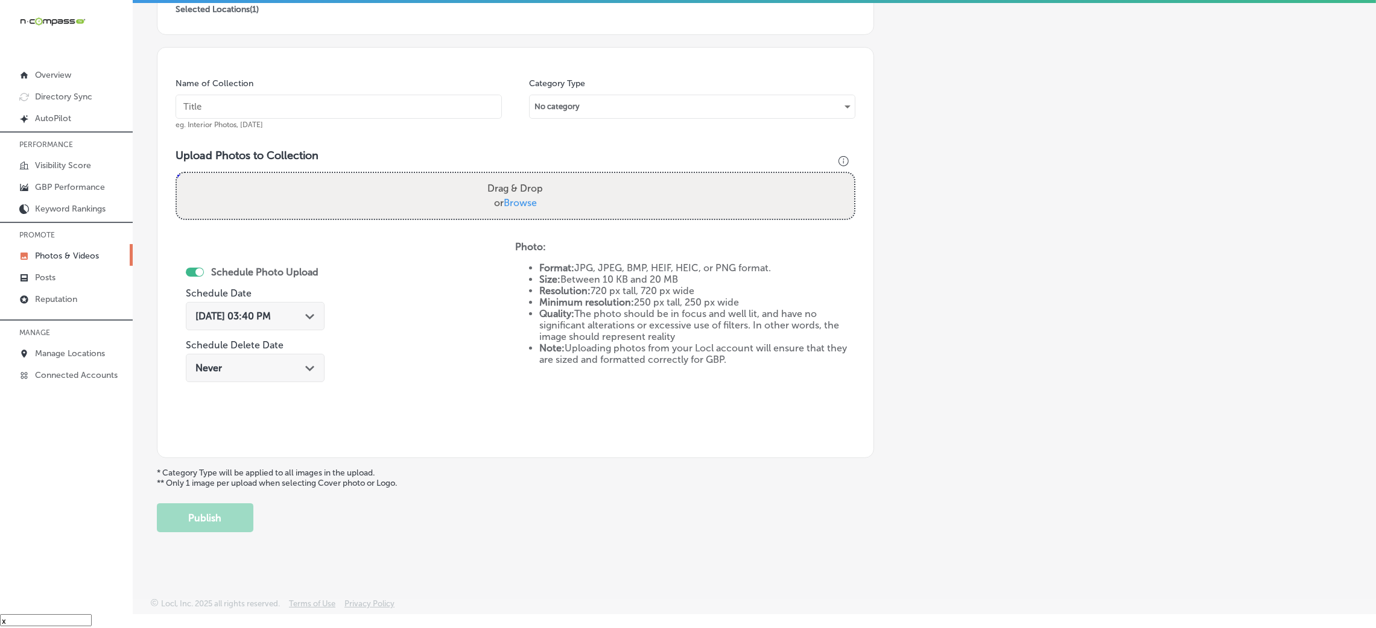
click at [437, 112] on input "text" at bounding box center [339, 107] width 326 height 24
paste input "[PERSON_NAME]-&-Associates-PLLC-attorney-[GEOGRAPHIC_DATA]"
type input "[PERSON_NAME]-&-Associates-PLLC-attorney-[GEOGRAPHIC_DATA]"
click at [531, 190] on label "Drag & Drop or Browse" at bounding box center [515, 196] width 65 height 39
click at [531, 177] on input "Drag & Drop or Browse" at bounding box center [515, 175] width 677 height 4
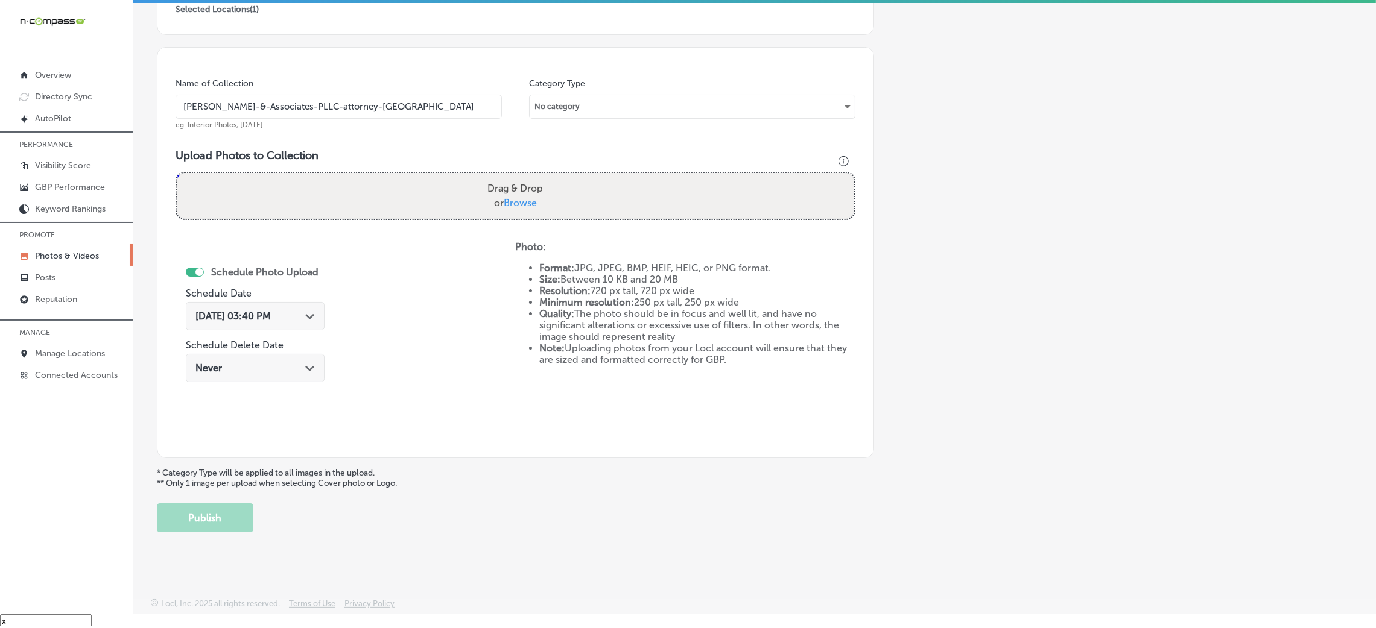
type input "C:\fakepath\[PERSON_NAME]-&-Associates-PLLC-attorney-[GEOGRAPHIC_DATA] (6).jpg"
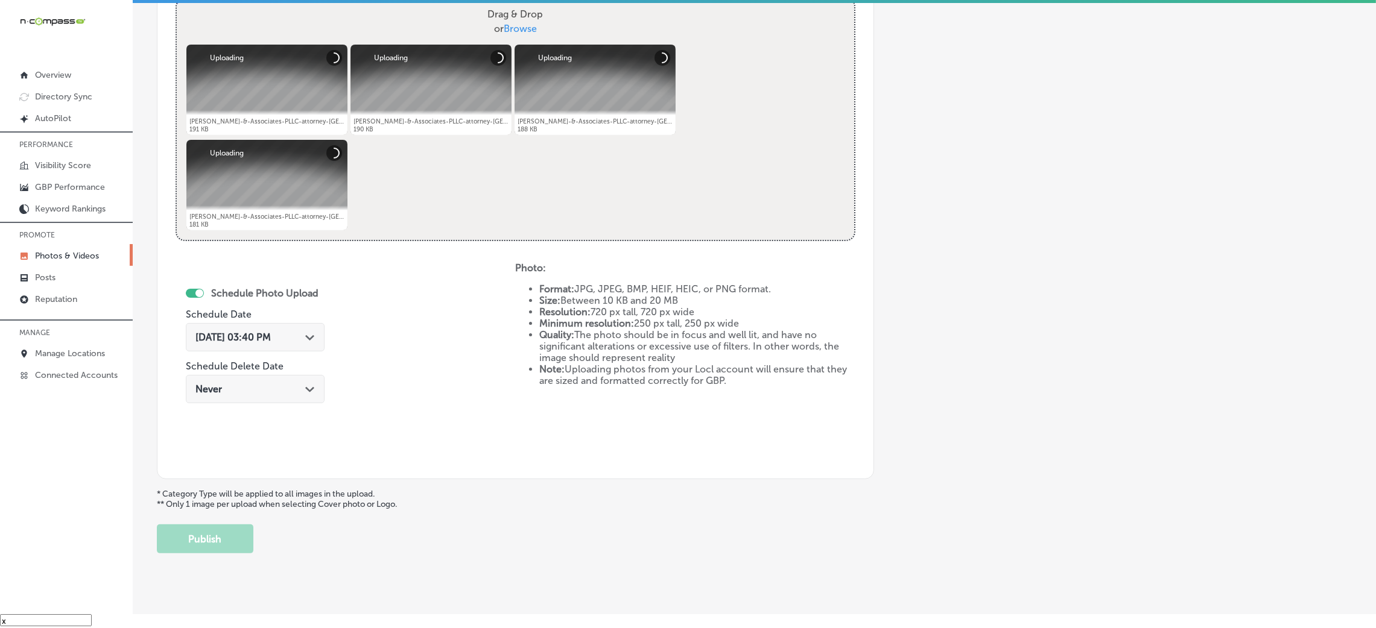
scroll to position [482, 0]
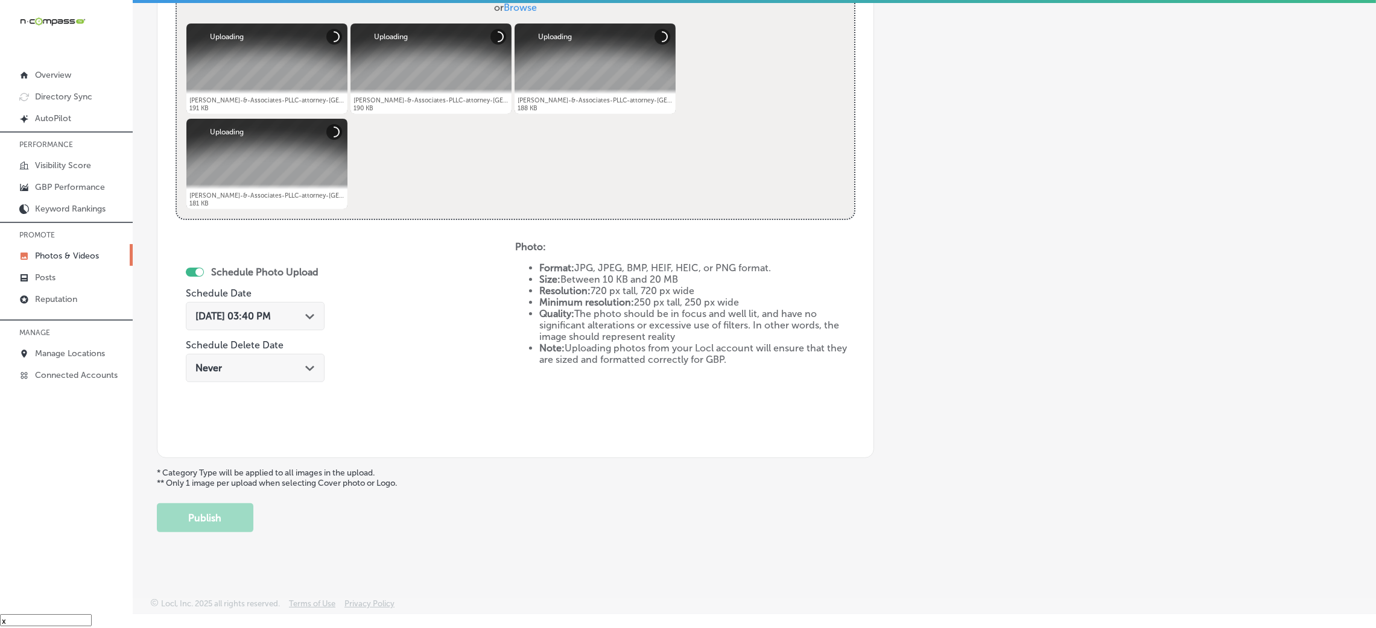
click at [255, 316] on span "[DATE] 03:40 PM" at bounding box center [232, 316] width 75 height 11
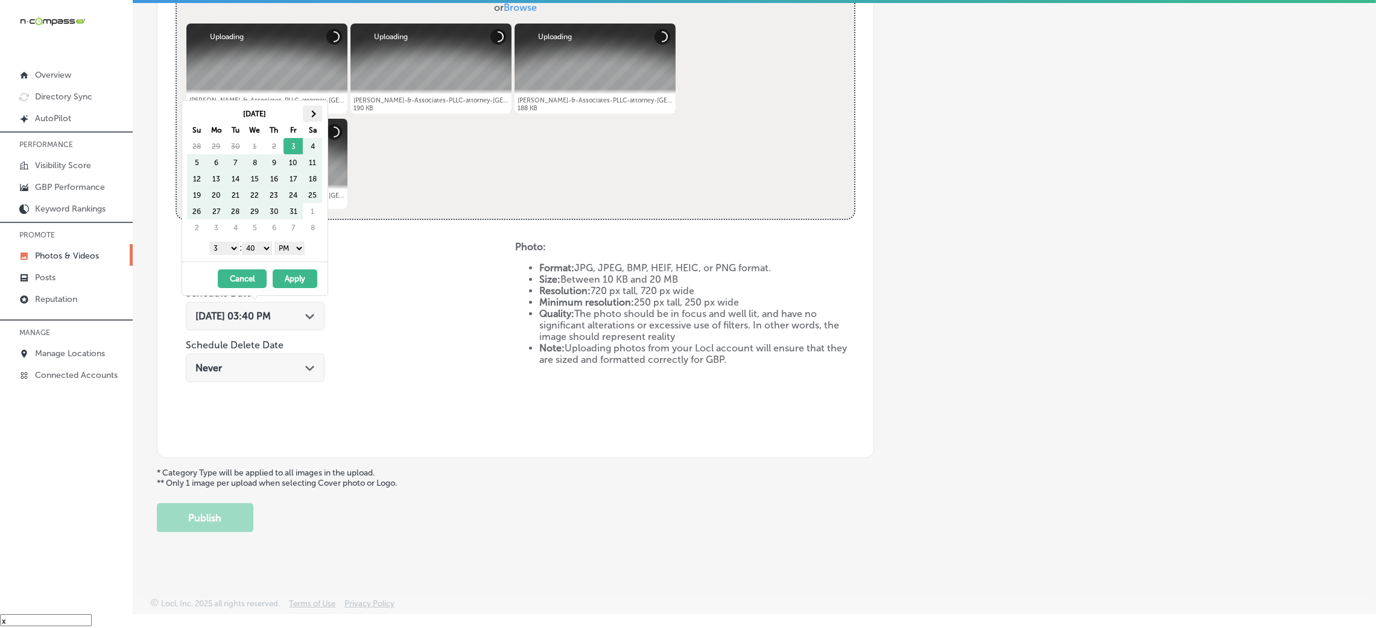
click at [315, 109] on th at bounding box center [312, 114] width 19 height 16
drag, startPoint x: 223, startPoint y: 174, endPoint x: 221, endPoint y: 197, distance: 23.6
click at [268, 252] on select "00 10 20 30 40 50" at bounding box center [257, 248] width 30 height 13
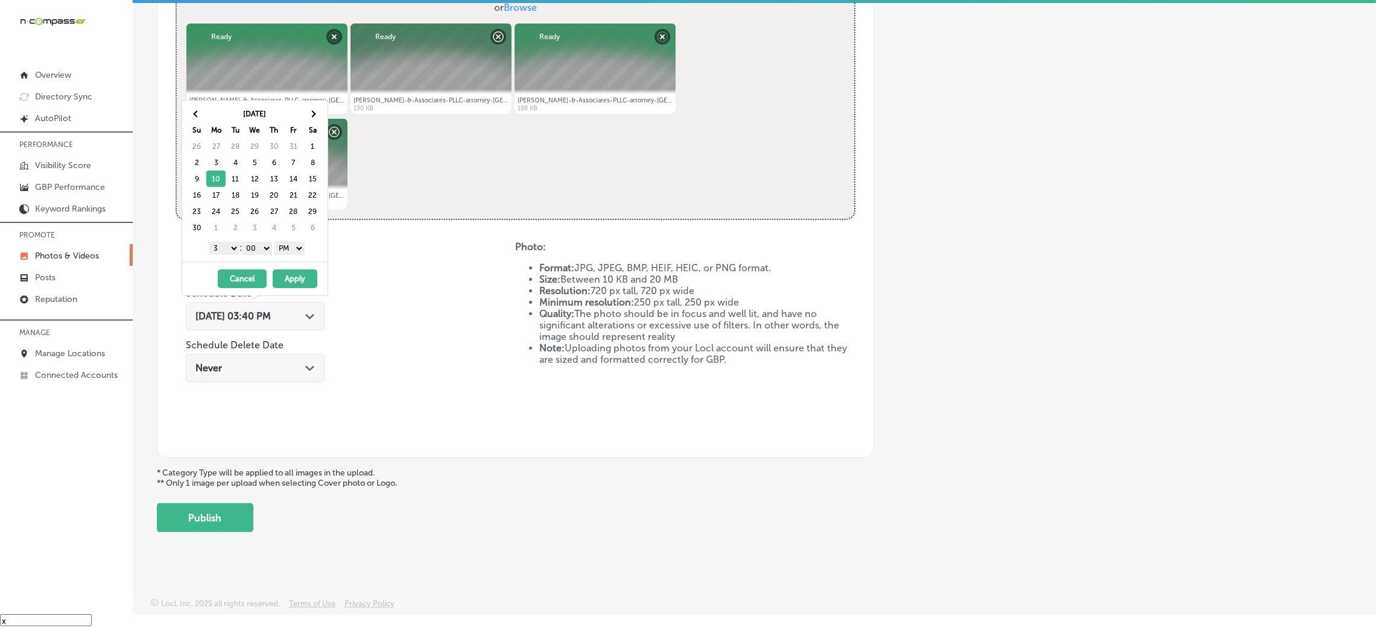
click at [201, 239] on div "1 2 3 4 5 6 7 8 9 10 11 12 : 00 10 20 30 40 50 AM PM" at bounding box center [257, 248] width 141 height 18
click at [218, 251] on select "1 2 3 4 5 6 7 8 9 10 11 12" at bounding box center [224, 248] width 30 height 13
click at [312, 286] on button "Apply" at bounding box center [295, 279] width 45 height 19
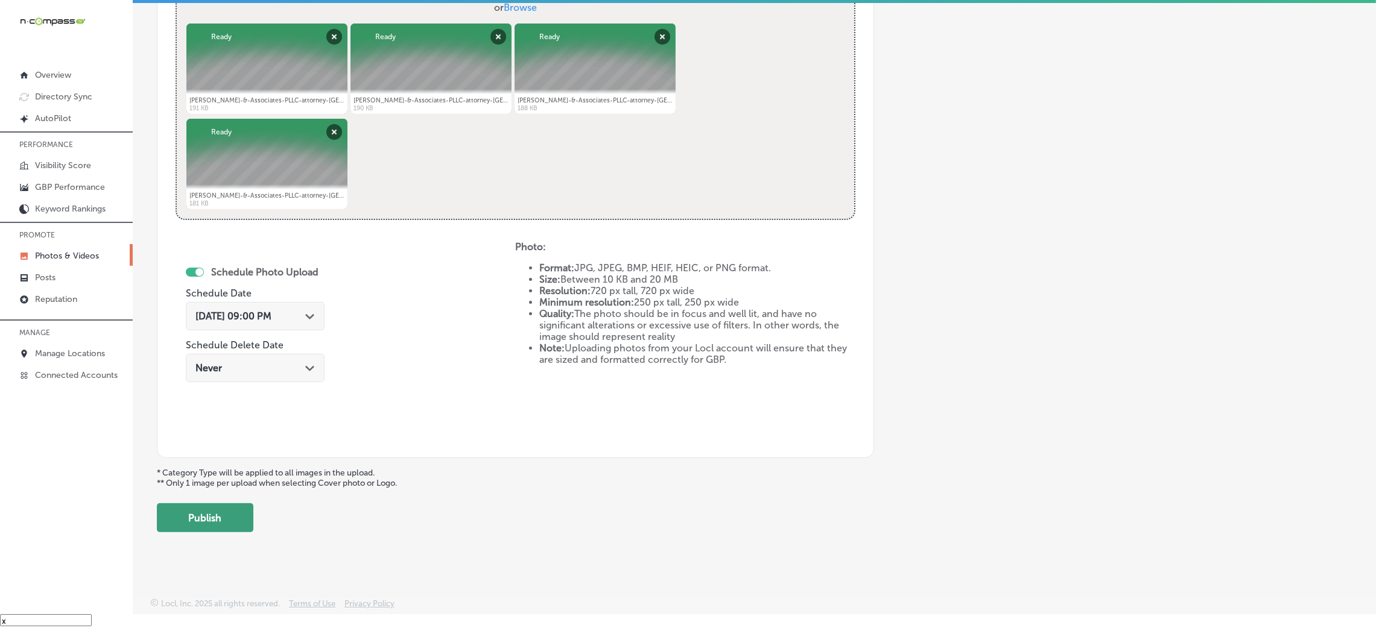
click at [224, 515] on button "Publish" at bounding box center [205, 518] width 97 height 29
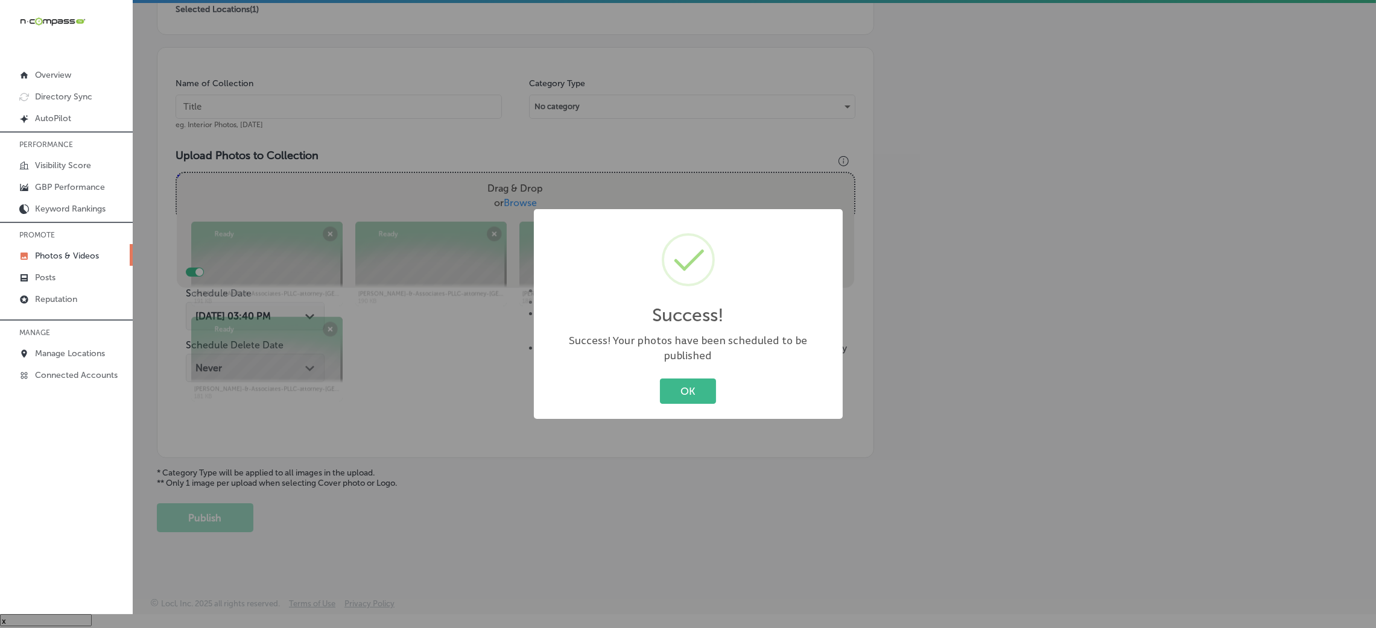
scroll to position [286, 0]
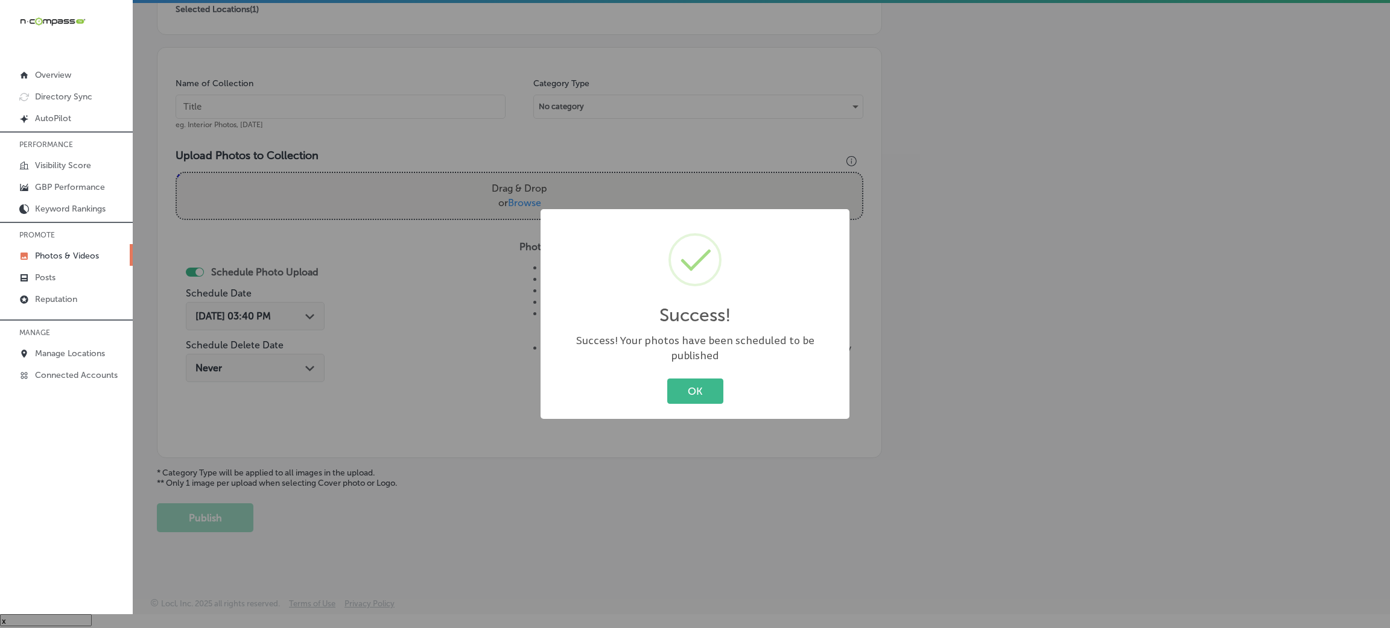
click at [681, 407] on div "Success! × Success! Your photos have been scheduled to be published OK Cancel" at bounding box center [694, 314] width 309 height 210
click at [668, 379] on button "OK" at bounding box center [695, 391] width 56 height 25
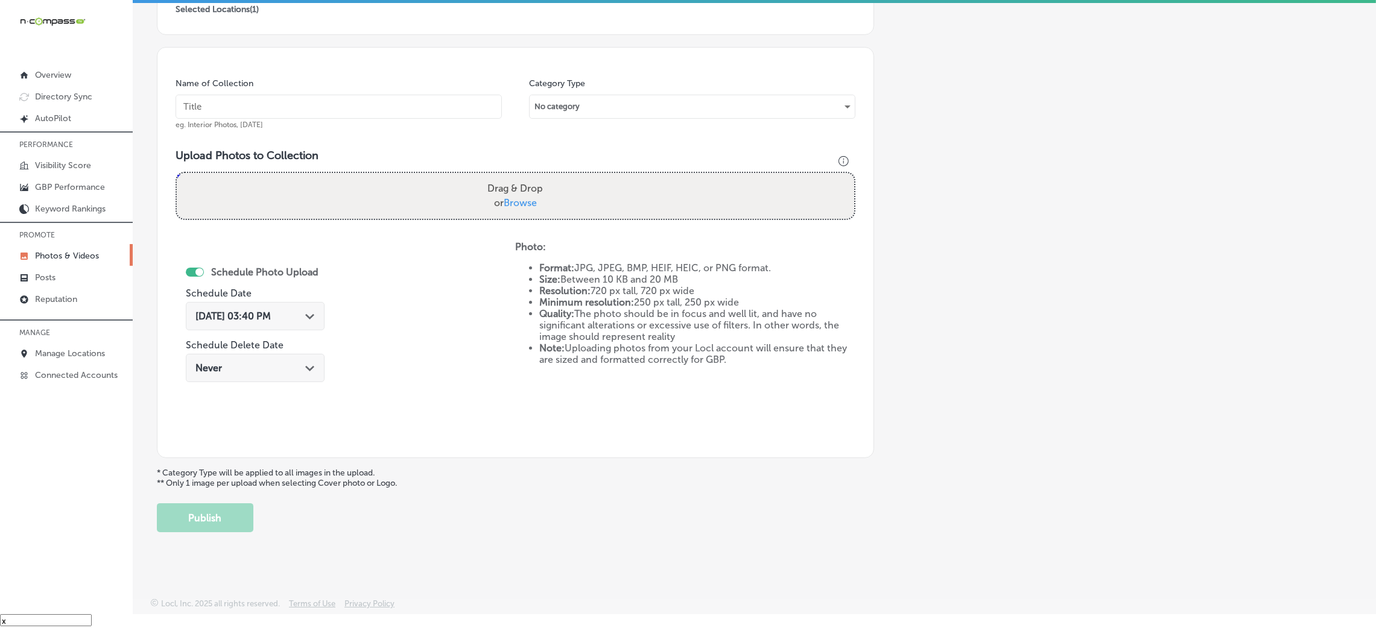
click at [222, 99] on input "text" at bounding box center [339, 107] width 326 height 24
paste input "[PERSON_NAME]-&-Associates-PLLC-attorney-[GEOGRAPHIC_DATA]"
type input "[PERSON_NAME]-&-Associates-PLLC-attorney-[GEOGRAPHIC_DATA]"
click at [511, 216] on div "Drag & Drop or Browse" at bounding box center [515, 196] width 677 height 46
click at [177, 173] on input "Drag & Drop or Browse" at bounding box center [515, 175] width 677 height 4
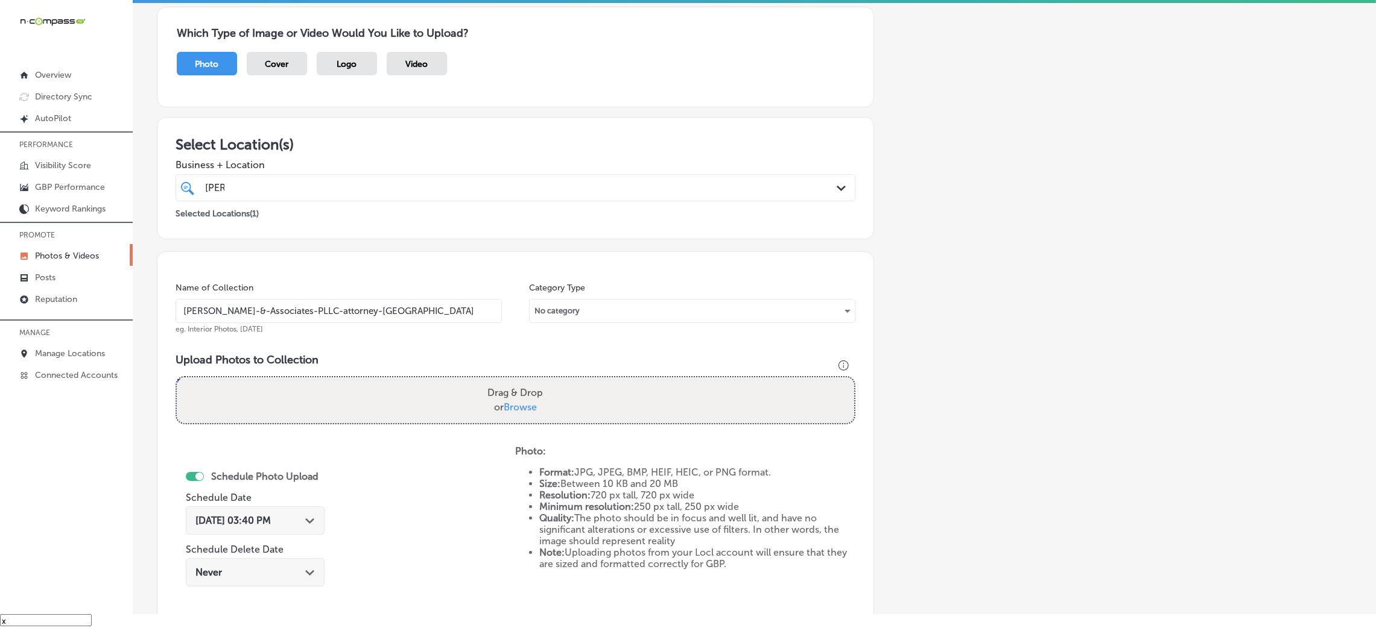
scroll to position [0, 0]
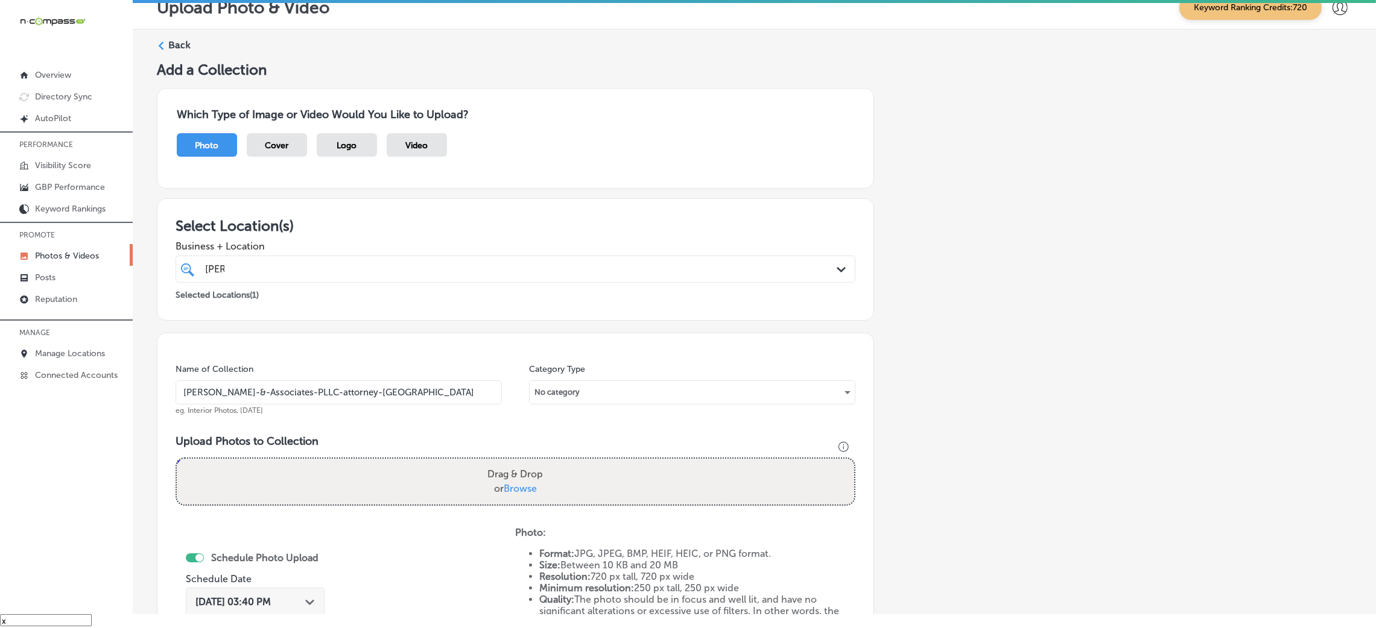
click at [182, 39] on label "Back" at bounding box center [179, 45] width 22 height 13
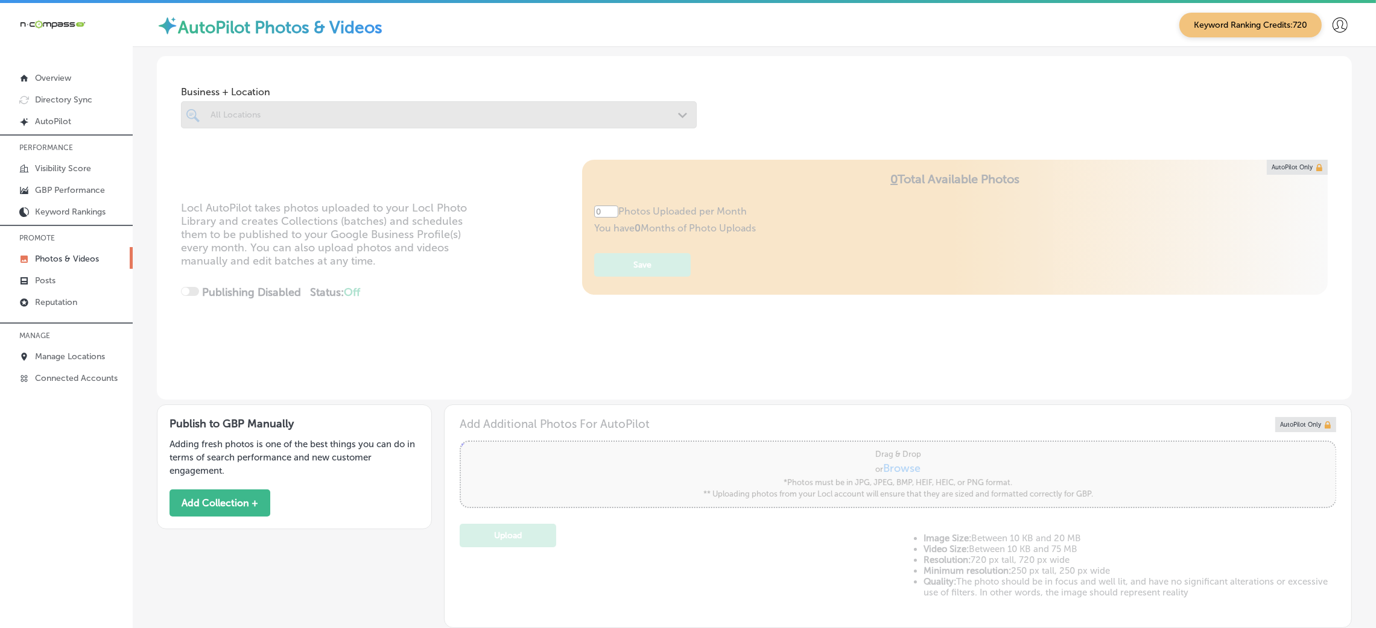
type input "5"
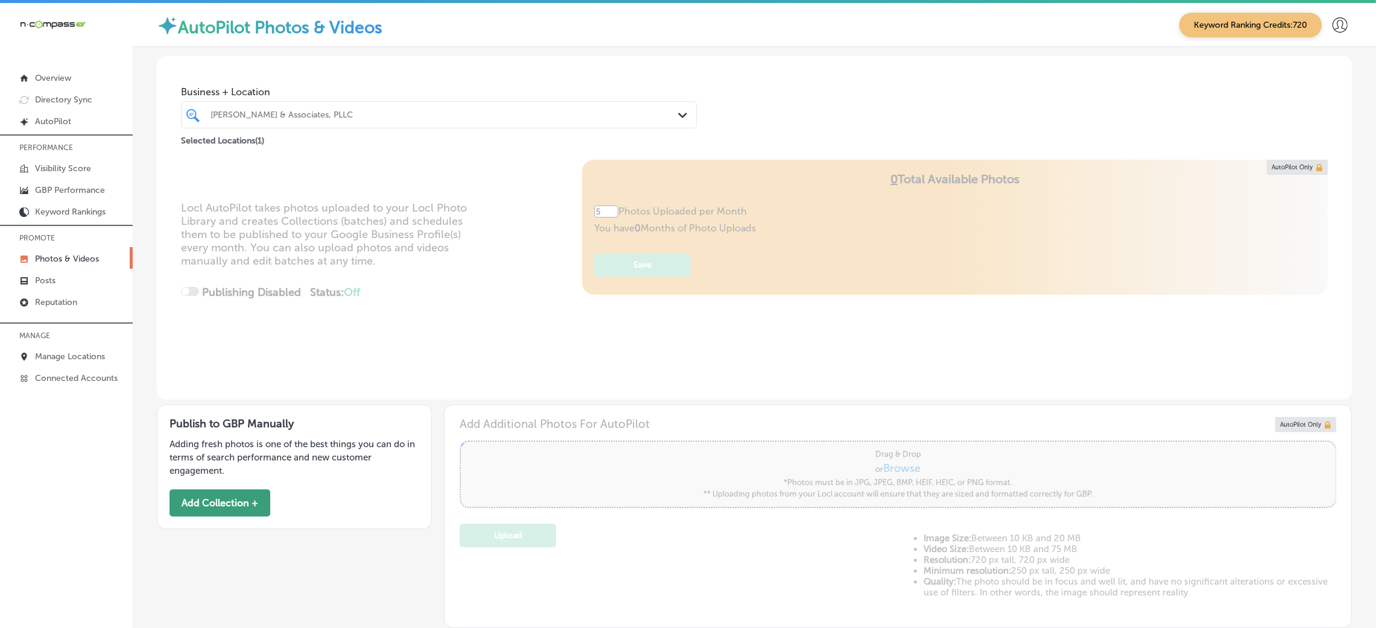
click at [236, 494] on button "Add Collection +" at bounding box center [219, 503] width 101 height 27
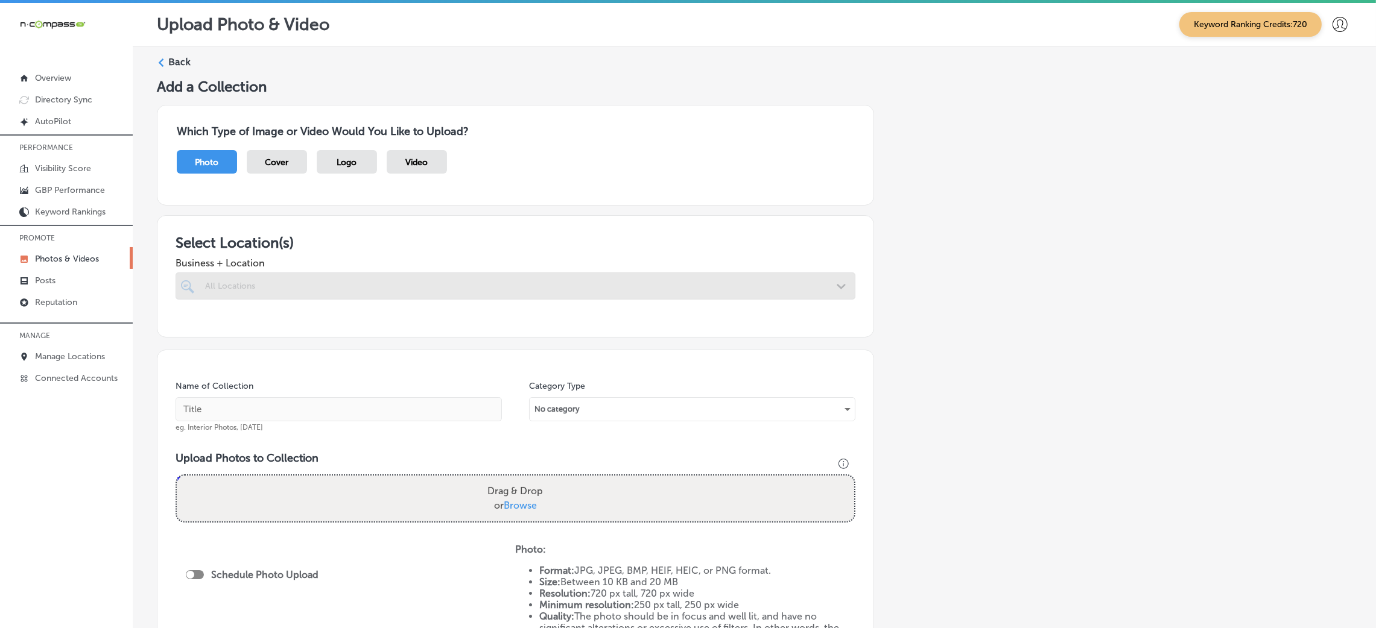
click at [700, 299] on div at bounding box center [516, 286] width 680 height 27
click at [634, 282] on div "All Locations" at bounding box center [521, 286] width 633 height 10
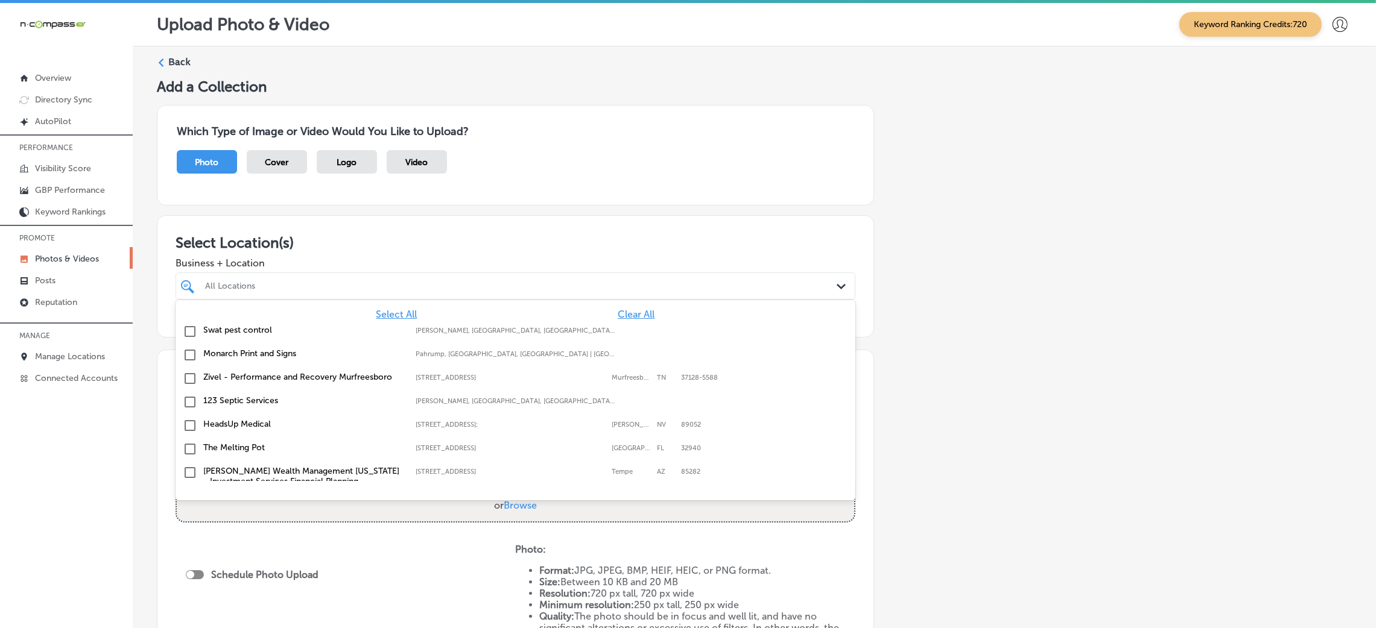
click at [618, 313] on span "Clear All" at bounding box center [636, 314] width 37 height 11
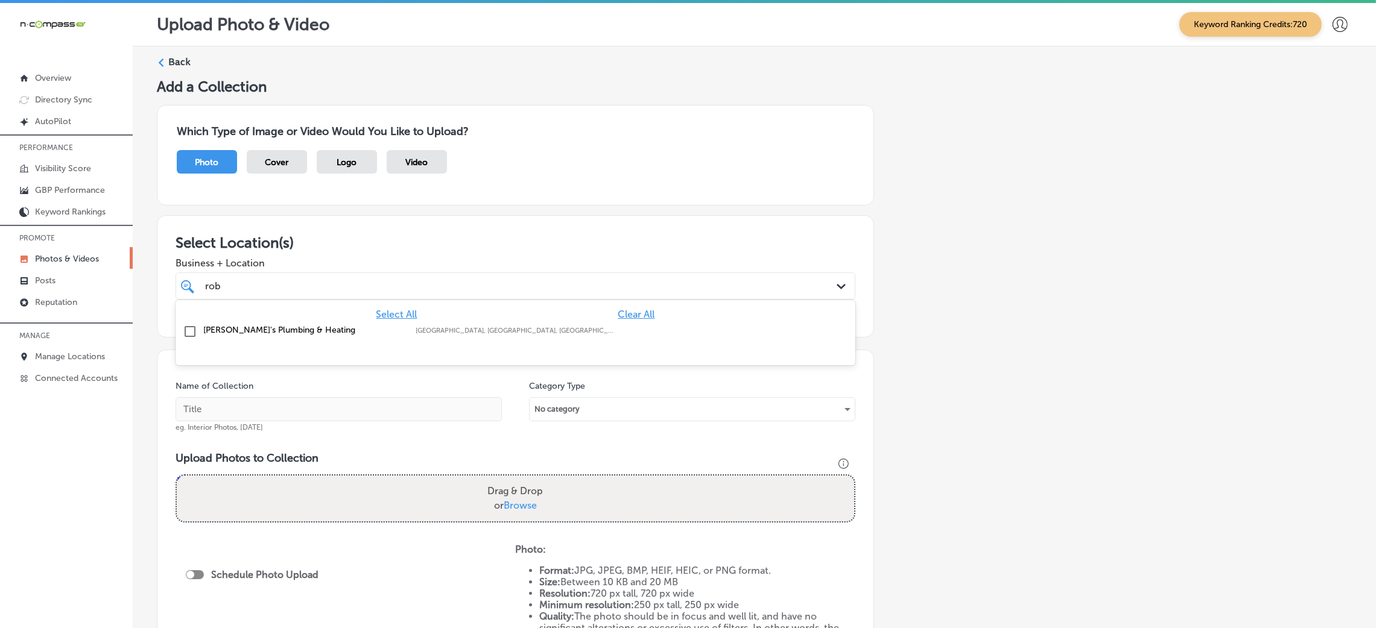
click at [239, 337] on div "[PERSON_NAME]'s Plumbing & Heating [GEOGRAPHIC_DATA], [GEOGRAPHIC_DATA], [GEOGR…" at bounding box center [515, 332] width 670 height 19
type input "rob"
click at [1017, 340] on div "Add a Collection Which Type of Image or Video Would You Like to Upload? Photo C…" at bounding box center [754, 424] width 1195 height 693
click at [359, 417] on input "text" at bounding box center [339, 409] width 326 height 24
type input "[PERSON_NAME]'s-Plumbing-&-Heating-plumbers-[GEOGRAPHIC_DATA]"
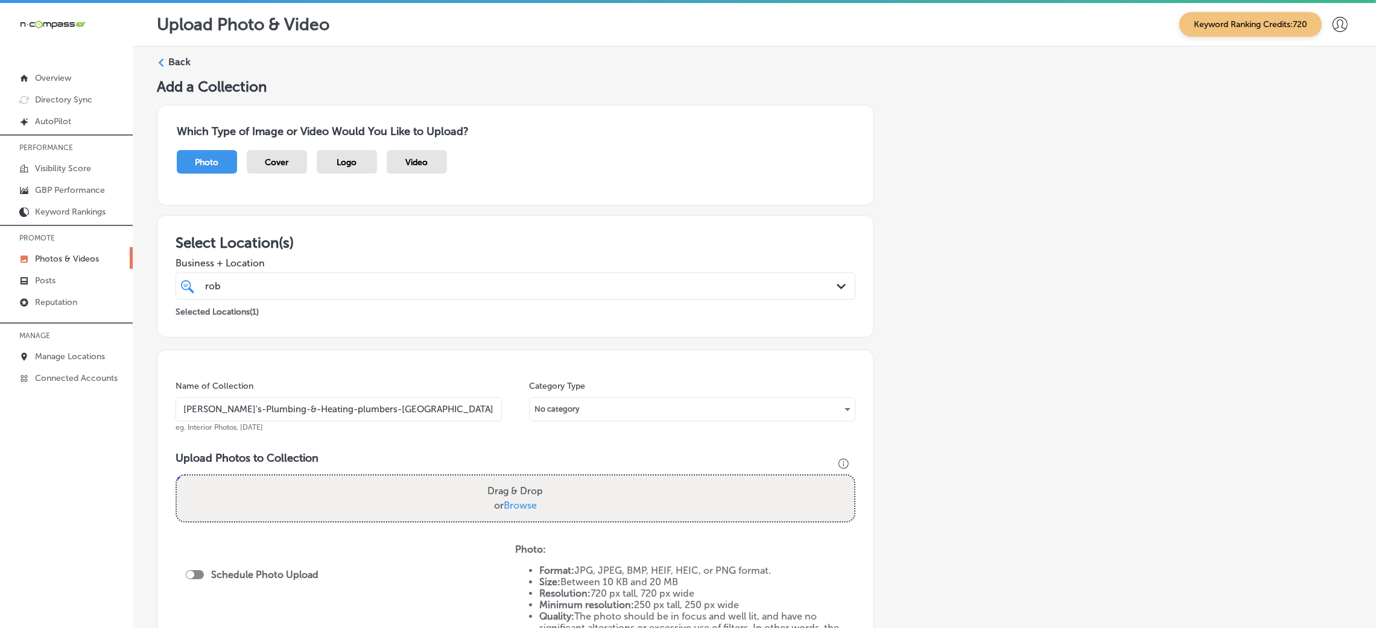
click at [368, 418] on input "[PERSON_NAME]'s-Plumbing-&-Heating-plumbers-[GEOGRAPHIC_DATA]" at bounding box center [339, 409] width 326 height 24
click at [399, 434] on div "Name of Collection [PERSON_NAME]'s-Plumbing-&-Heating-plumbers-[GEOGRAPHIC_DATA…" at bounding box center [515, 523] width 717 height 347
click at [461, 492] on div "Drag & Drop or Browse" at bounding box center [515, 499] width 677 height 46
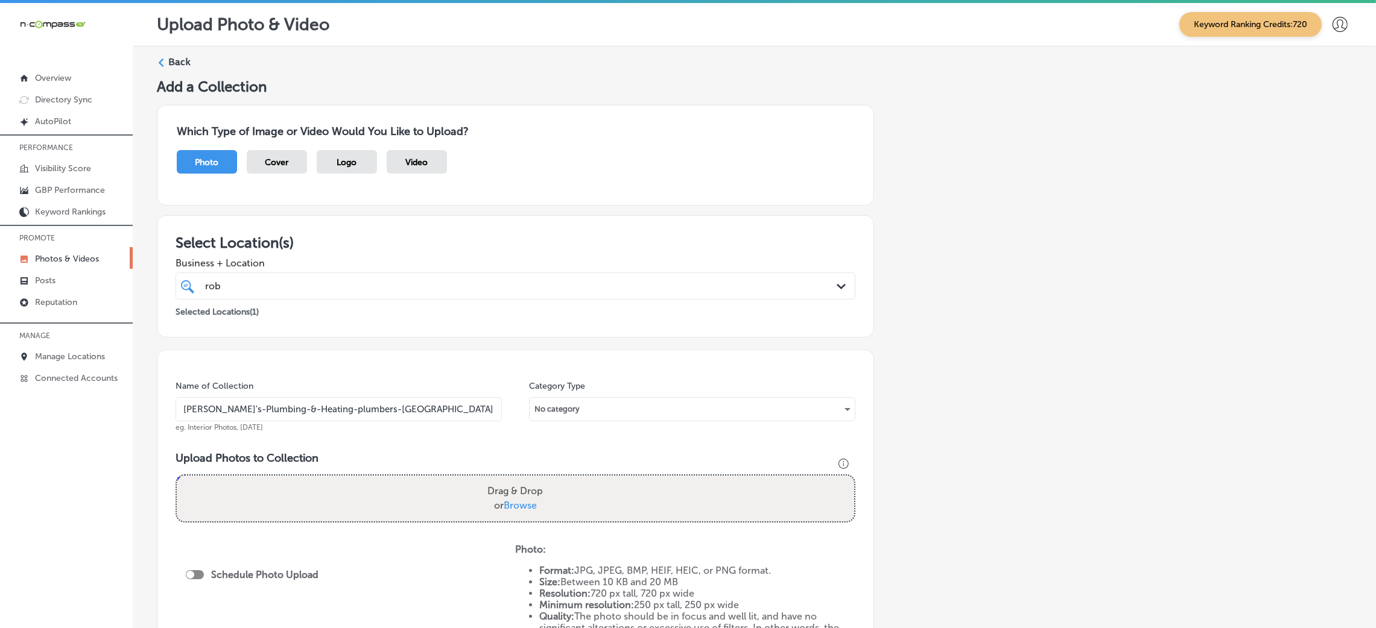
click at [177, 476] on input "Drag & Drop or Browse" at bounding box center [515, 478] width 677 height 4
type input "C:\fakepath\[PERSON_NAME]'s Plumbing & Heating-7 (5).png"
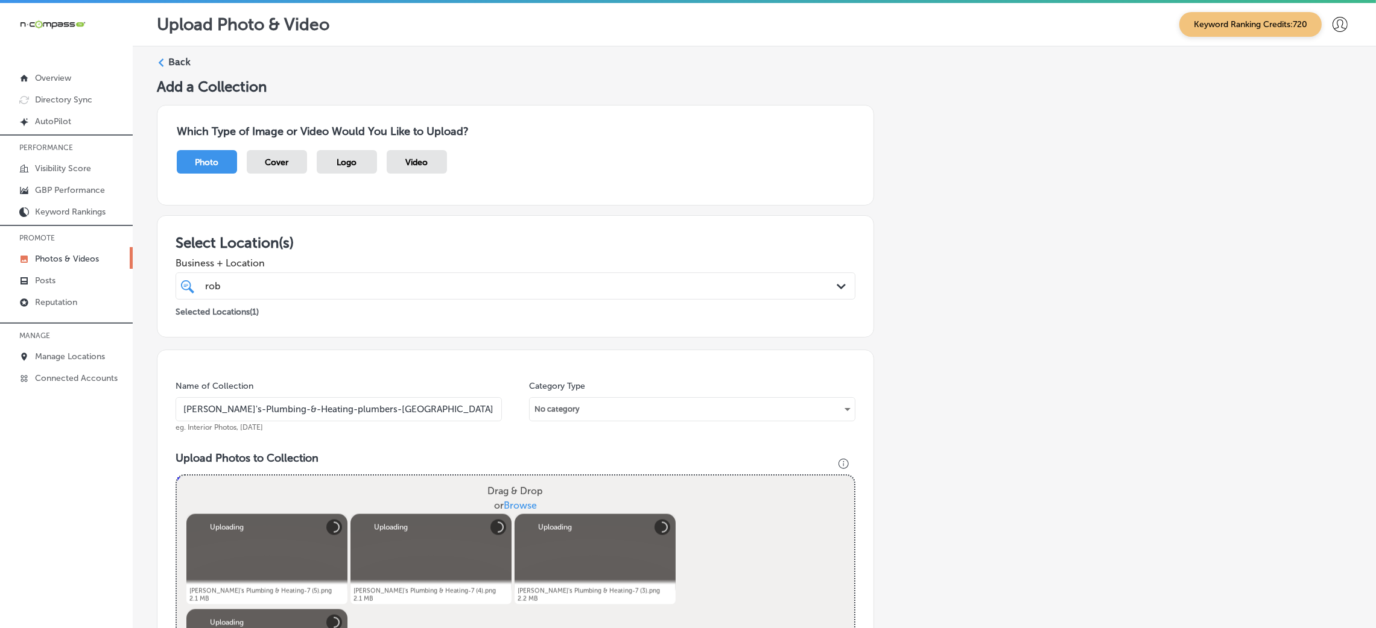
scroll to position [362, 0]
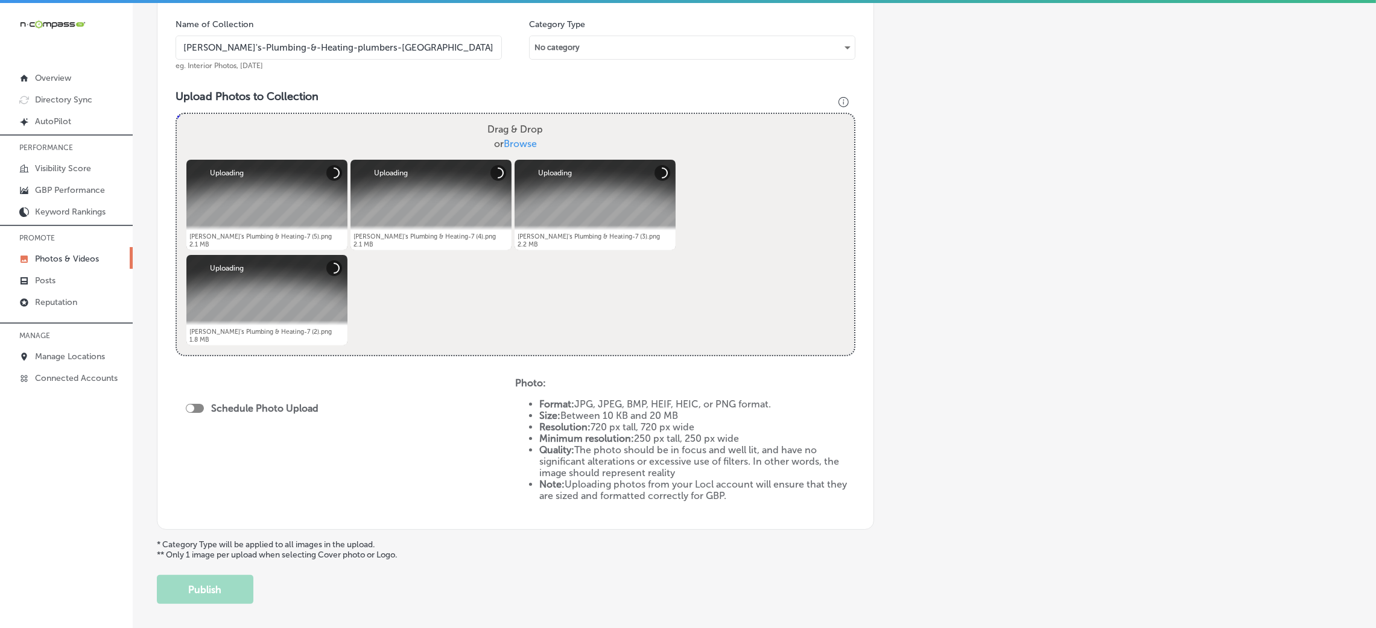
click at [191, 400] on div "Schedule Photo Upload" at bounding box center [255, 410] width 139 height 27
click at [200, 408] on div at bounding box center [195, 408] width 18 height 9
checkbox input "true"
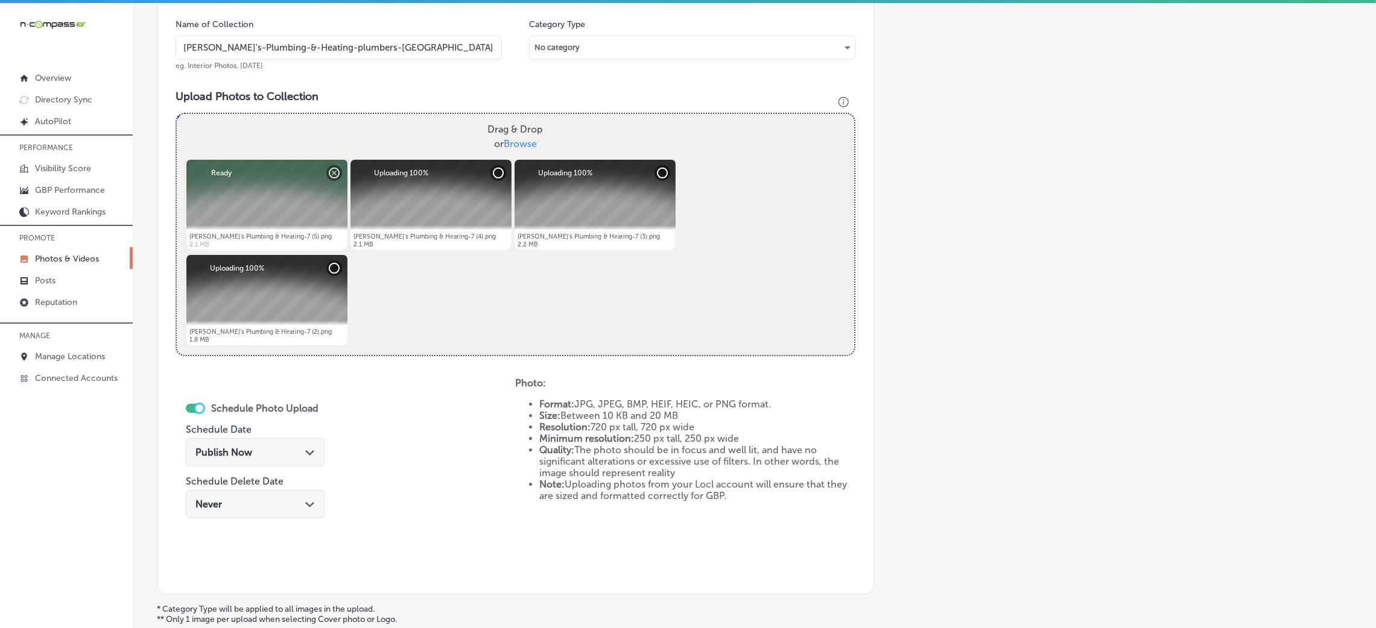
click at [248, 458] on span "Publish Now" at bounding box center [223, 452] width 57 height 11
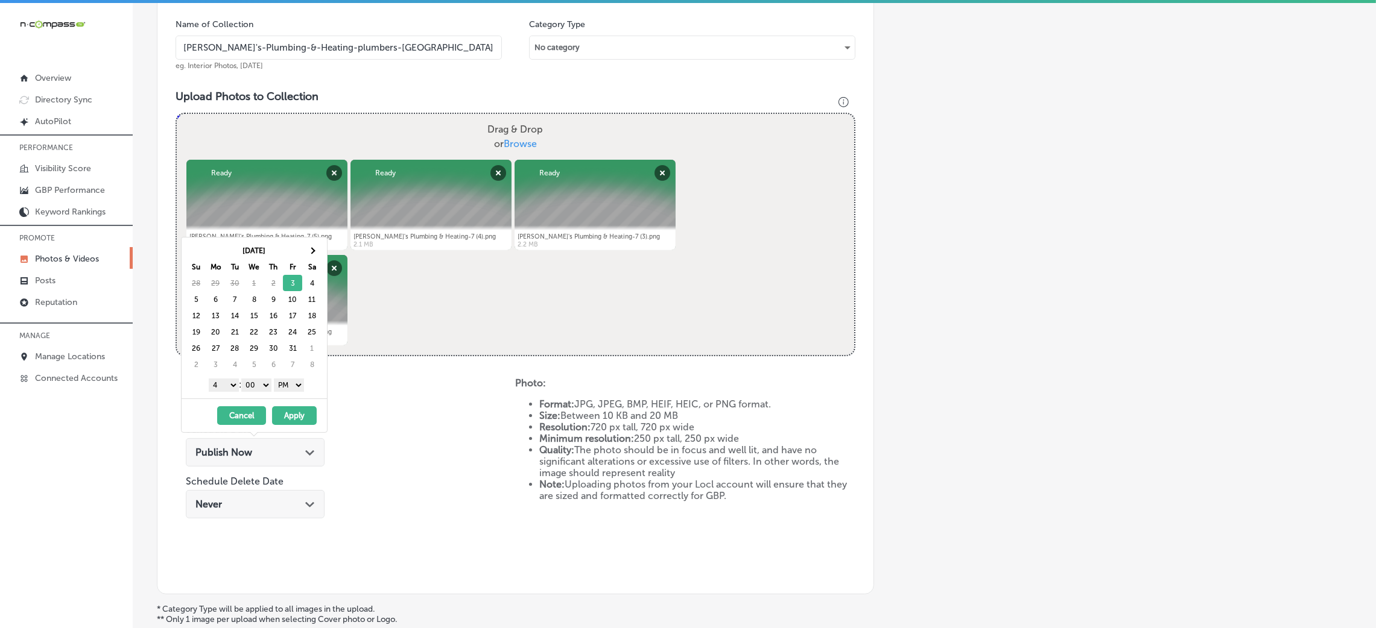
click at [233, 416] on button "Cancel" at bounding box center [241, 416] width 49 height 19
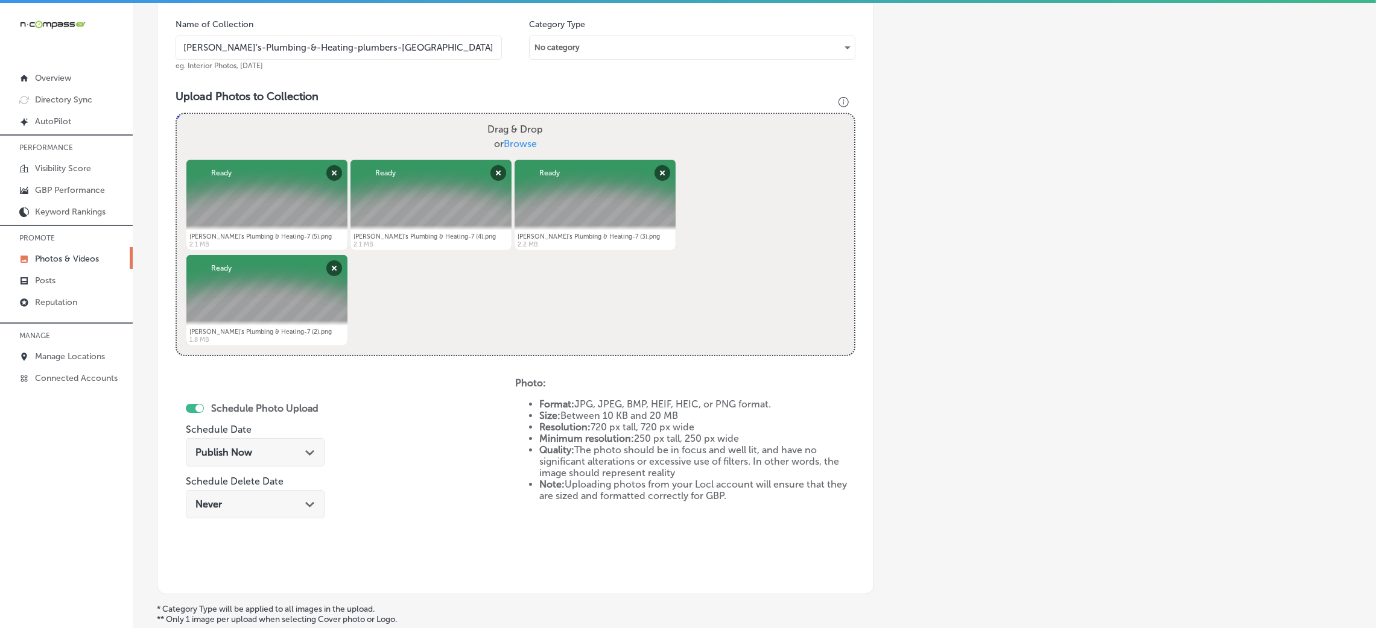
click at [285, 445] on div "Publish Now Path Created with Sketch." at bounding box center [255, 452] width 139 height 28
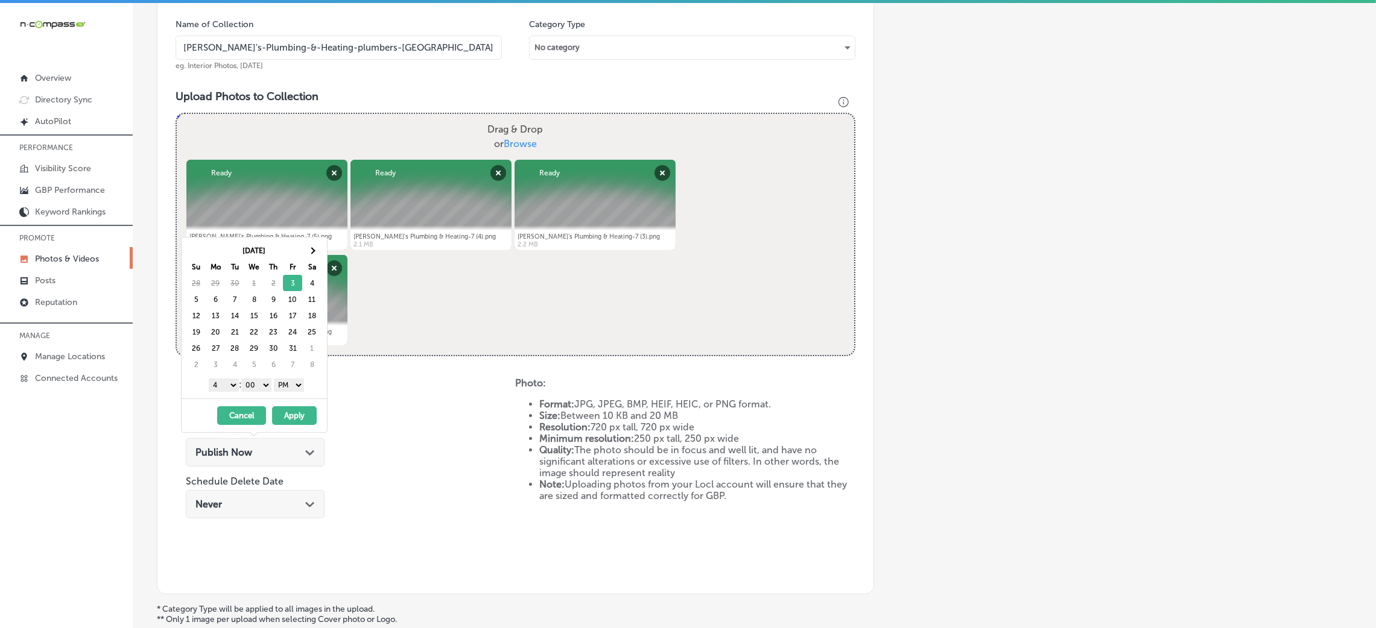
click at [296, 410] on button "Apply" at bounding box center [294, 416] width 45 height 19
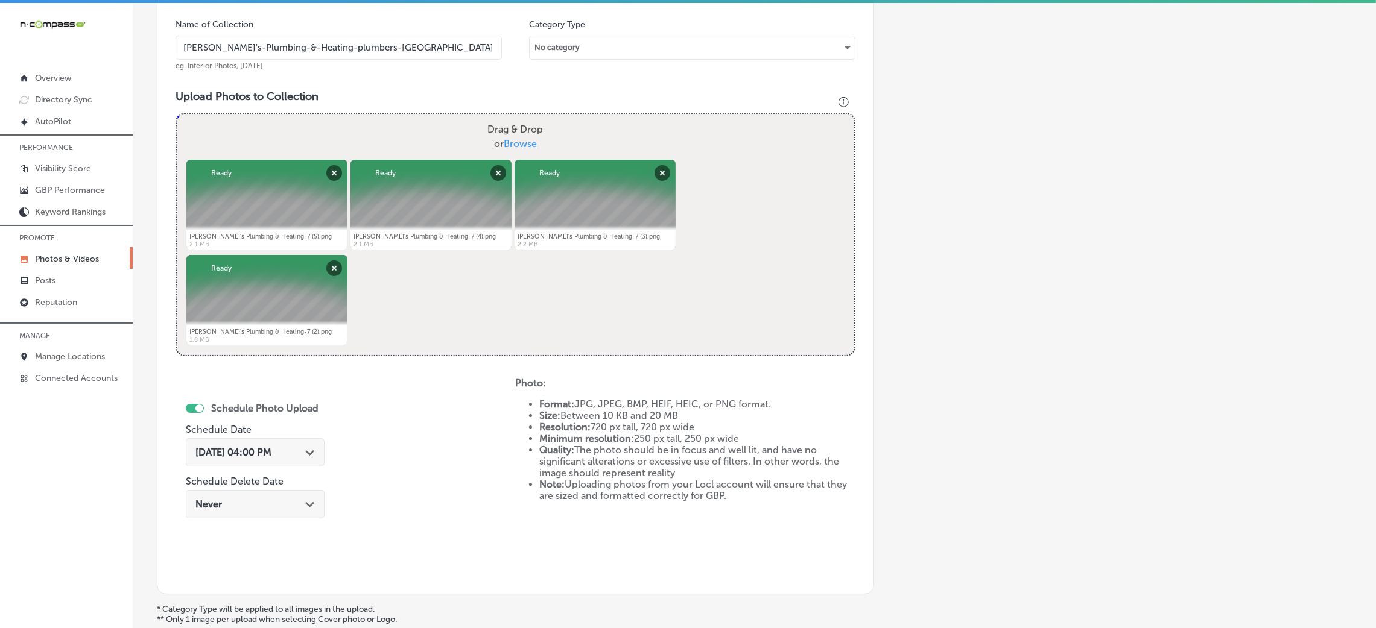
click at [317, 46] on input "[PERSON_NAME]'s-Plumbing-&-Heating-plumbers-[GEOGRAPHIC_DATA]" at bounding box center [339, 48] width 326 height 24
click at [443, 498] on div "Schedule Photo Upload Schedule Date [DATE] 04:00 PM Path Created with Sketch. S…" at bounding box center [346, 477] width 340 height 198
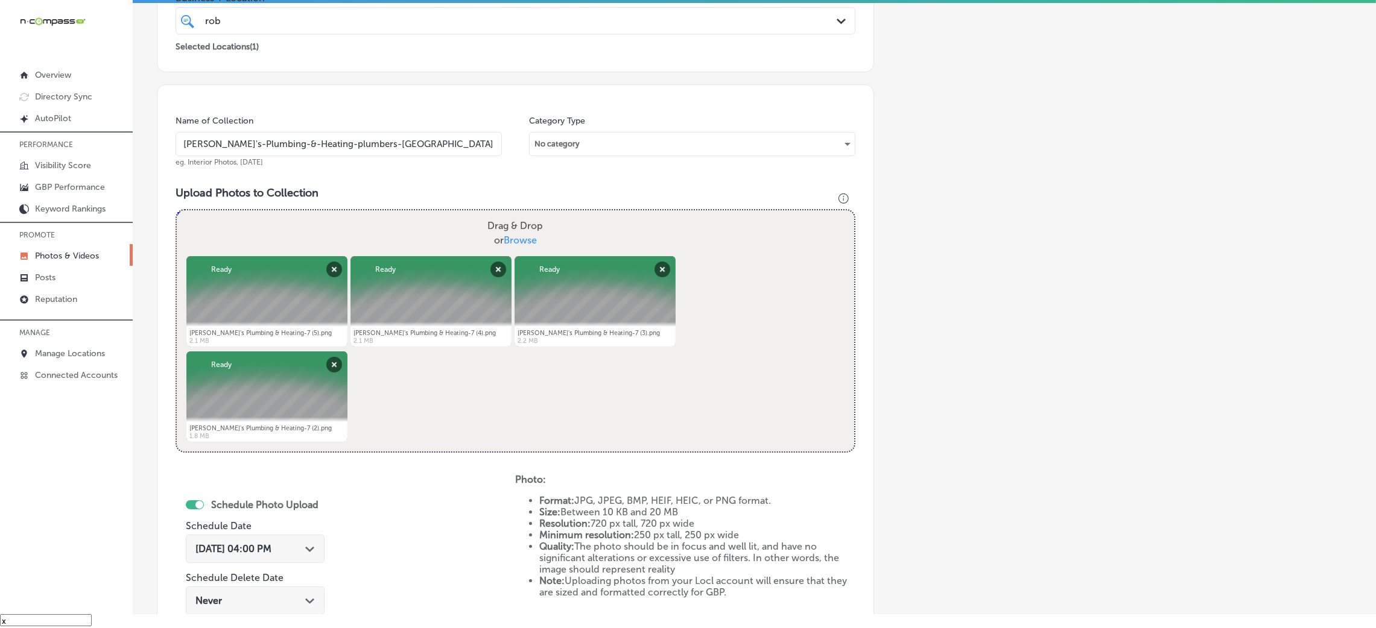
scroll to position [120, 0]
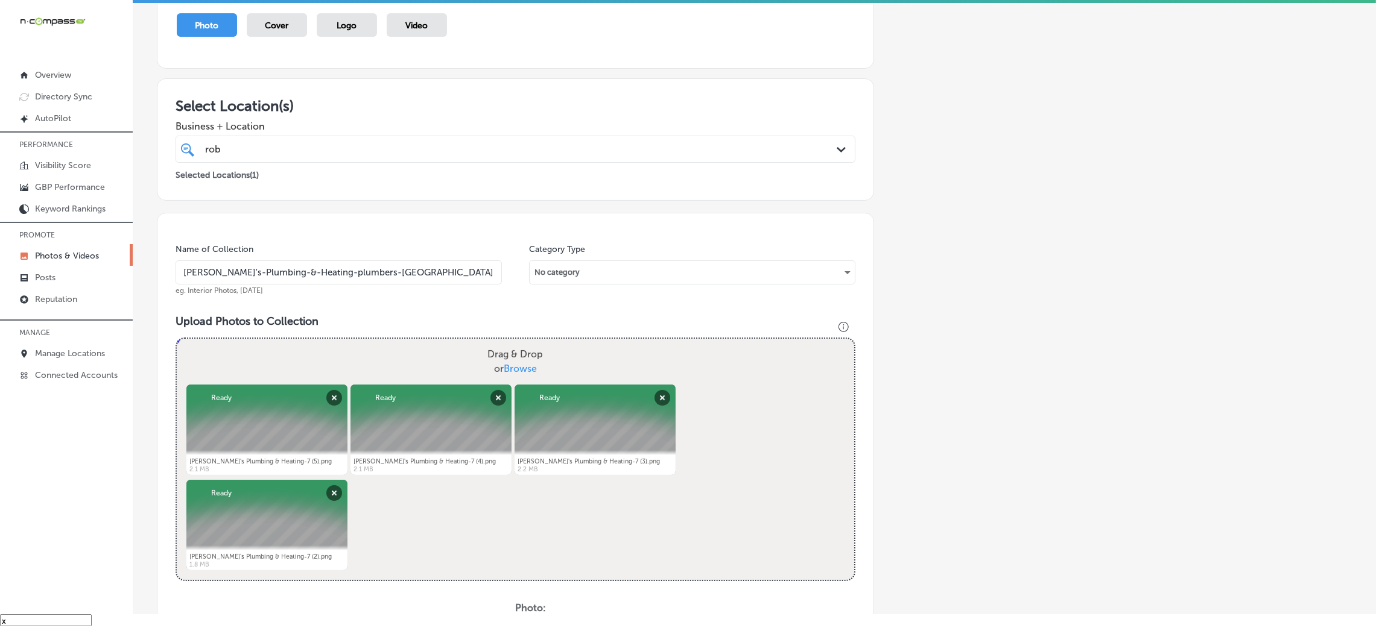
click at [305, 282] on input "[PERSON_NAME]'s-Plumbing-&-Heating-plumbers-[GEOGRAPHIC_DATA]" at bounding box center [339, 273] width 326 height 24
click at [395, 328] on h3 "Upload Photos to Collection" at bounding box center [516, 321] width 680 height 13
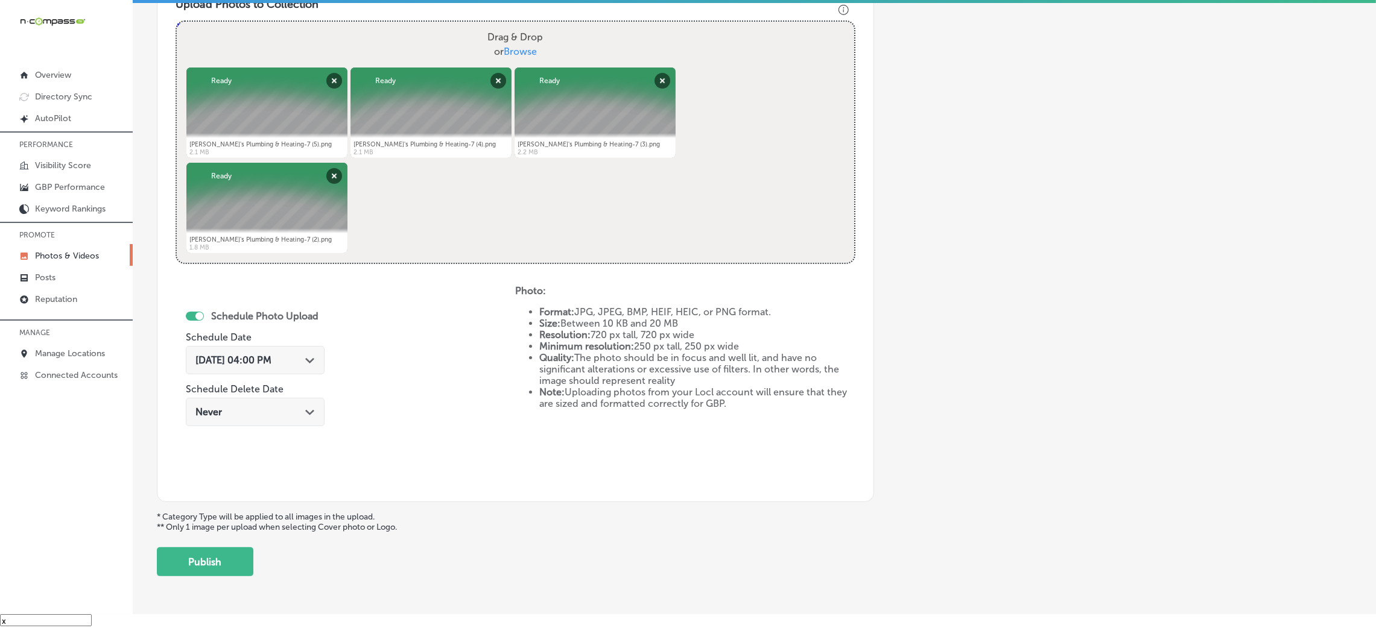
scroll to position [482, 0]
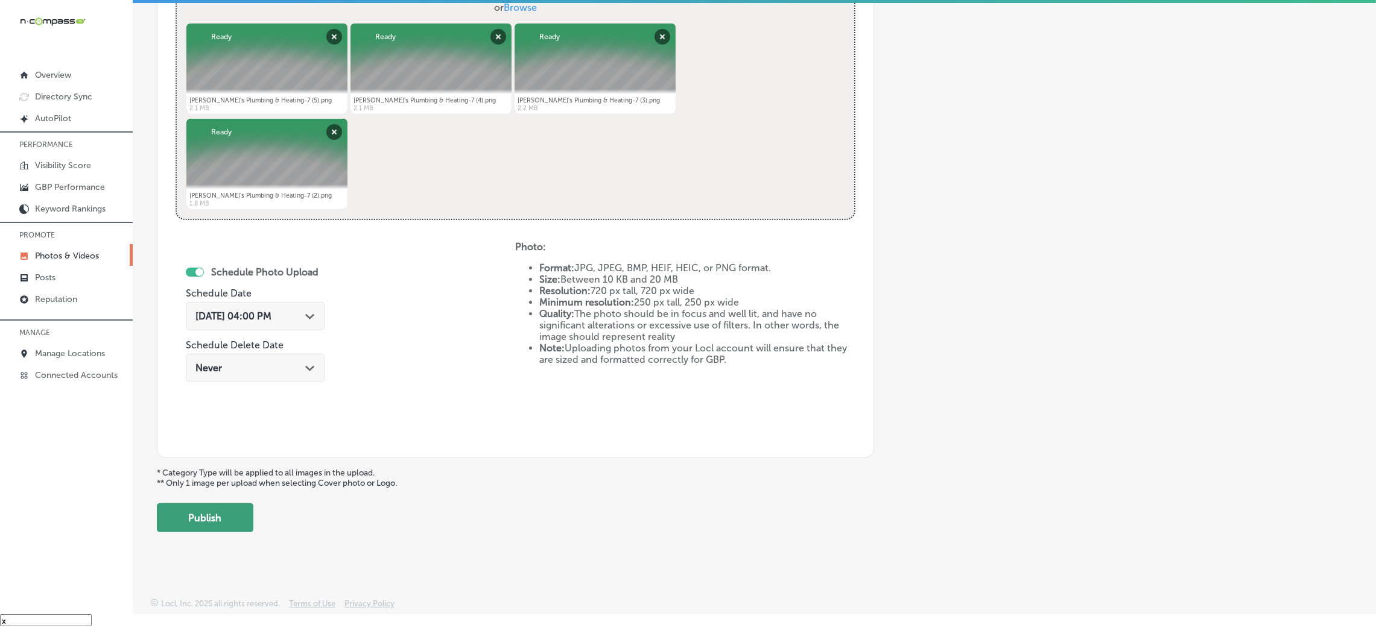
click at [198, 505] on button "Publish" at bounding box center [205, 518] width 97 height 29
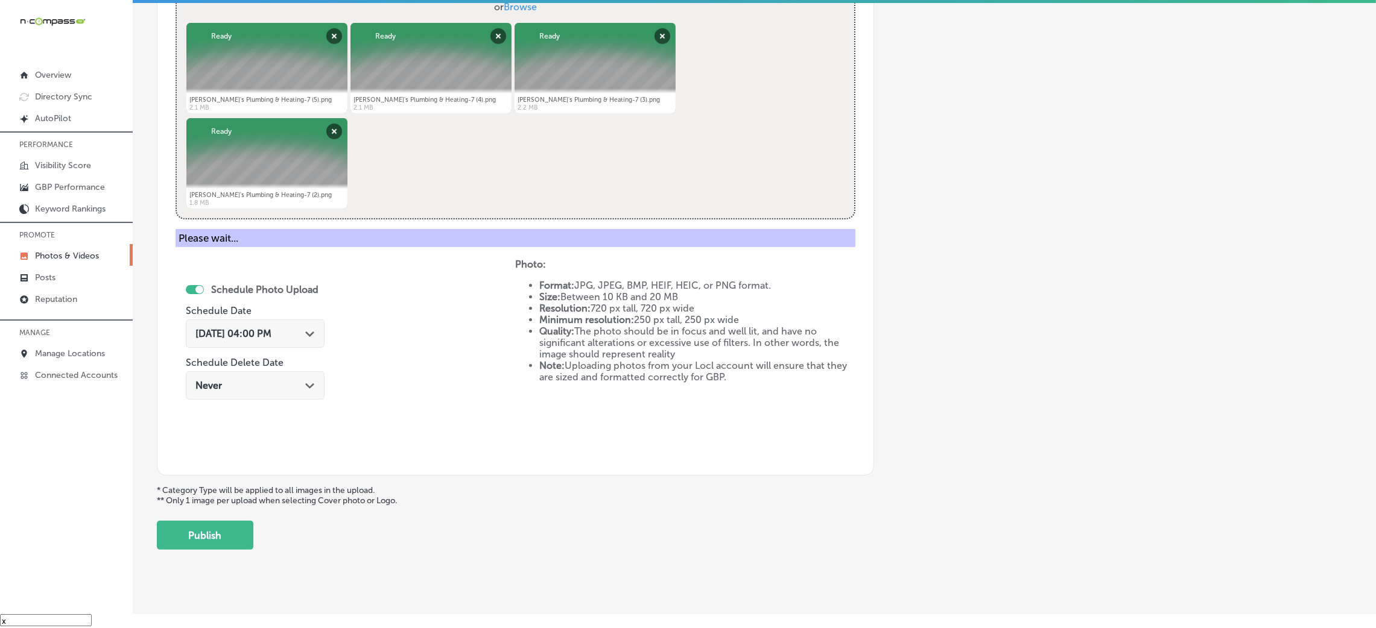
scroll to position [286, 0]
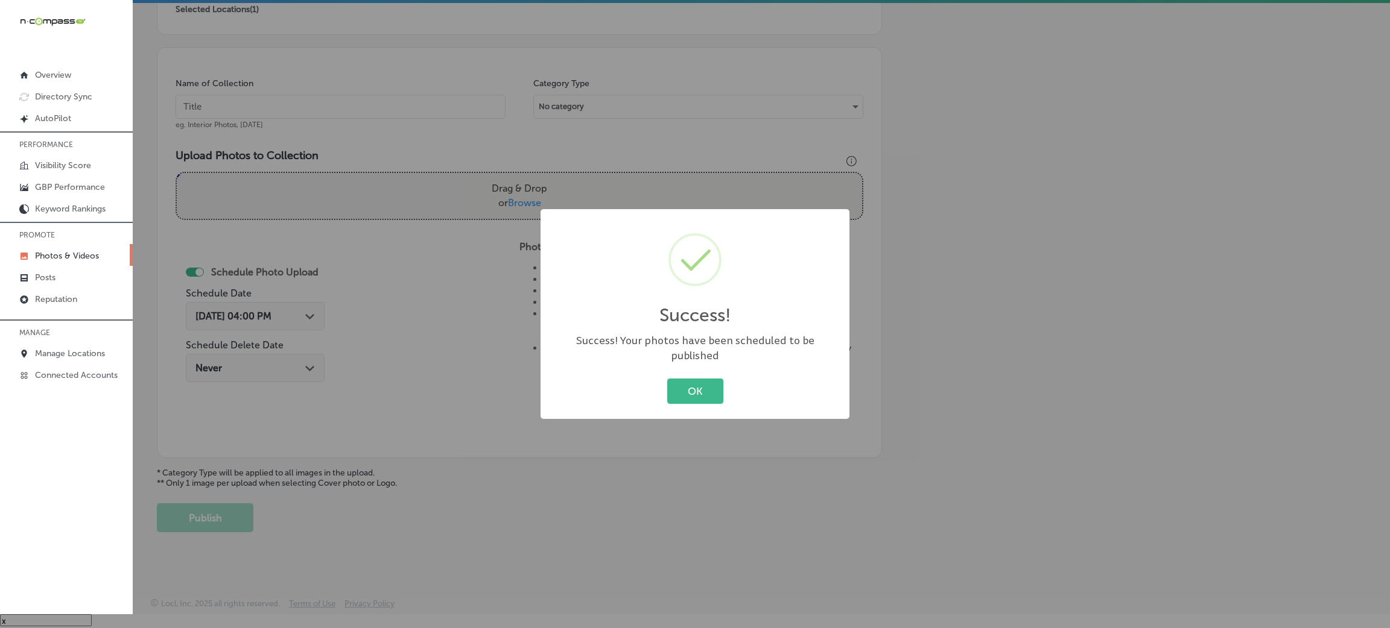
click at [694, 412] on div "Success! × Success! Your photos have been scheduled to be published OK Cancel" at bounding box center [695, 314] width 1390 height 628
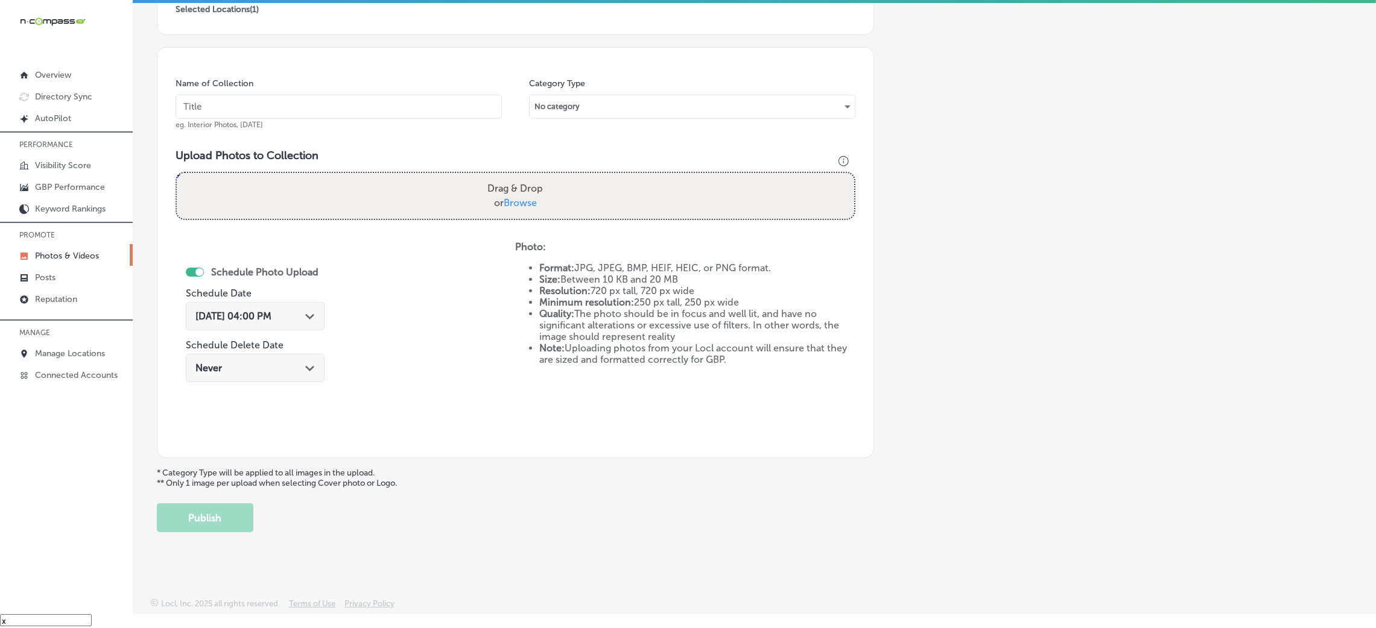
click at [408, 103] on input "text" at bounding box center [339, 107] width 326 height 24
paste input "[PERSON_NAME]'s-Plumbing-&-Heating-plumbers-[GEOGRAPHIC_DATA]"
type input "[PERSON_NAME]'s-Plumbing-&-Heating-plumbers-[GEOGRAPHIC_DATA]"
click at [504, 183] on label "Drag & Drop or Browse" at bounding box center [515, 196] width 65 height 39
click at [504, 177] on input "Drag & Drop or Browse" at bounding box center [515, 175] width 677 height 4
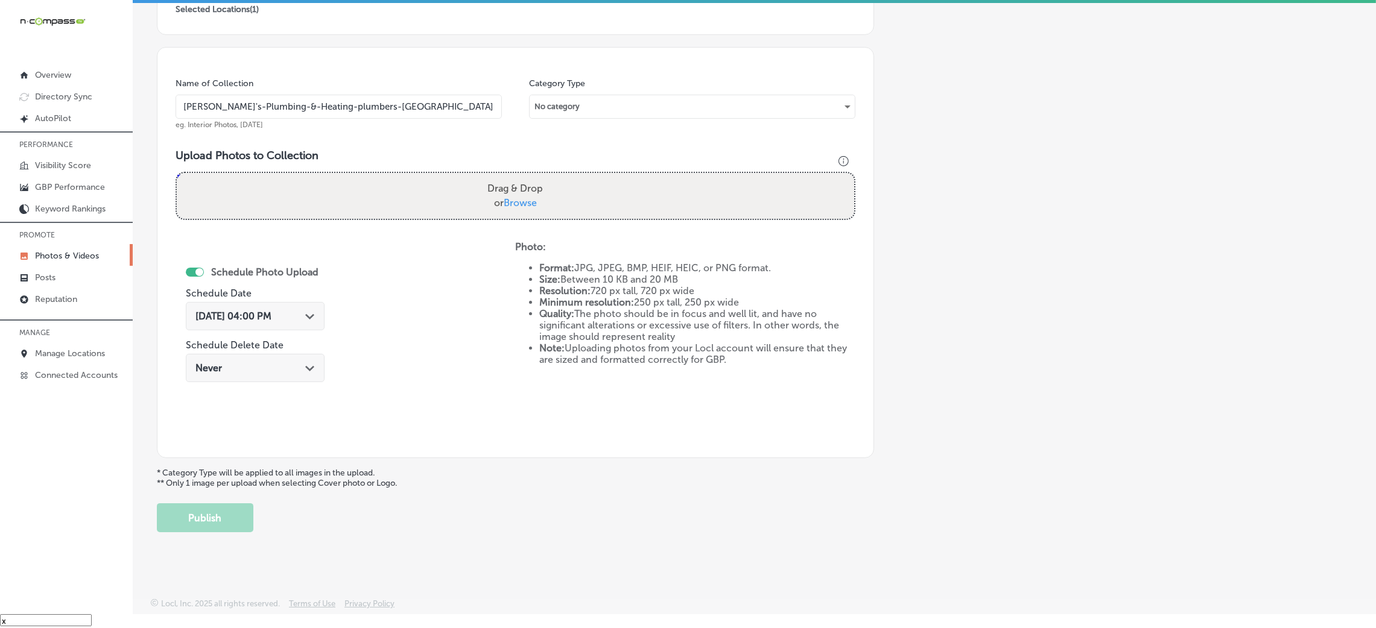
type input "C:\fakepath\[PERSON_NAME]'s Plumbing & Heating-7 (1).png"
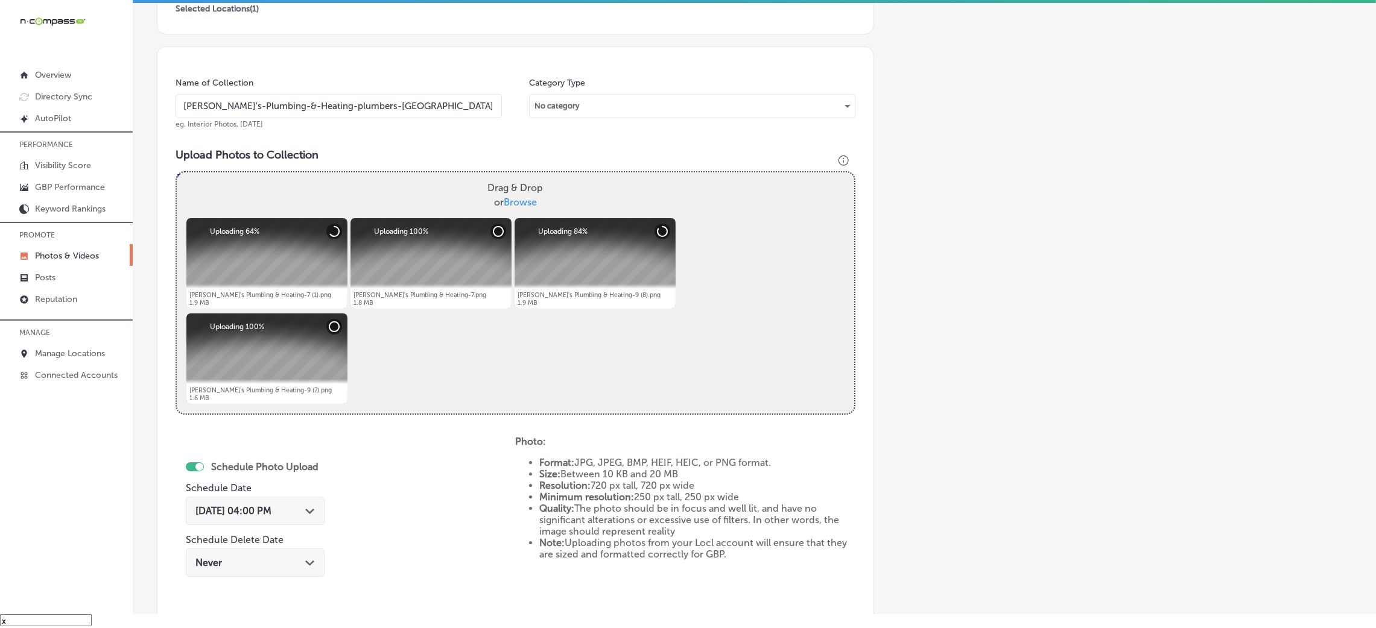
click at [271, 512] on span "[DATE] 04:00 PM" at bounding box center [233, 510] width 76 height 11
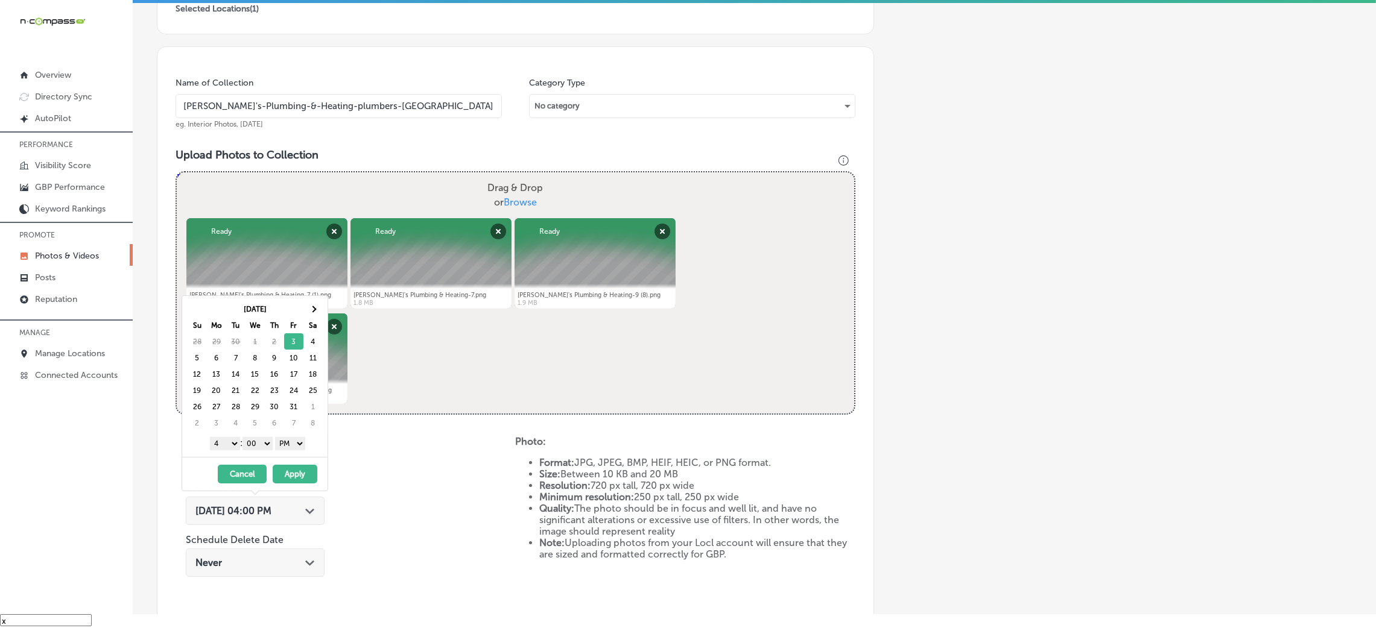
click at [256, 443] on select "00 10 20 30 40 50" at bounding box center [257, 443] width 30 height 13
click at [219, 445] on select "1 2 3 4 5 6 7 8 9 10 11 12" at bounding box center [225, 443] width 30 height 13
click at [287, 474] on button "Apply" at bounding box center [295, 474] width 45 height 19
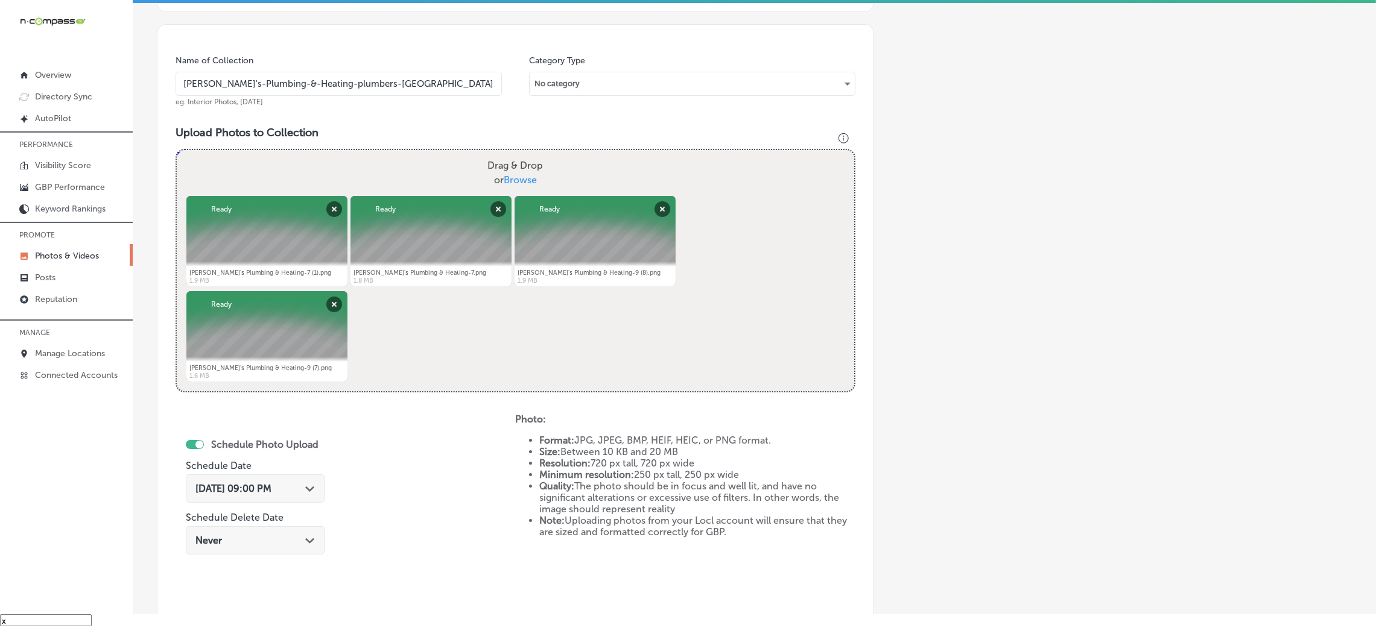
scroll to position [196, 0]
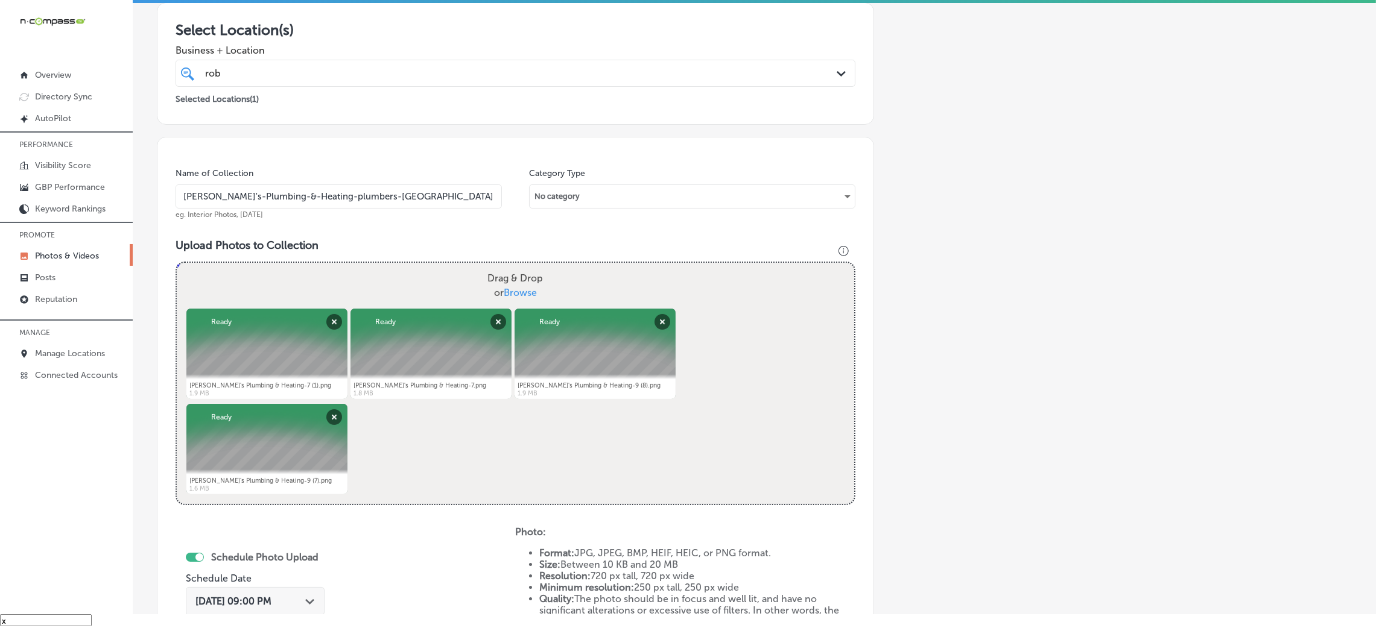
click at [382, 197] on input "[PERSON_NAME]'s-Plumbing-&-Heating-plumbers-[GEOGRAPHIC_DATA]" at bounding box center [339, 197] width 326 height 24
click at [436, 235] on div "Name of Collection [PERSON_NAME]'s-Plumbing-&-Heating-plumbers-[GEOGRAPHIC_DATA…" at bounding box center [515, 440] width 717 height 607
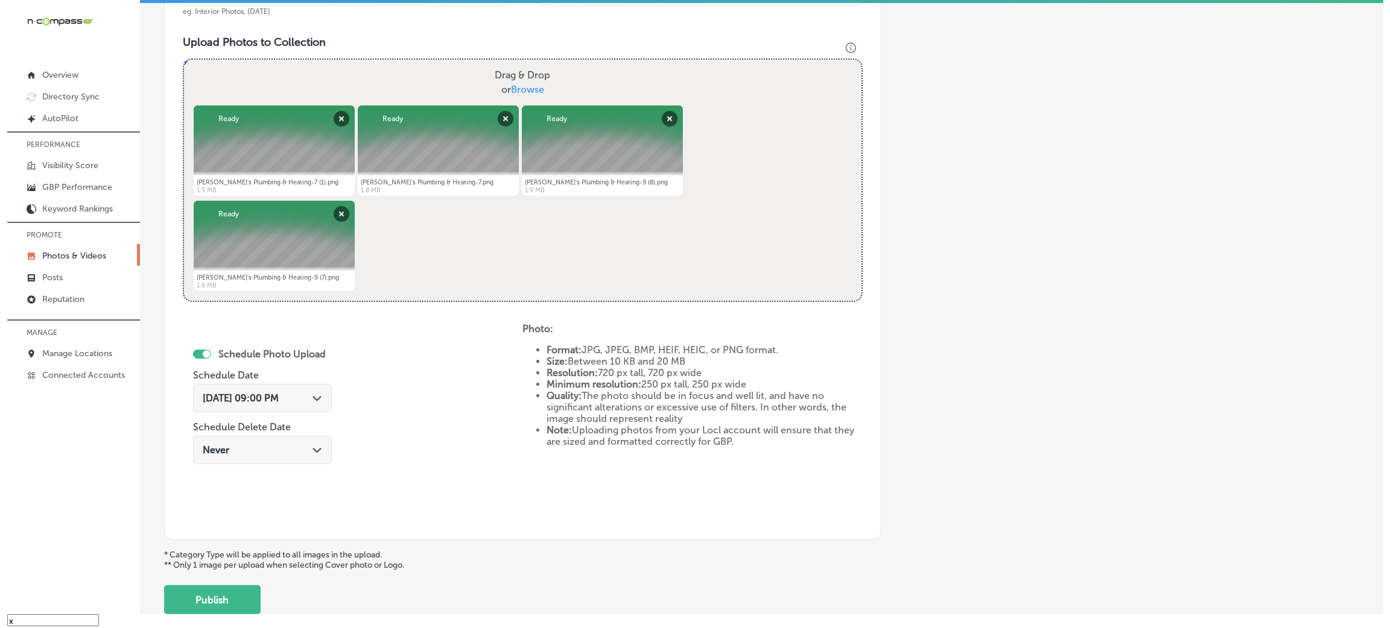
scroll to position [482, 0]
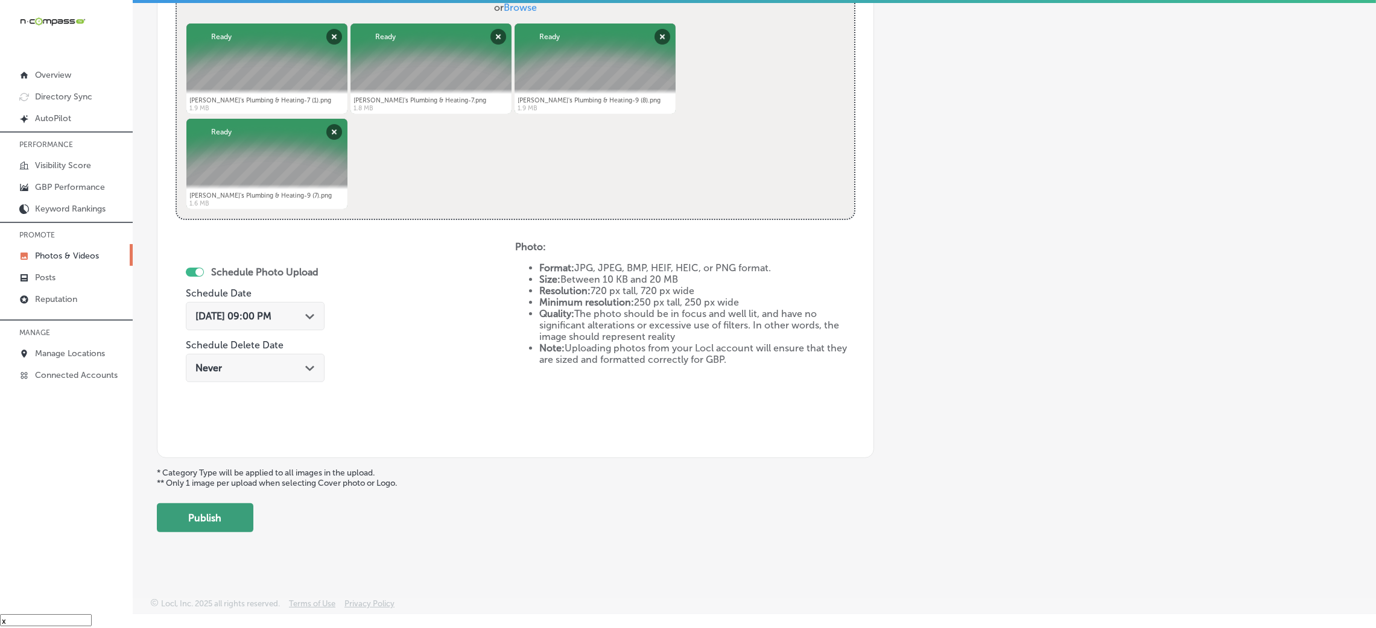
click at [226, 527] on button "Publish" at bounding box center [205, 518] width 97 height 29
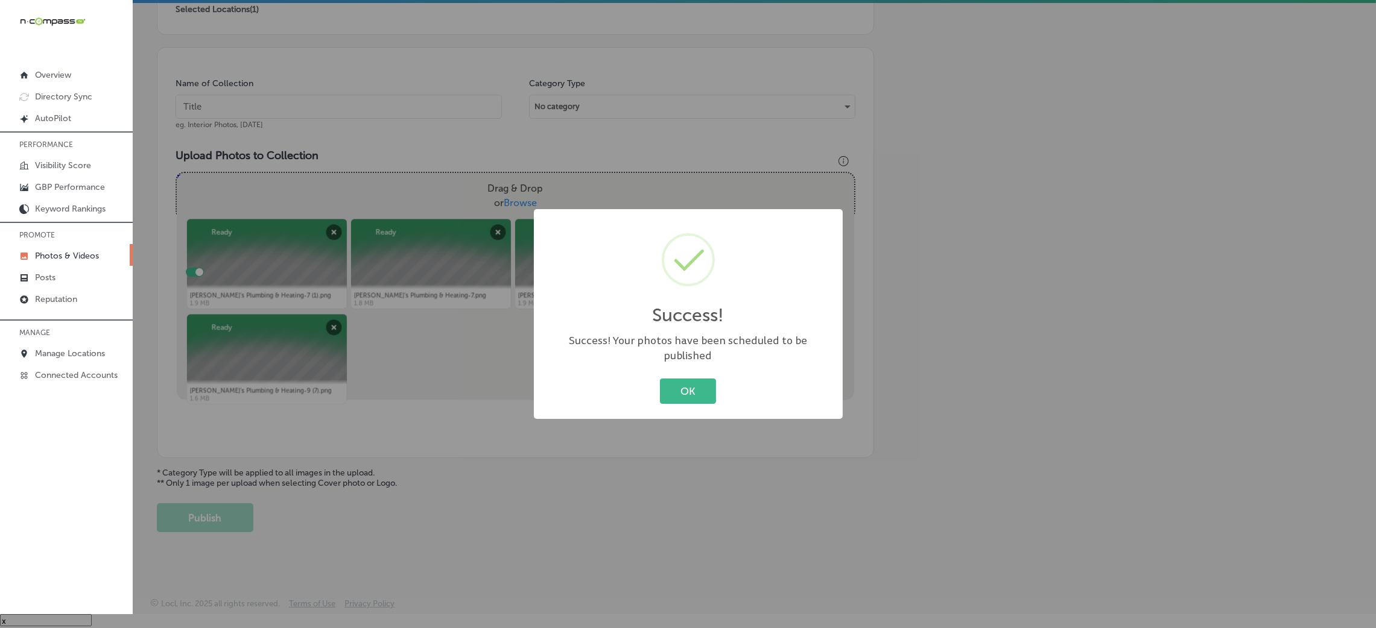
scroll to position [286, 0]
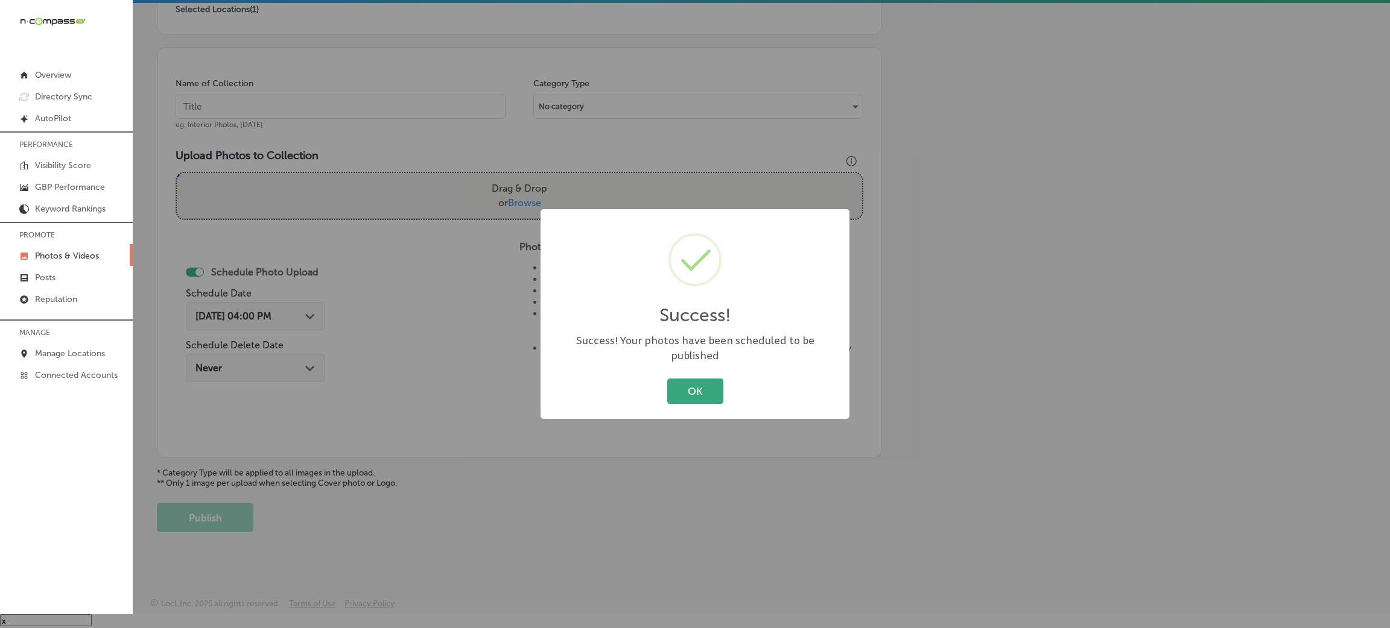
click at [709, 381] on button "OK" at bounding box center [695, 391] width 56 height 25
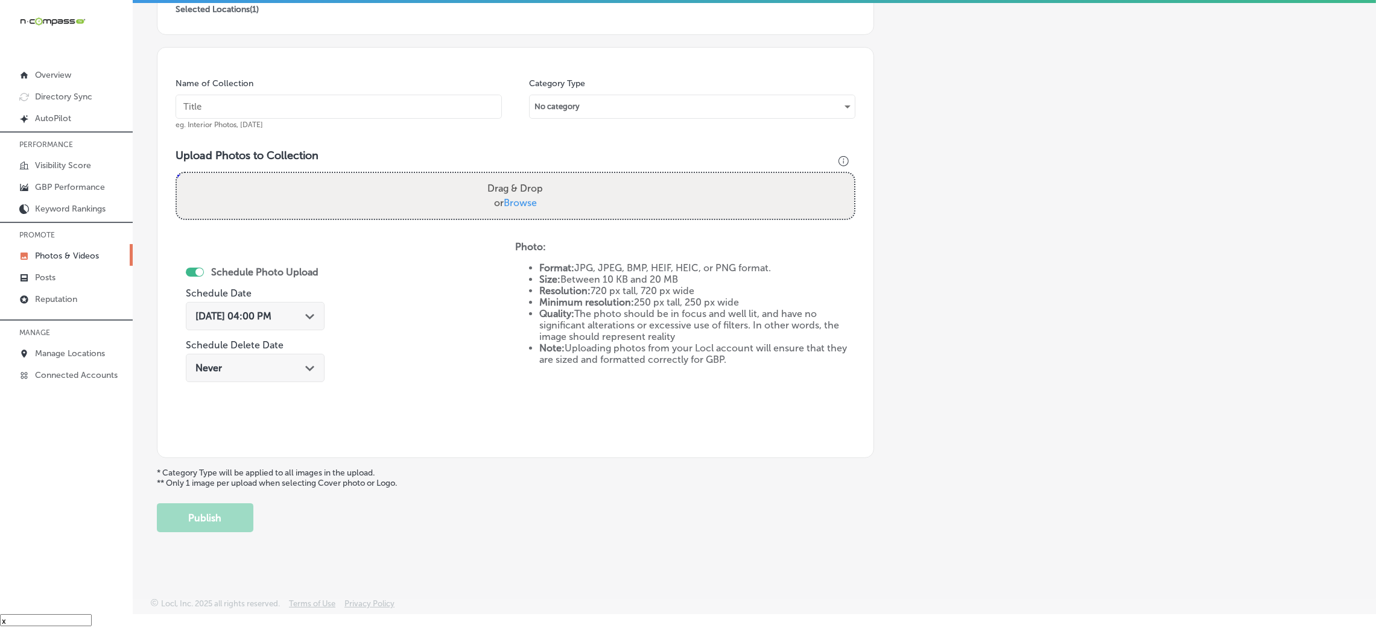
click at [434, 119] on div "Name of Collection eg. Interior Photos, [DATE]" at bounding box center [339, 104] width 326 height 52
click at [435, 97] on input "text" at bounding box center [339, 107] width 326 height 24
paste input "[PERSON_NAME]'s-Plumbing-&-Heating-plumbers-[GEOGRAPHIC_DATA]"
type input "[PERSON_NAME]'s-Plumbing-&-Heating-plumbers-[GEOGRAPHIC_DATA]"
click at [551, 212] on div "Drag & Drop or Browse" at bounding box center [515, 196] width 677 height 46
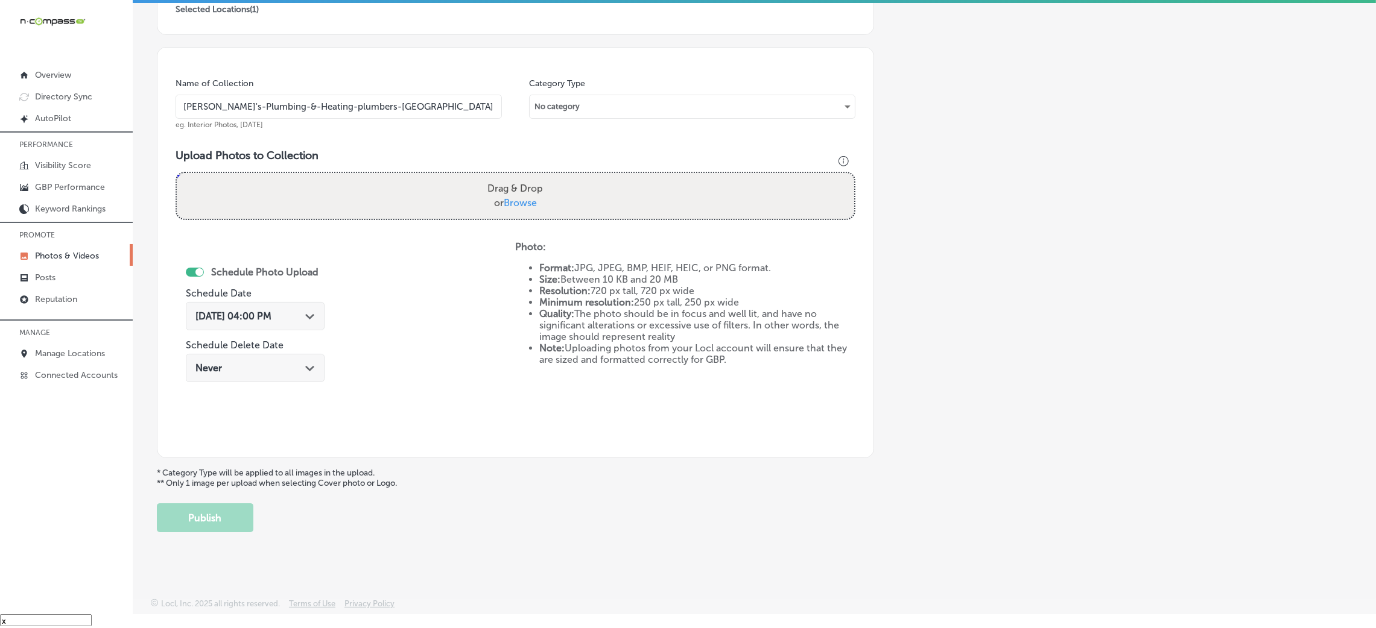
click at [177, 173] on input "Drag & Drop or Browse" at bounding box center [515, 175] width 677 height 4
type input "C:\fakepath\[PERSON_NAME]'s Plumbing & Heating-9 (6).png"
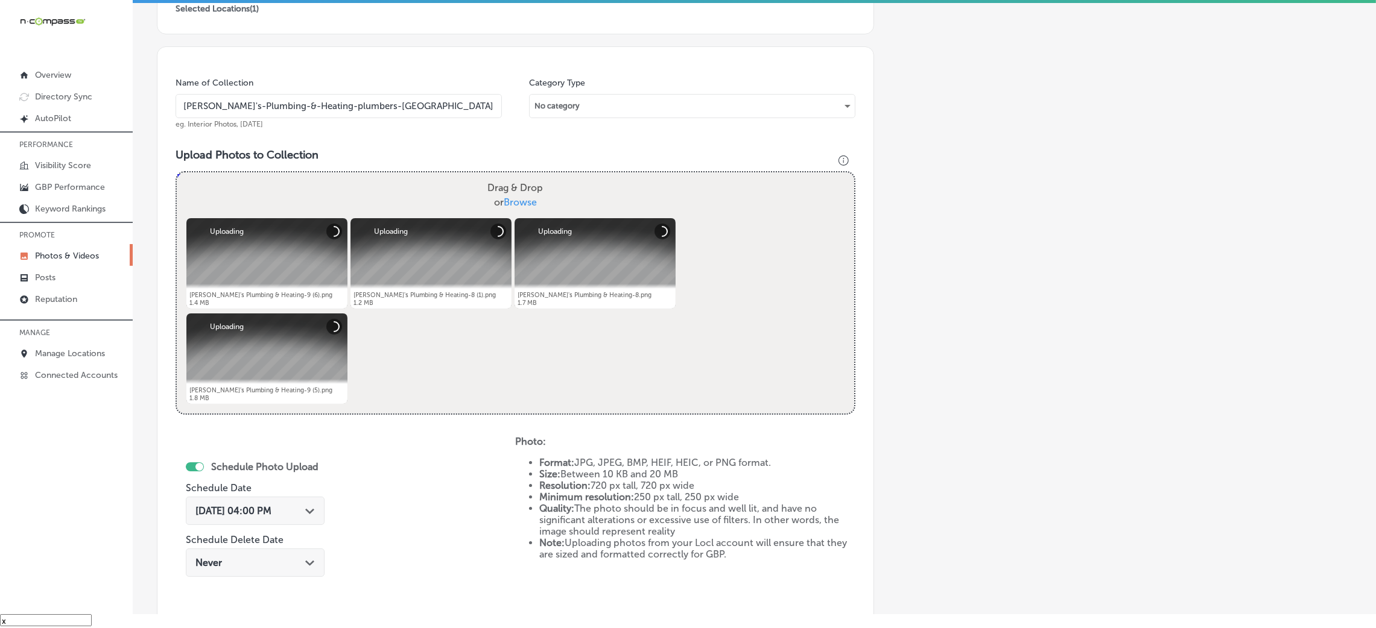
click at [271, 506] on span "[DATE] 04:00 PM" at bounding box center [233, 510] width 76 height 11
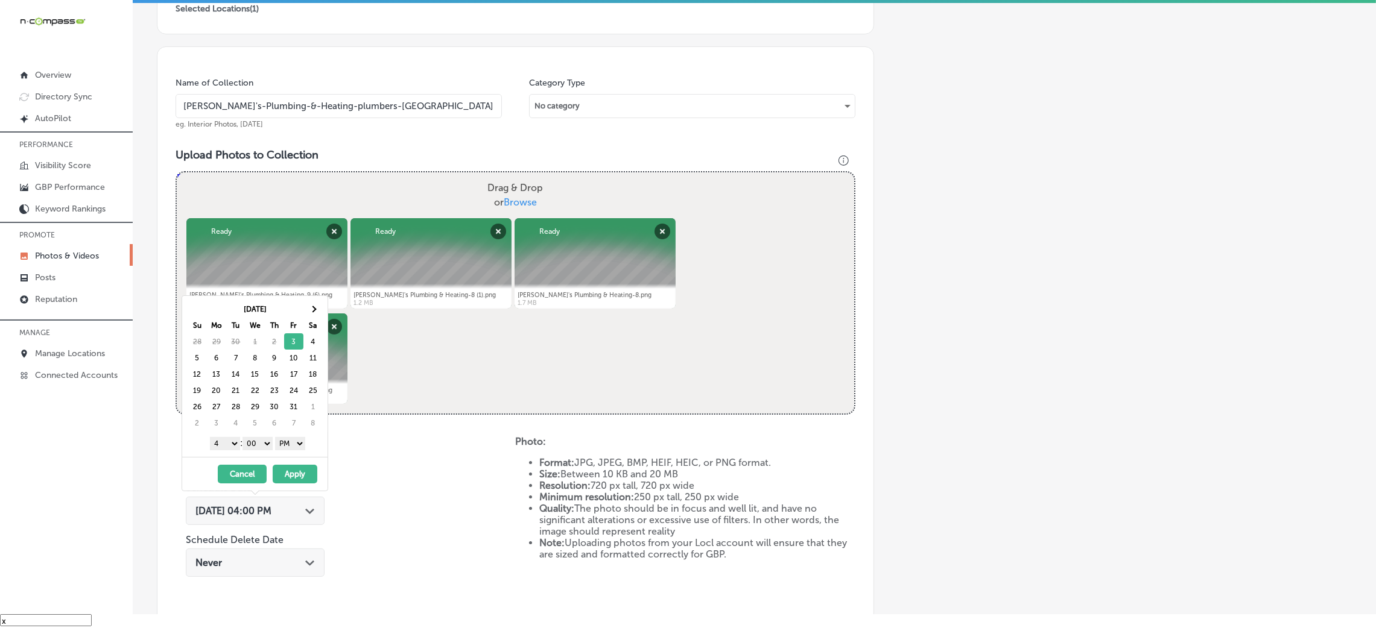
click at [1023, 463] on div "Add a Collection Which Type of Image or Video Would You Like to Upload? Photo C…" at bounding box center [754, 250] width 1195 height 953
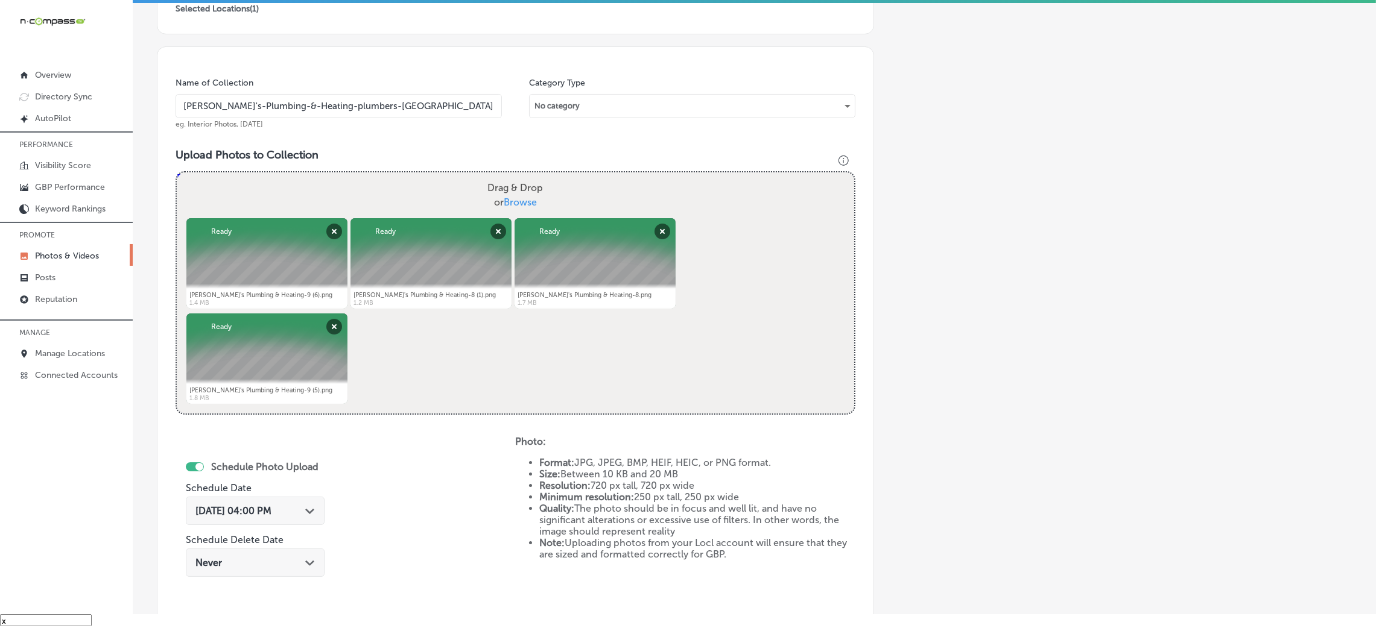
click at [289, 521] on div "[DATE] 04:00 PM Path Created with Sketch." at bounding box center [255, 511] width 139 height 28
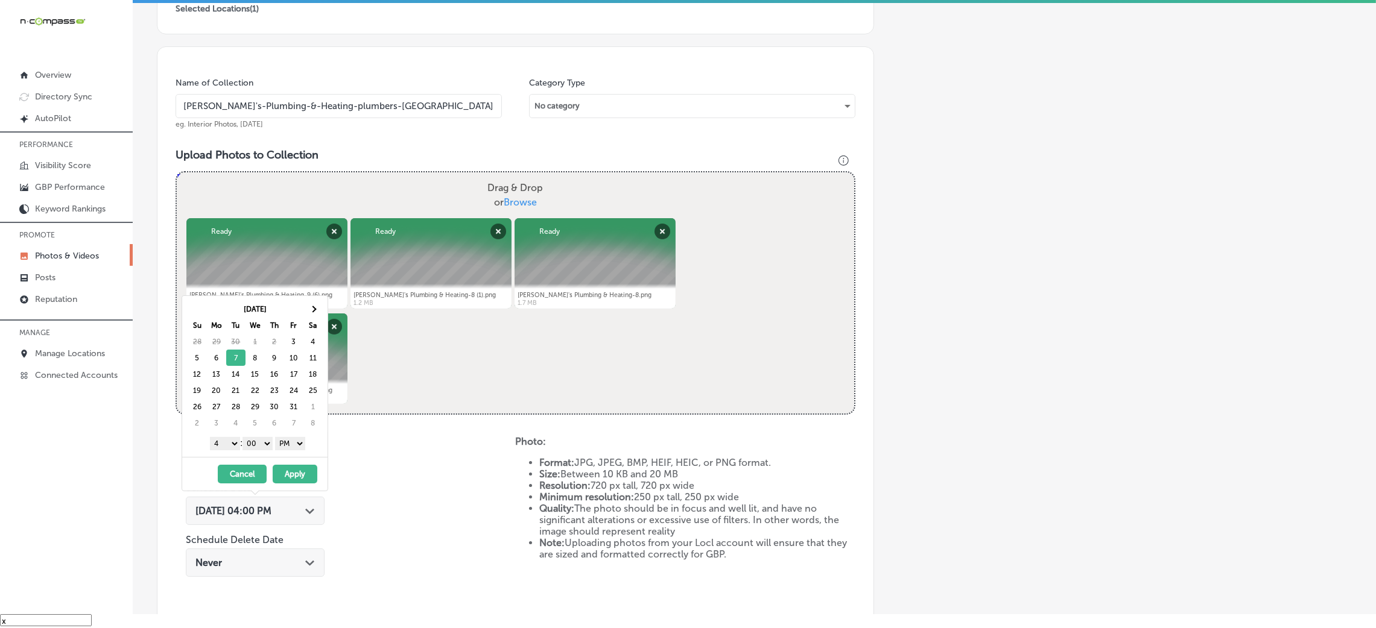
drag, startPoint x: 226, startPoint y: 448, endPoint x: 230, endPoint y: 469, distance: 21.7
click at [226, 448] on select "1 2 3 4 5 6 7 8 9 10 11 12" at bounding box center [225, 443] width 30 height 13
click at [301, 481] on button "Apply" at bounding box center [295, 474] width 45 height 19
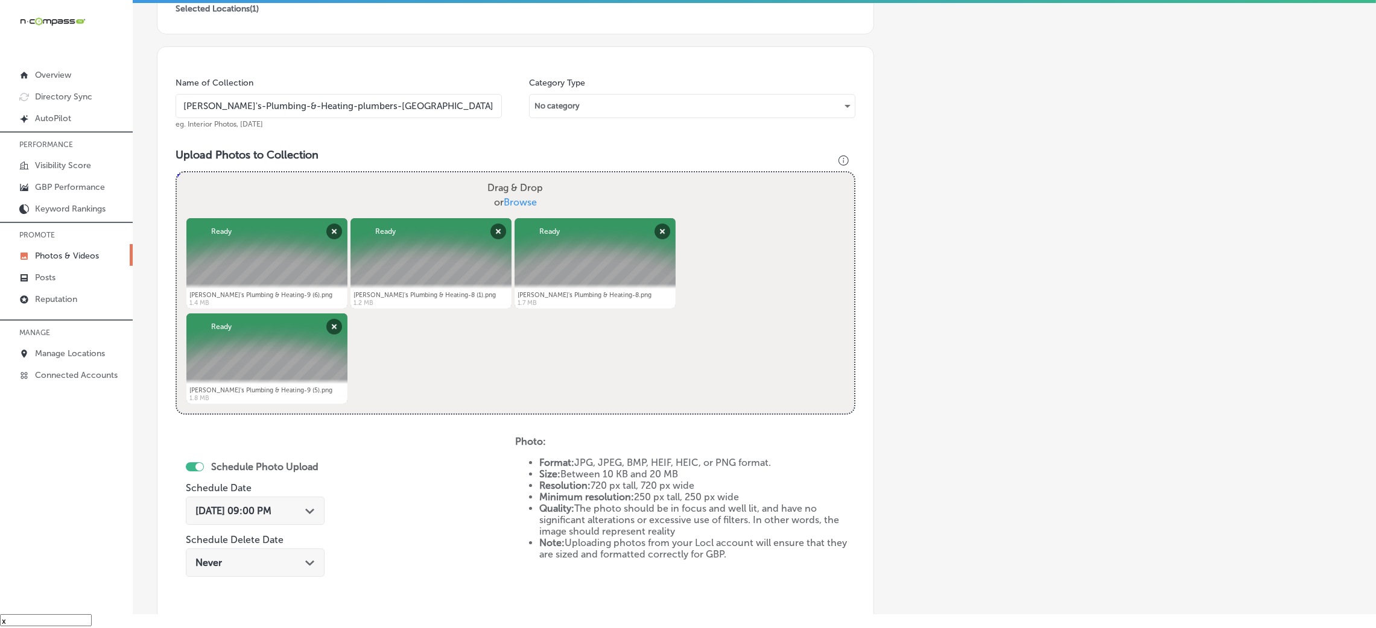
click at [379, 112] on input "[PERSON_NAME]'s-Plumbing-&-Heating-plumbers-[GEOGRAPHIC_DATA]" at bounding box center [339, 106] width 326 height 24
click at [410, 143] on div "Name of Collection [PERSON_NAME]'s-Plumbing-&-Heating-plumbers-[GEOGRAPHIC_DATA…" at bounding box center [515, 349] width 717 height 607
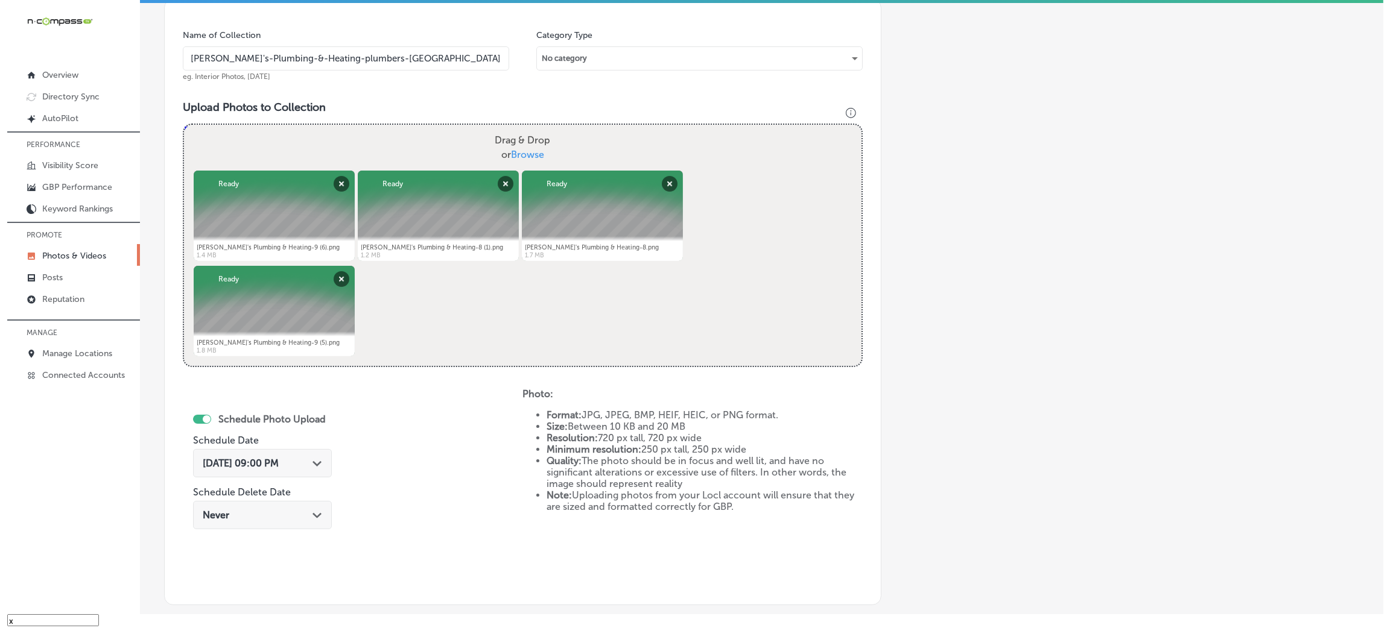
scroll to position [482, 0]
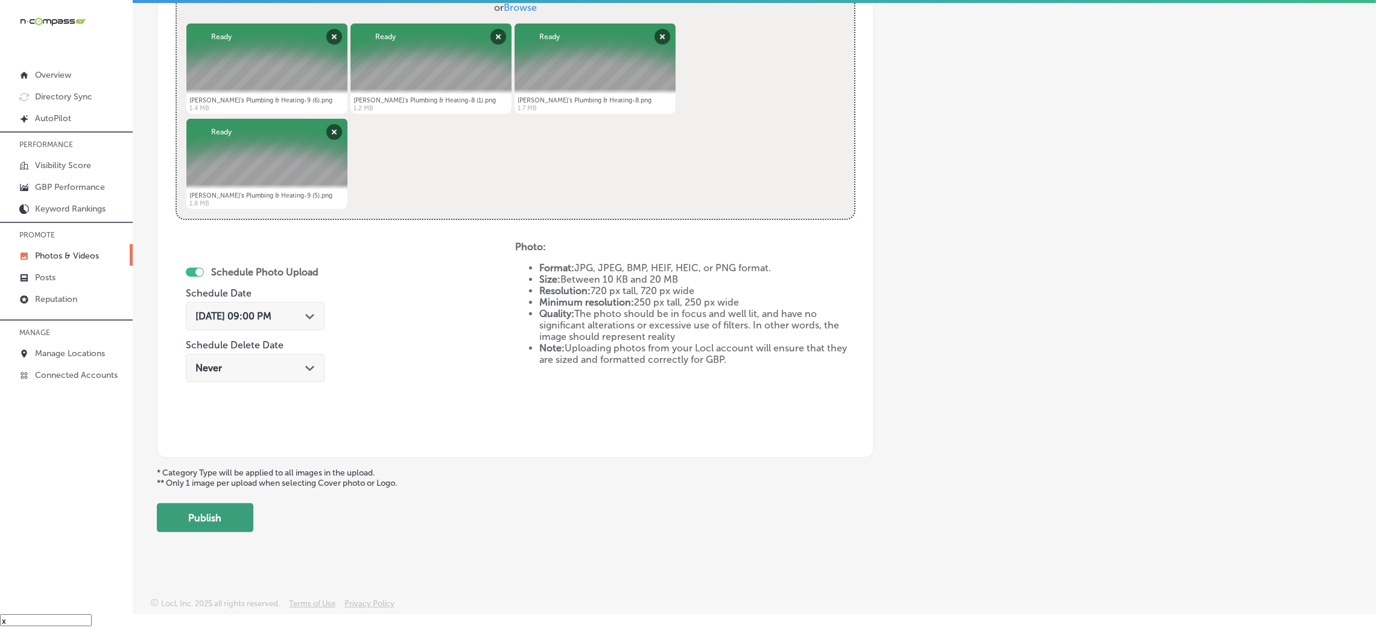
click at [227, 513] on button "Publish" at bounding box center [205, 518] width 97 height 29
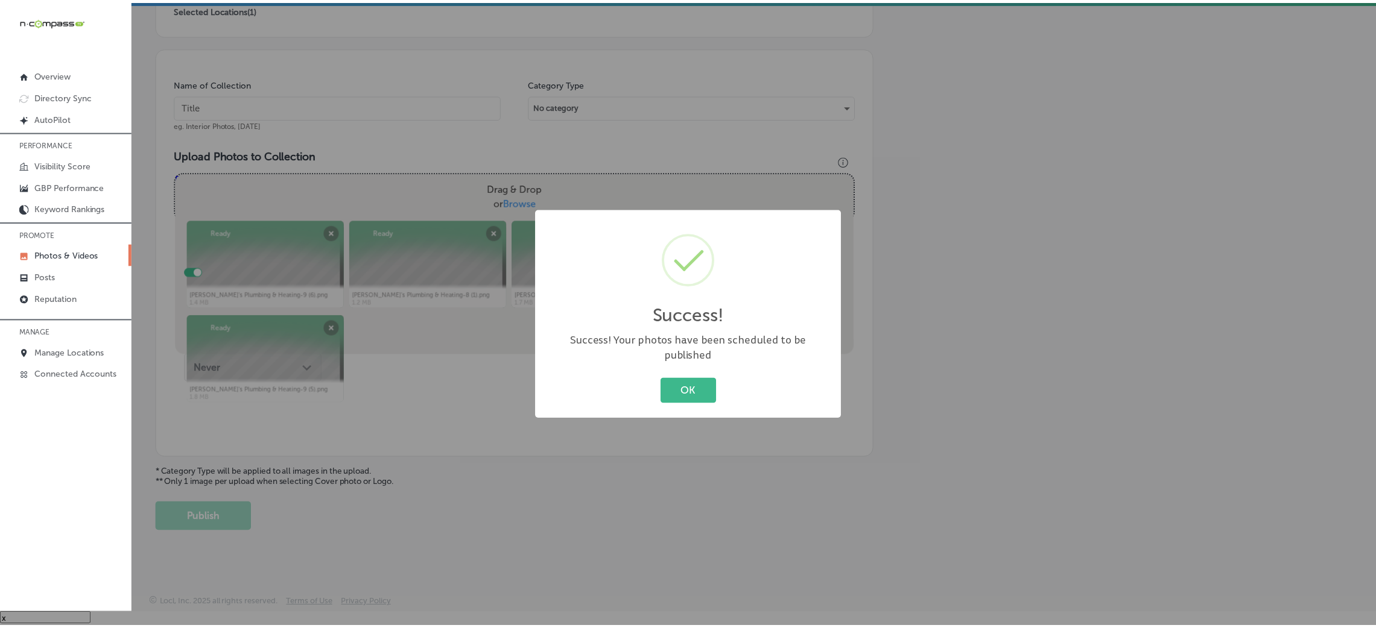
scroll to position [286, 0]
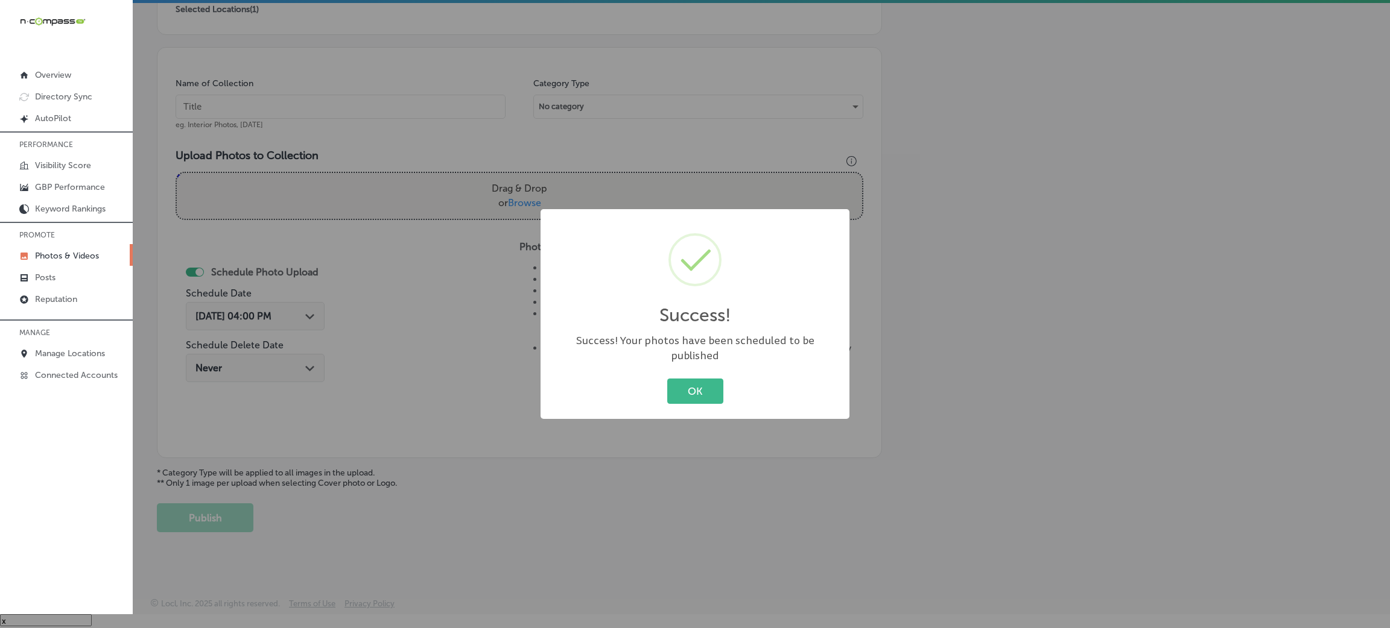
click at [695, 387] on button "OK" at bounding box center [695, 391] width 56 height 25
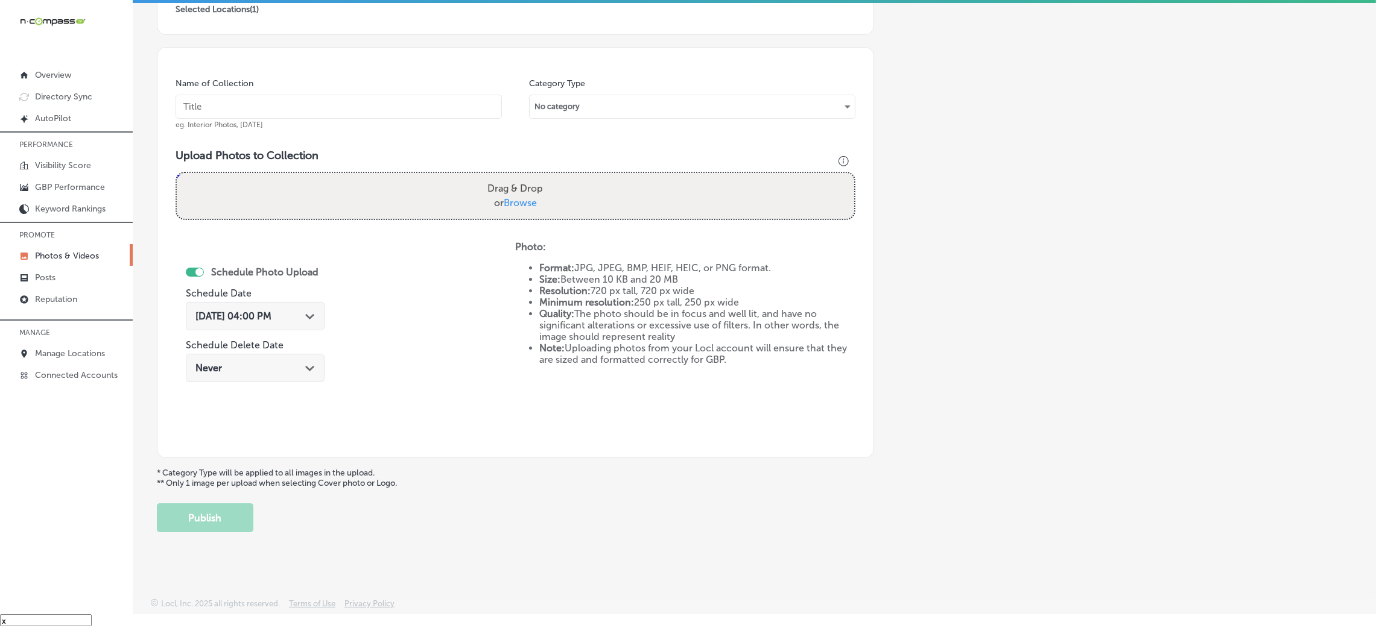
click at [379, 75] on div "Name of Collection eg. Interior Photos, [DATE] Category Type No category Upload…" at bounding box center [515, 252] width 717 height 411
click at [379, 89] on div "Name of Collection eg. Interior Photos, [DATE]" at bounding box center [339, 104] width 326 height 52
click at [370, 117] on input "text" at bounding box center [339, 107] width 326 height 24
paste input "[PERSON_NAME]'s-Plumbing-&-Heating-plumbers-[GEOGRAPHIC_DATA]"
type input "[PERSON_NAME]'s-Plumbing-&-Heating-plumbers-[GEOGRAPHIC_DATA]"
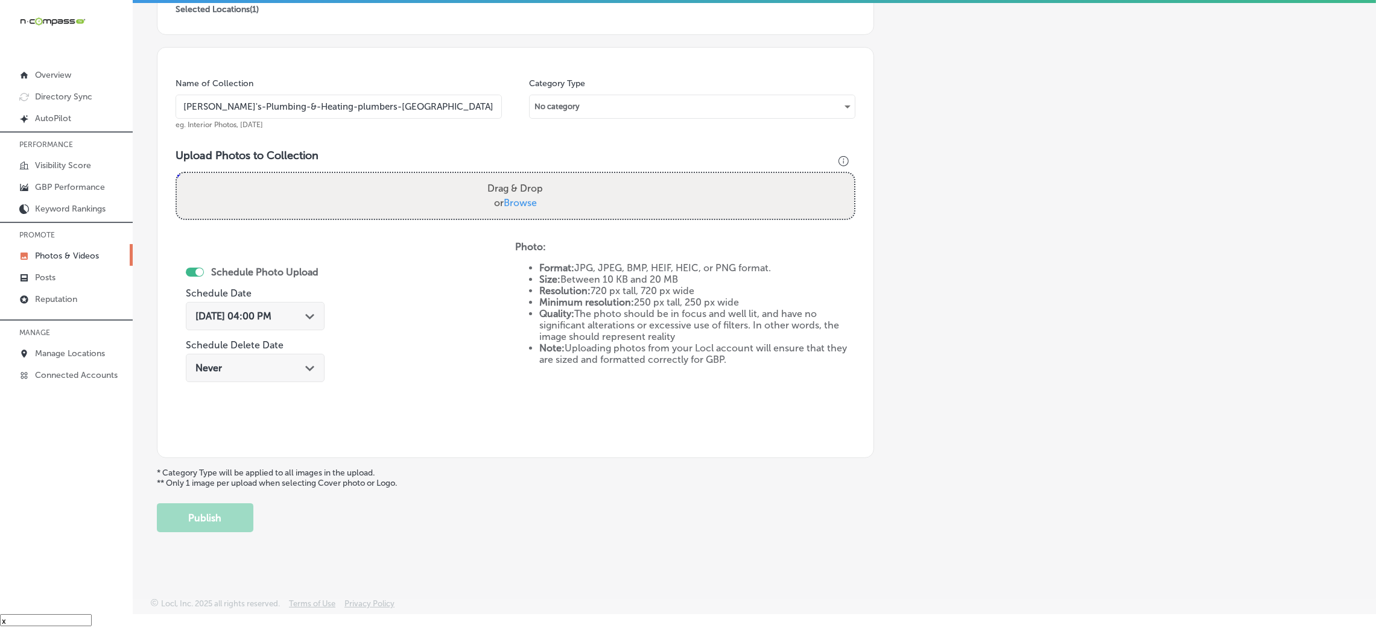
click at [537, 201] on label "Drag & Drop or Browse" at bounding box center [515, 196] width 65 height 39
click at [537, 177] on input "Drag & Drop or Browse" at bounding box center [515, 175] width 677 height 4
type input "C:\fakepath\[PERSON_NAME]'s Plumbing & Heating-9 (4).png"
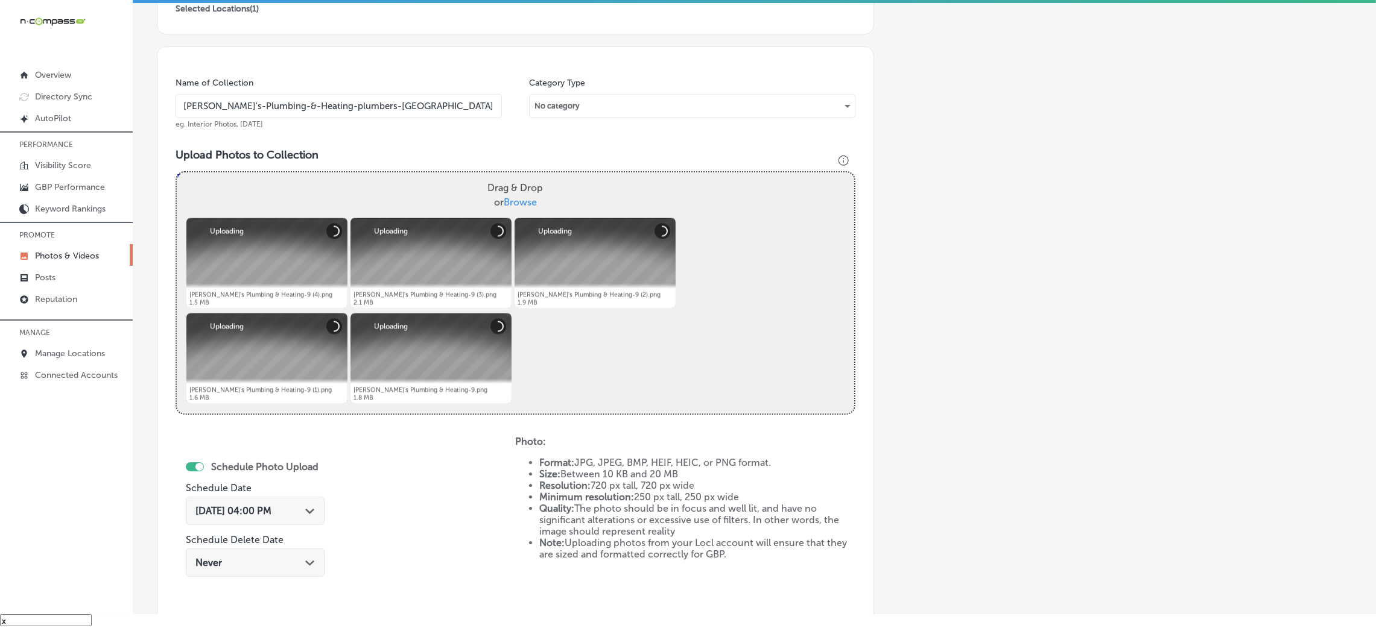
click at [245, 507] on span "[DATE] 04:00 PM" at bounding box center [233, 510] width 76 height 11
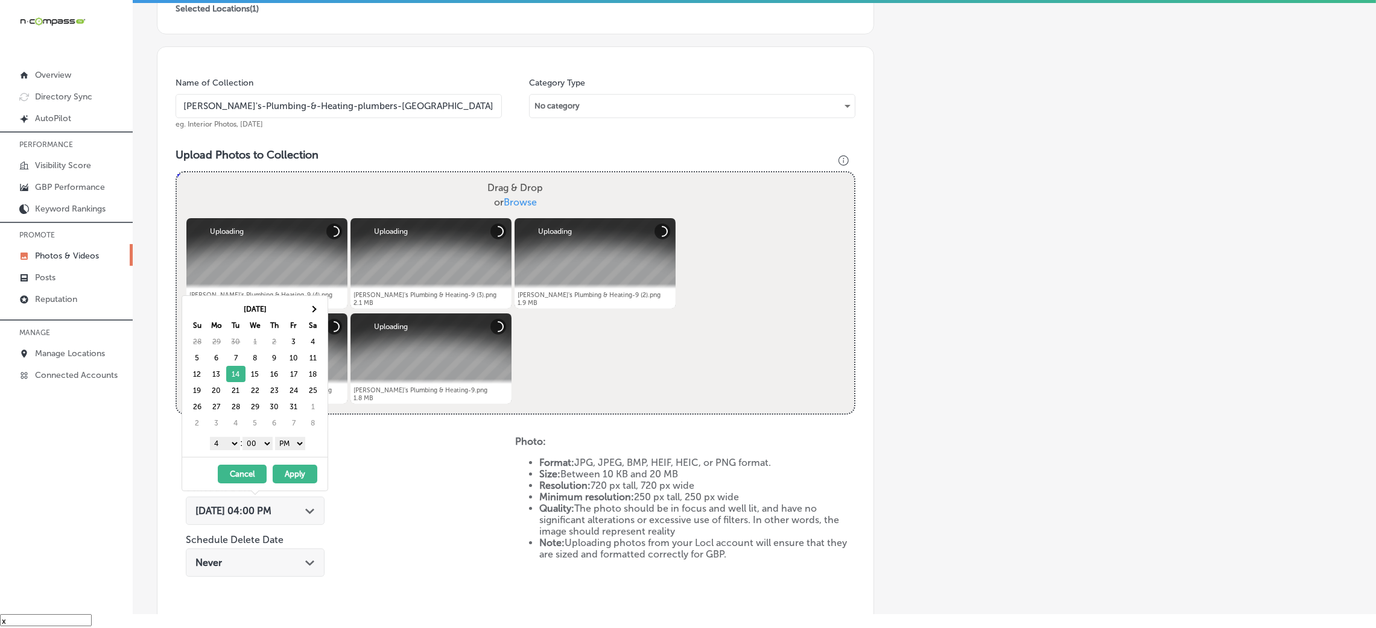
click at [229, 441] on select "1 2 3 4 5 6 7 8 9 10 11 12" at bounding box center [225, 443] width 30 height 13
click at [296, 468] on button "Apply" at bounding box center [295, 474] width 45 height 19
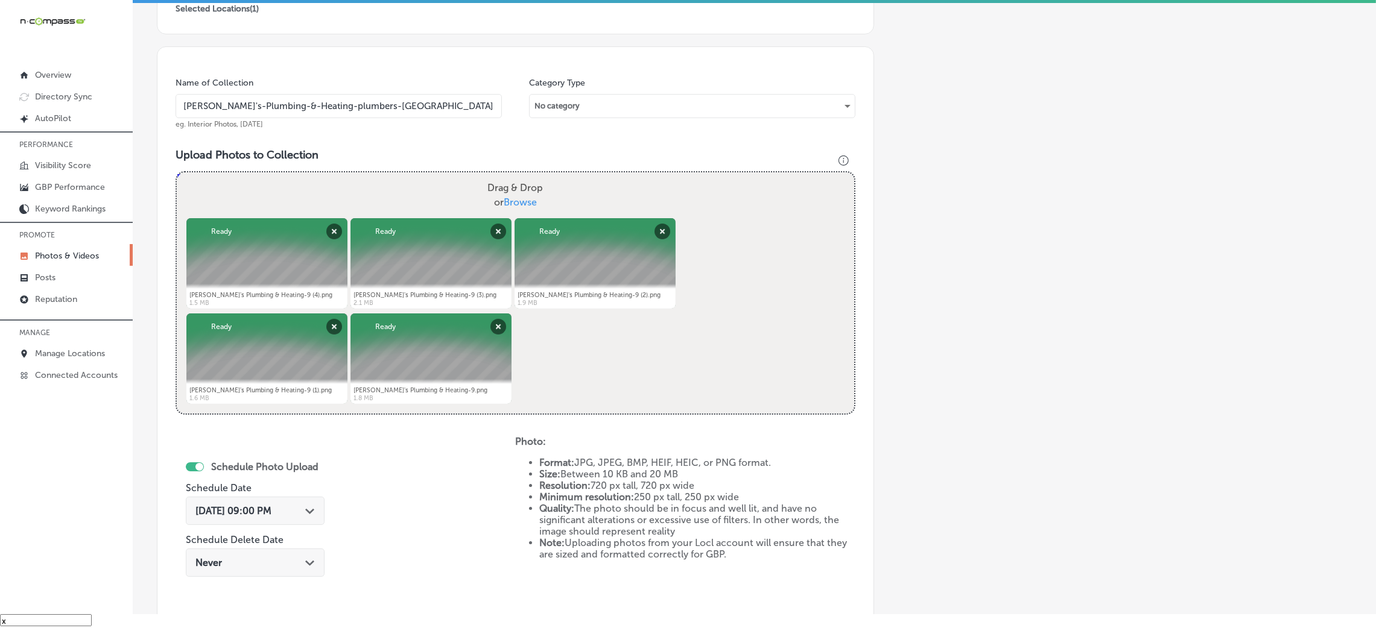
click at [357, 110] on input "[PERSON_NAME]'s-Plumbing-&-Heating-plumbers-[GEOGRAPHIC_DATA]" at bounding box center [339, 106] width 326 height 24
click at [392, 141] on div "Name of Collection [PERSON_NAME]'s-Plumbing-&-Heating-plumbers-[GEOGRAPHIC_DATA…" at bounding box center [515, 349] width 717 height 607
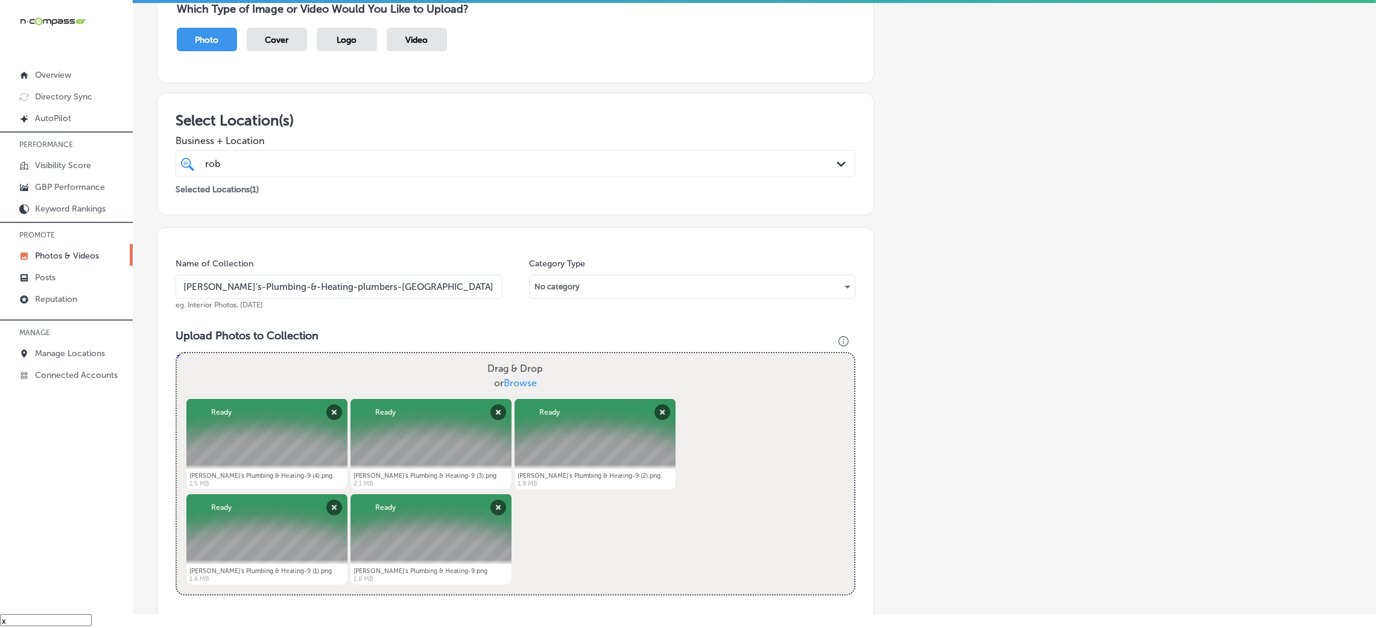
click at [372, 185] on div "Selected Locations ( 1 )" at bounding box center [516, 187] width 680 height 15
click at [372, 158] on div "[PERSON_NAME] [PERSON_NAME]" at bounding box center [484, 164] width 560 height 16
click at [446, 106] on div "Select Location(s) Business + Location option focused, 1 of 176. 2 results avai…" at bounding box center [515, 154] width 717 height 122
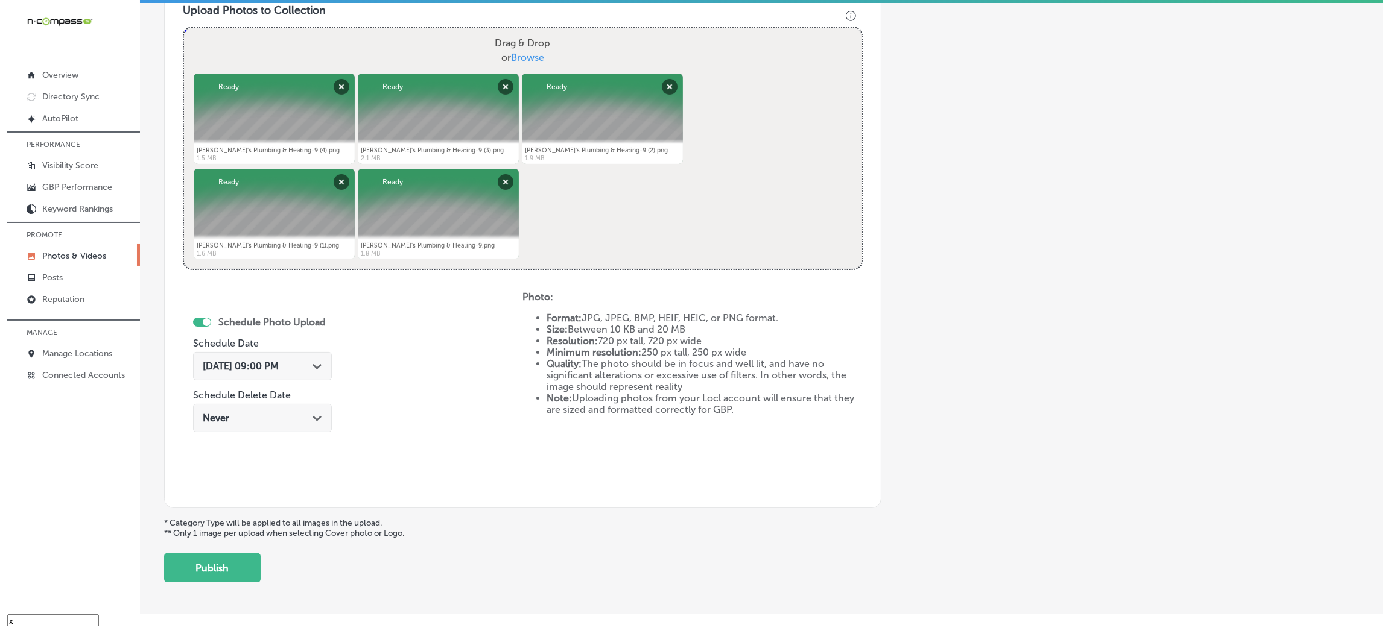
scroll to position [482, 0]
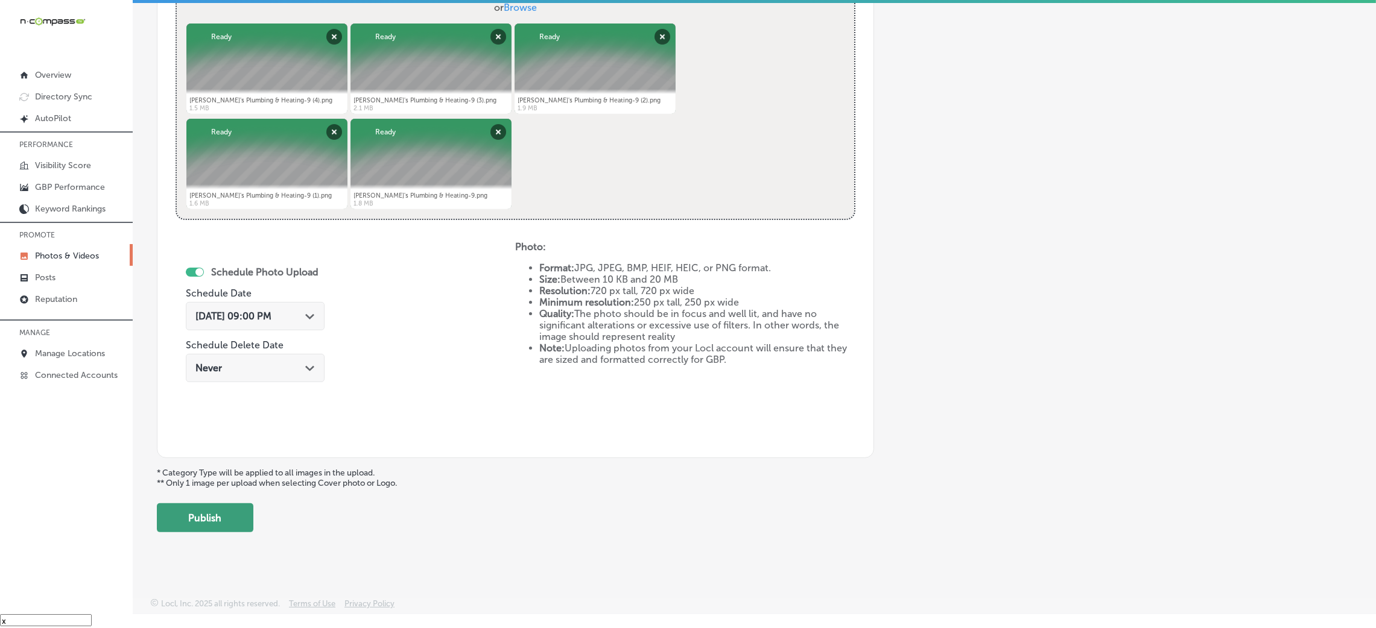
click at [213, 521] on button "Publish" at bounding box center [205, 518] width 97 height 29
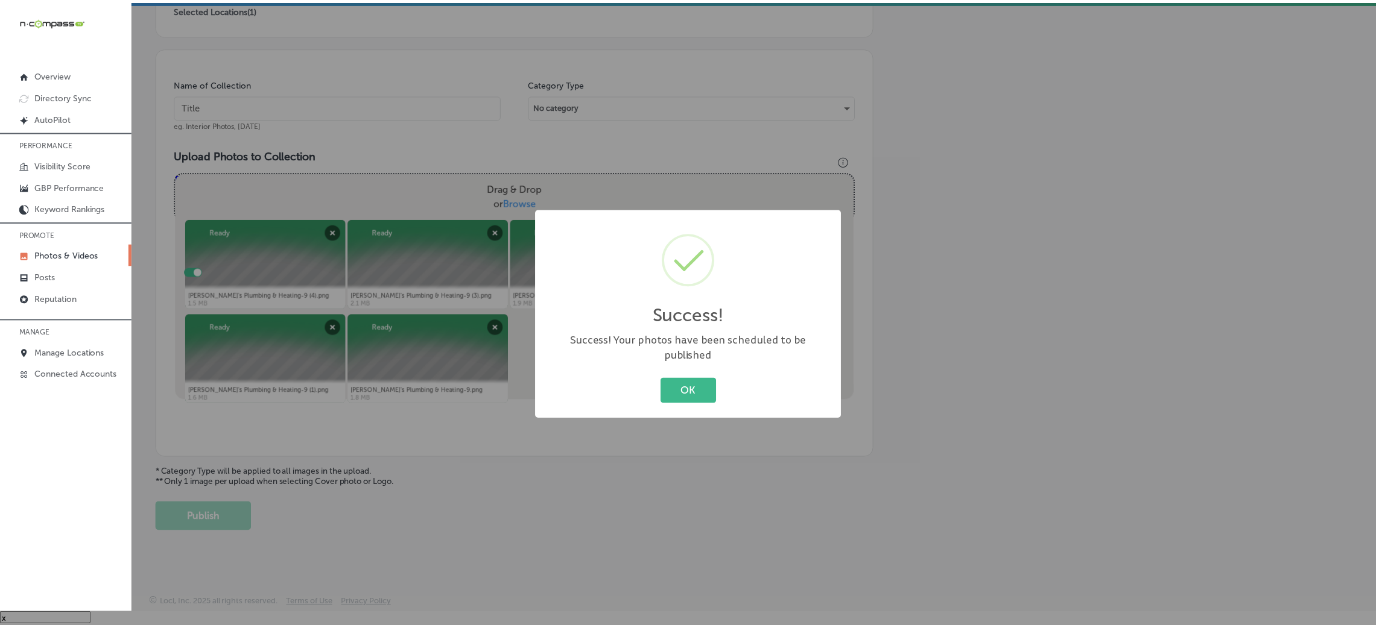
scroll to position [286, 0]
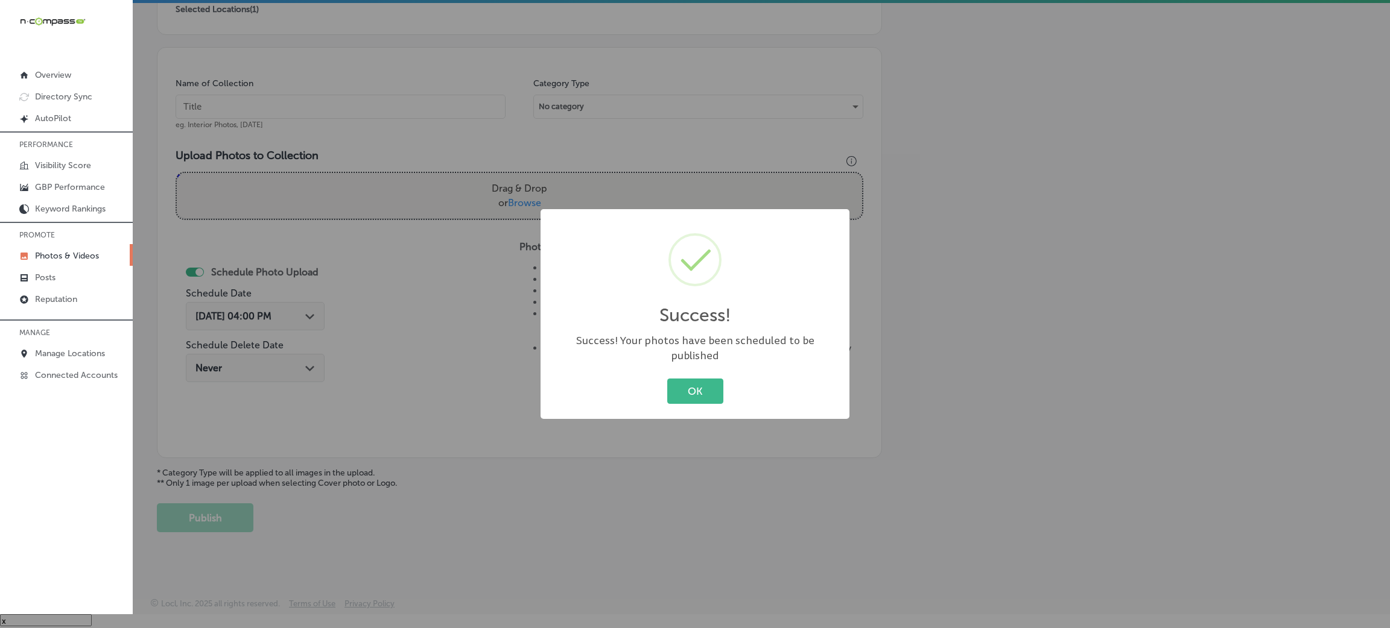
click at [686, 360] on div "Success! × Success! Your photos have been scheduled to be published OK Cancel" at bounding box center [694, 314] width 309 height 210
click at [692, 397] on div "OK Cancel" at bounding box center [694, 391] width 285 height 31
click at [691, 388] on button "OK" at bounding box center [695, 391] width 56 height 25
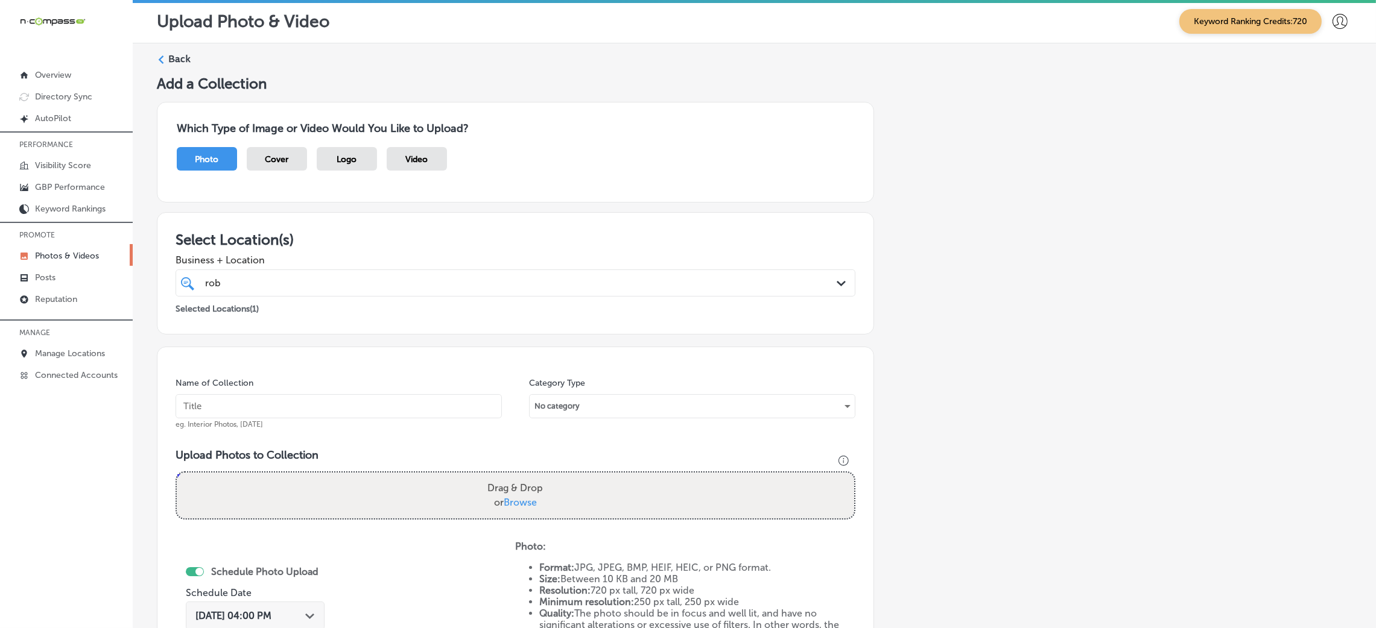
scroll to position [0, 0]
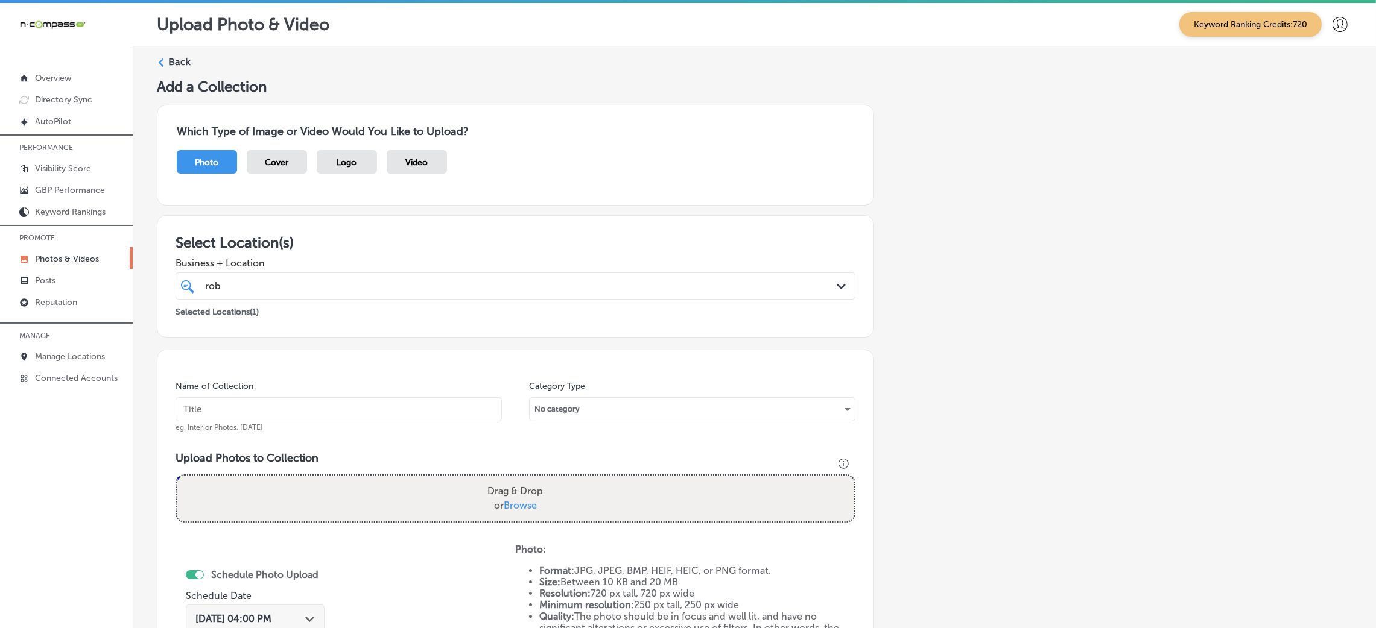
click at [184, 67] on label "Back" at bounding box center [179, 61] width 22 height 13
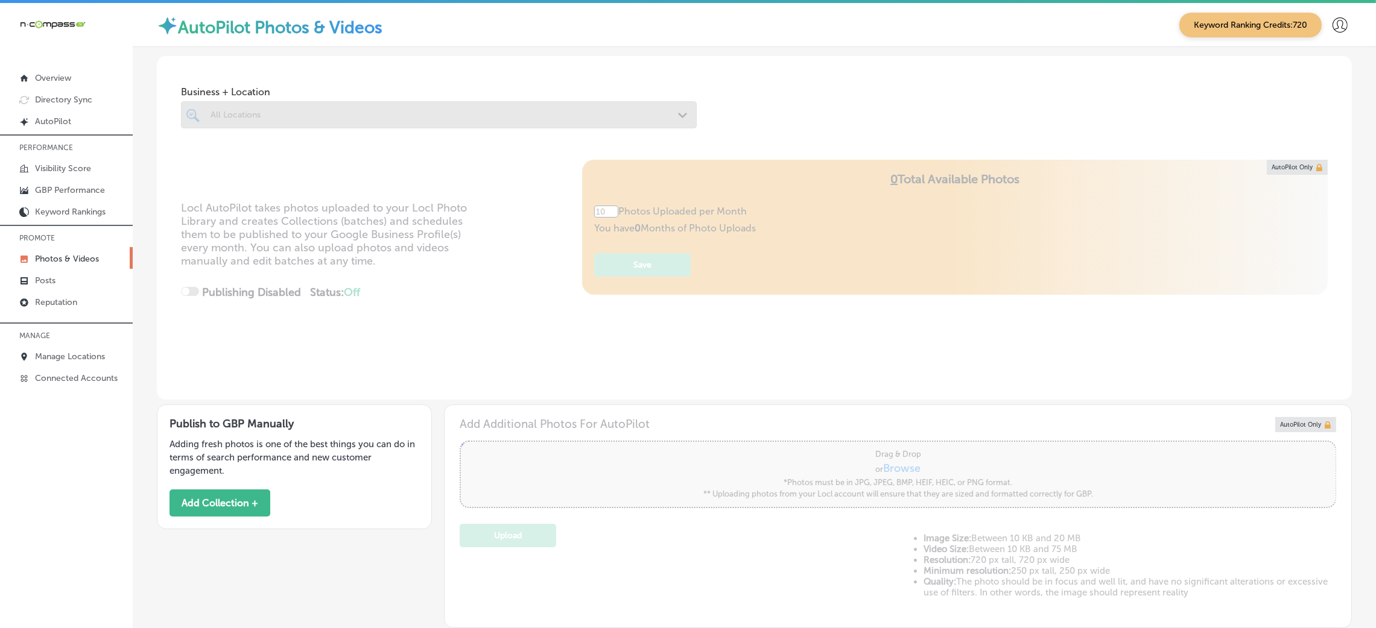
type input "5"
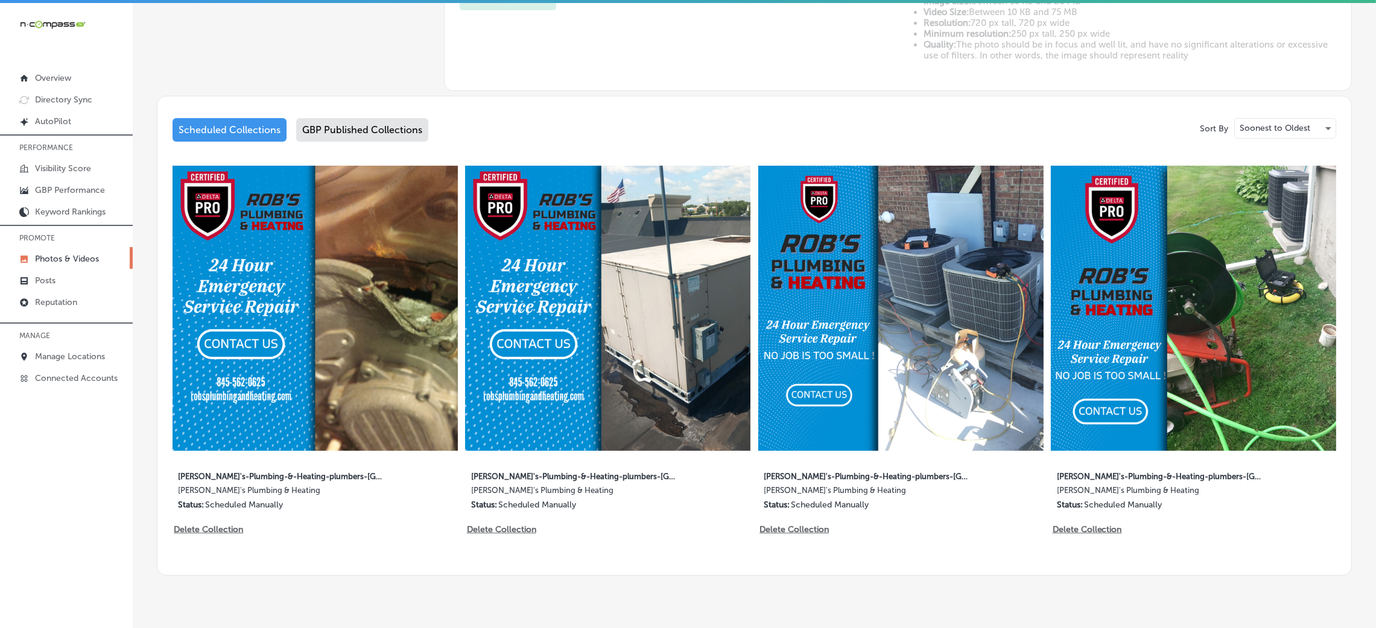
scroll to position [542, 0]
